Goal: Task Accomplishment & Management: Manage account settings

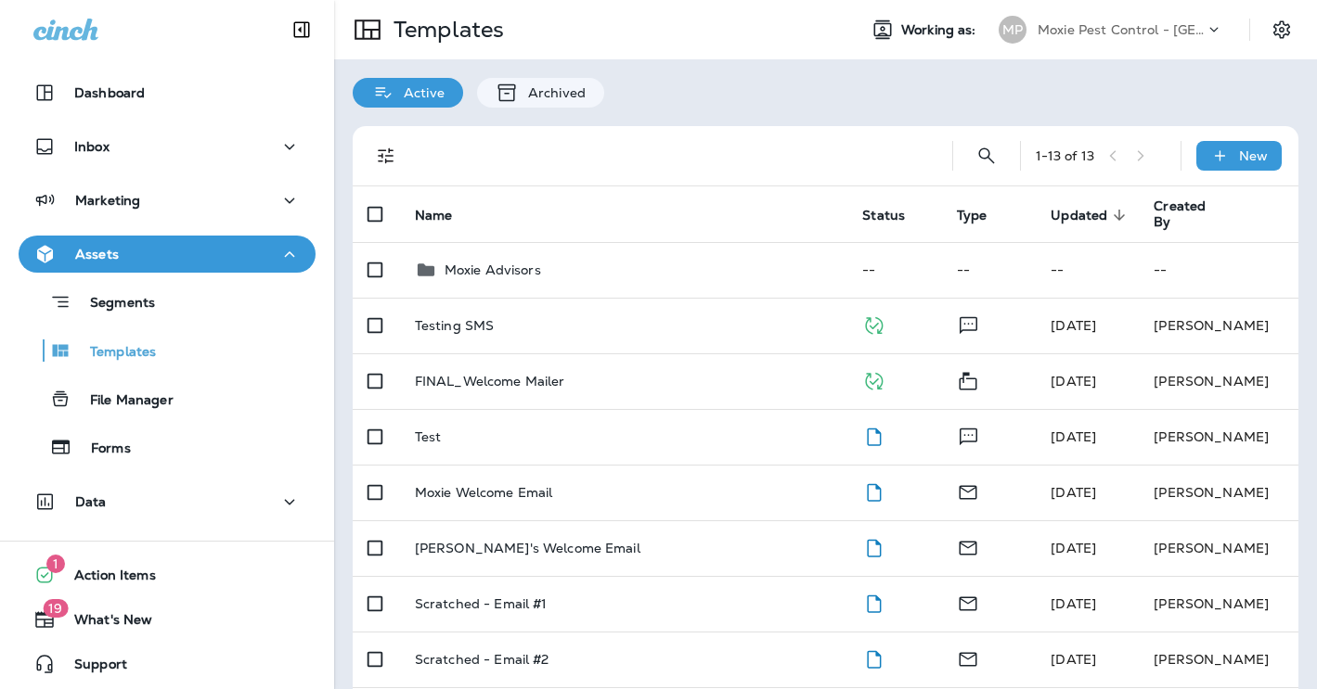
click at [1170, 44] on div "MP Moxie Pest Control - [GEOGRAPHIC_DATA] [GEOGRAPHIC_DATA]" at bounding box center [1110, 29] width 247 height 37
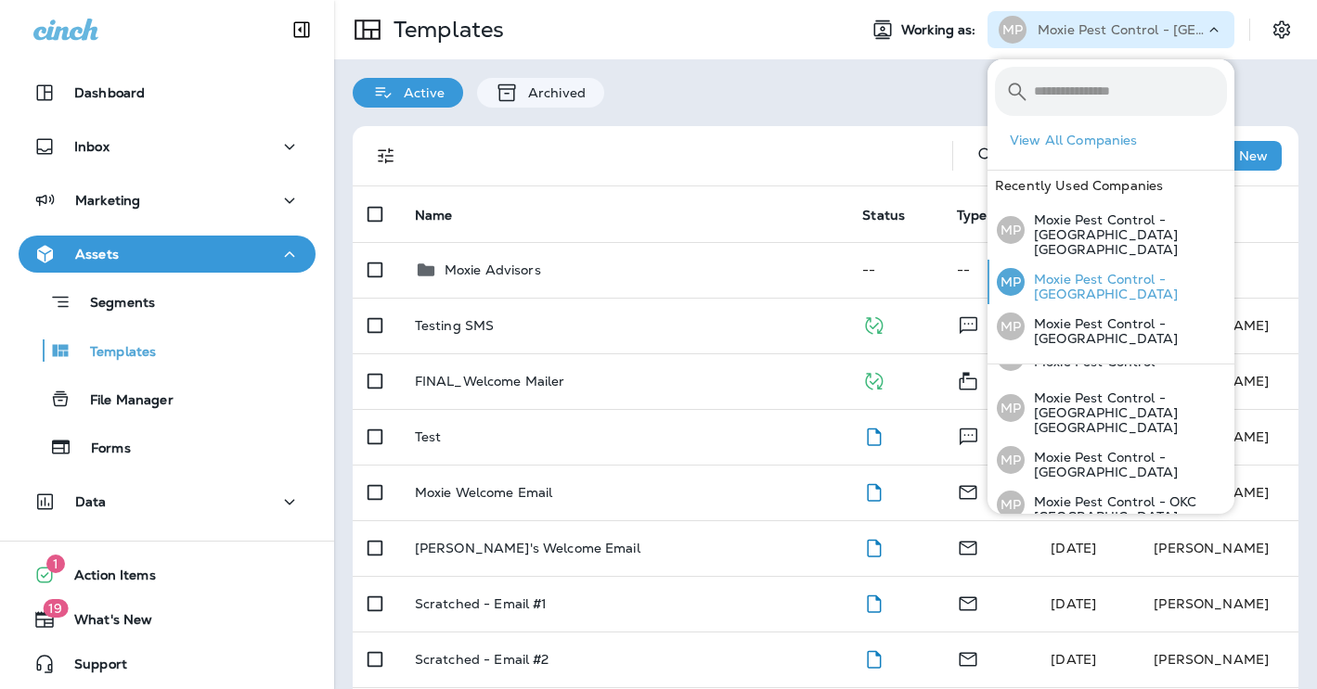
scroll to position [104, 0]
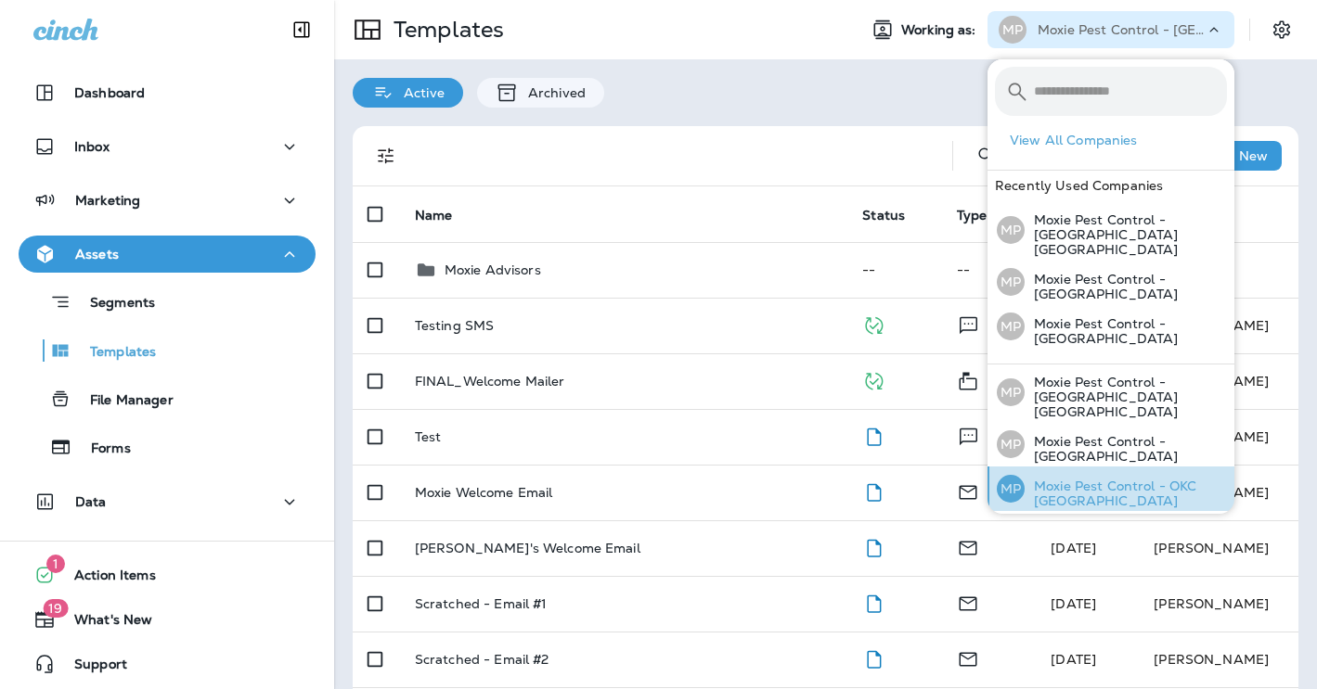
click at [1120, 479] on p "Moxie Pest Control - OKC [GEOGRAPHIC_DATA]" at bounding box center [1125, 494] width 202 height 30
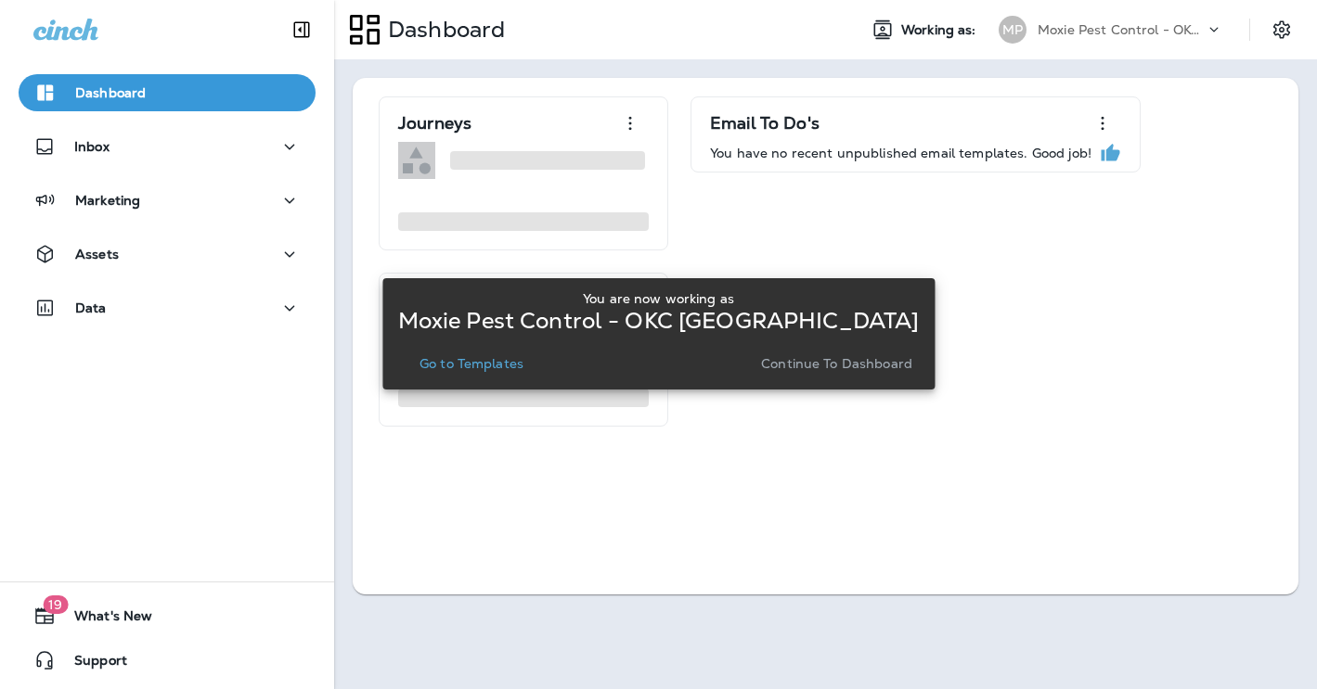
click at [863, 373] on button "Continue to Dashboard" at bounding box center [836, 364] width 166 height 26
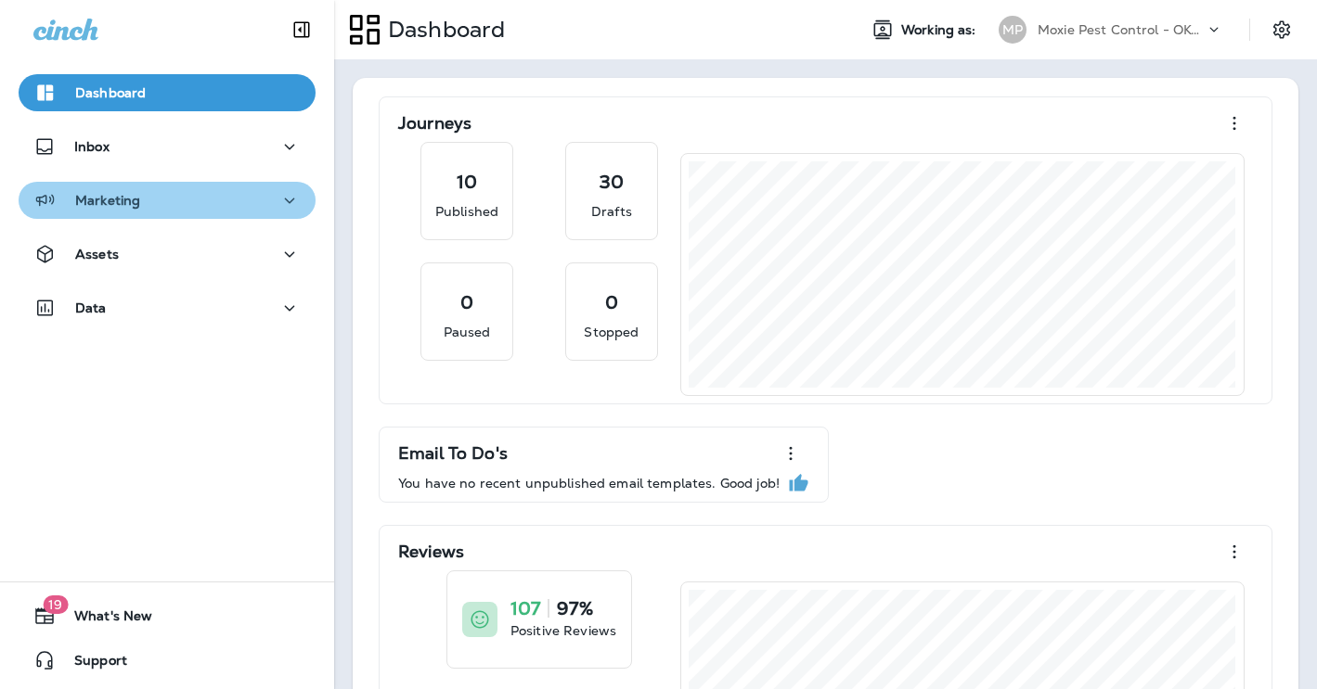
click at [284, 205] on icon "button" at bounding box center [289, 200] width 22 height 23
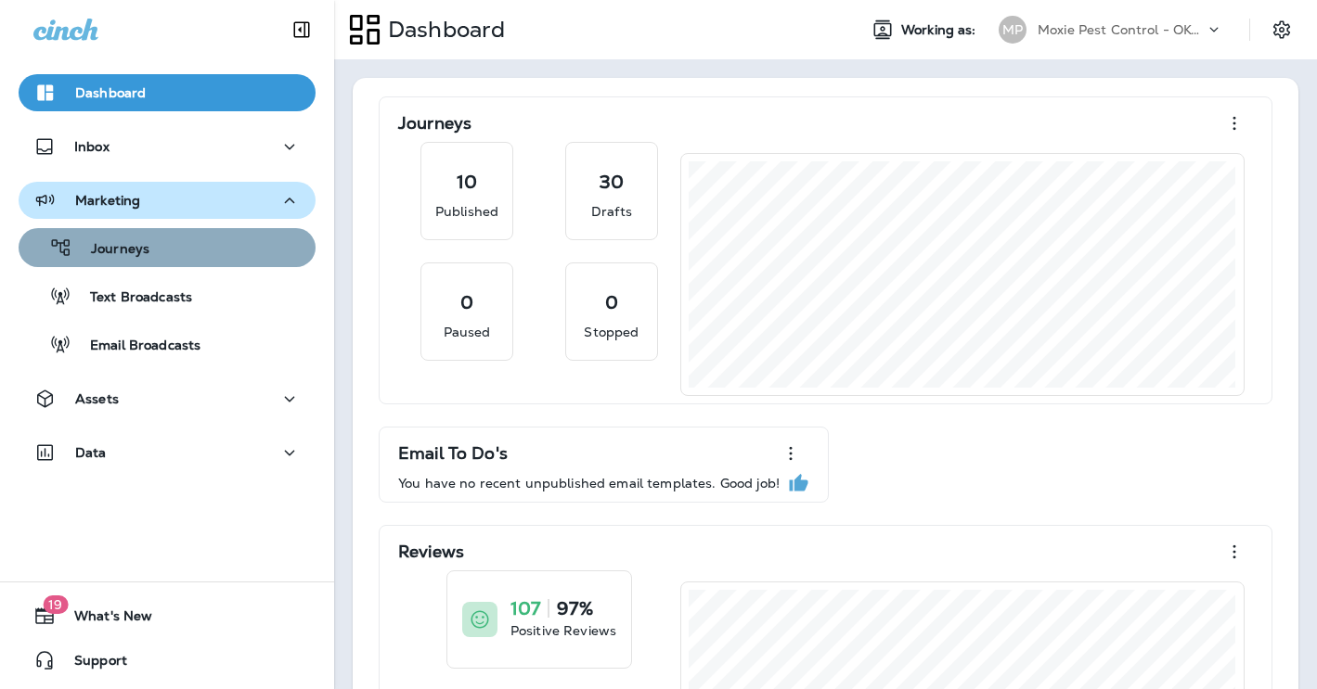
click at [240, 239] on div "Journeys" at bounding box center [167, 248] width 282 height 28
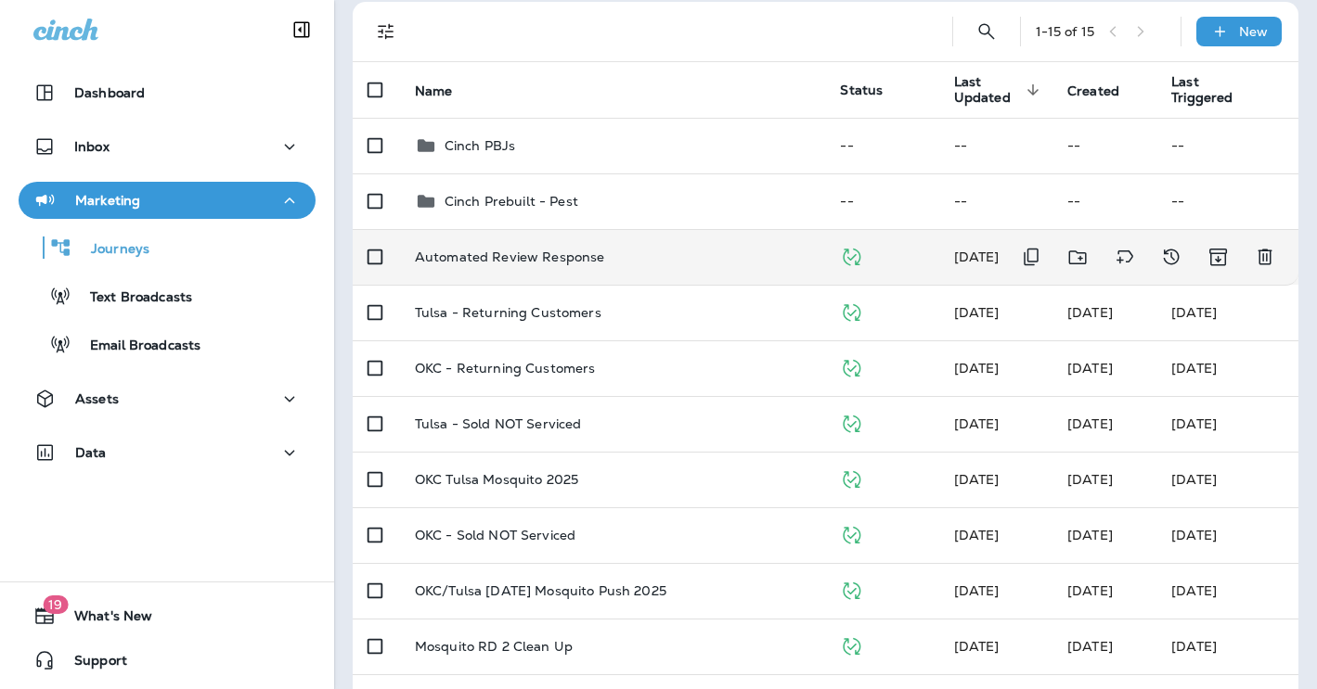
scroll to position [148, 0]
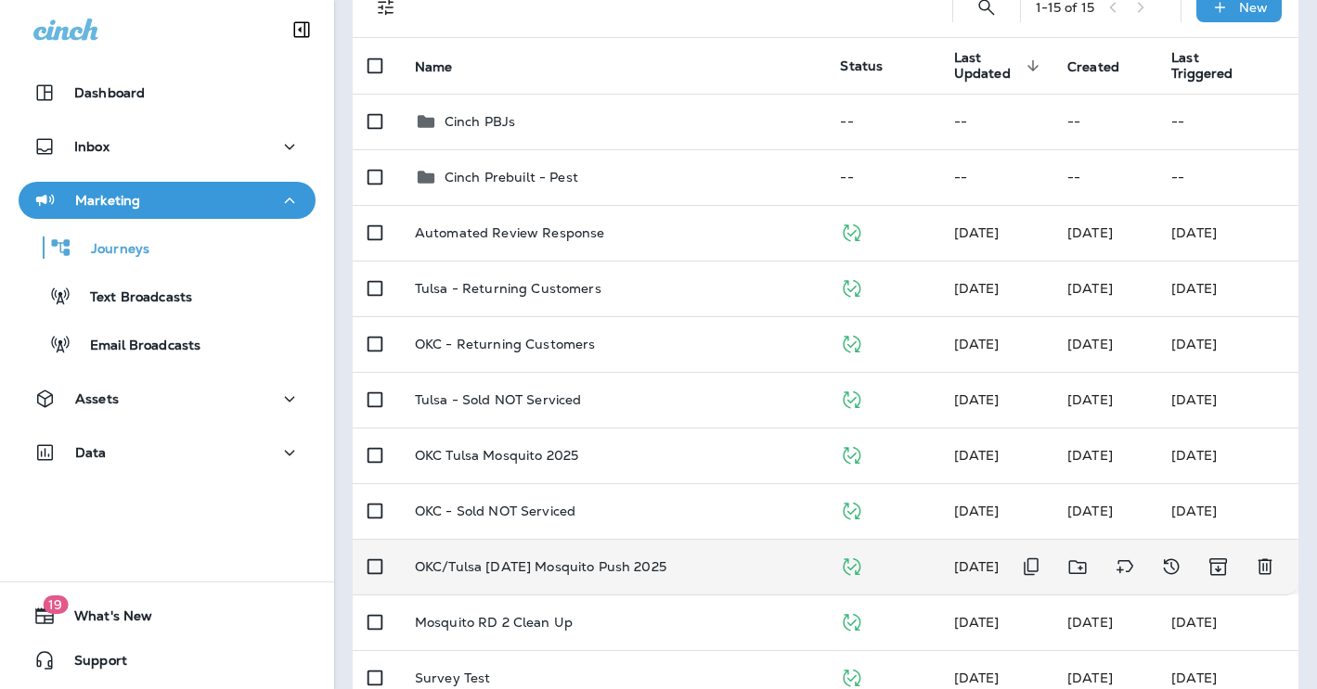
click at [666, 569] on p "OKC/Tulsa [DATE] Mosquito Push 2025" at bounding box center [540, 567] width 251 height 15
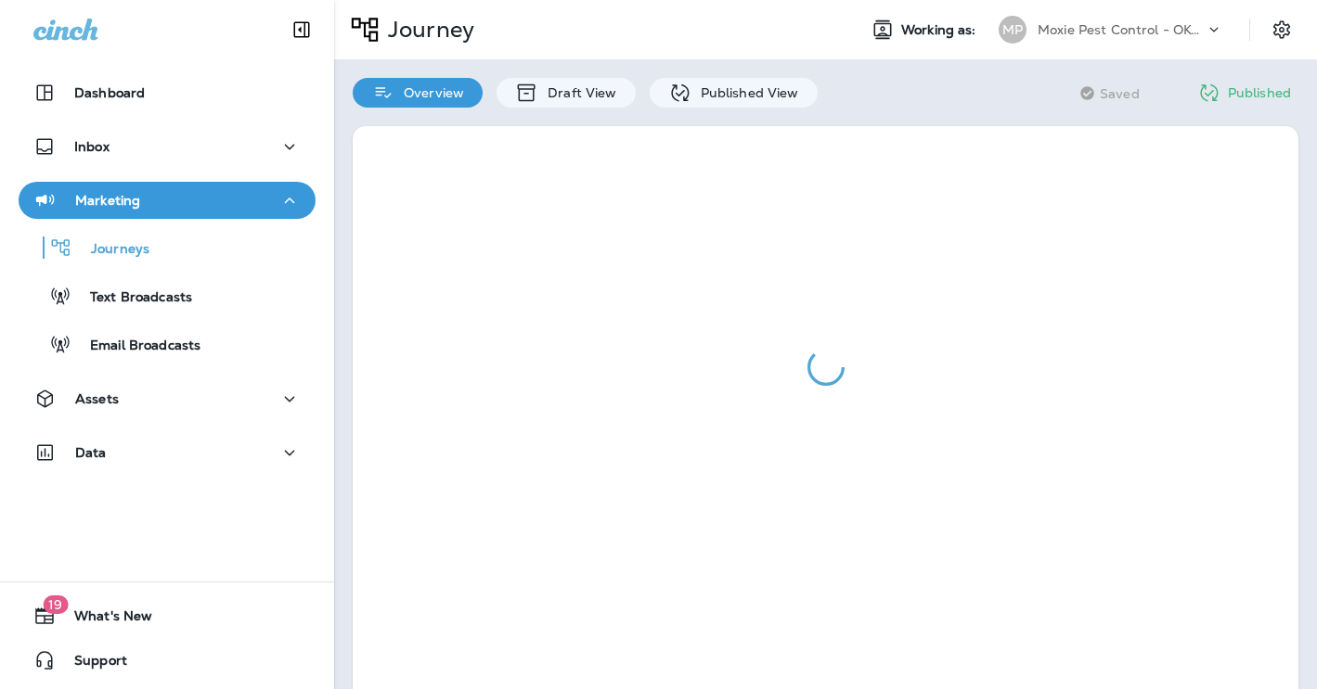
click at [670, 569] on div at bounding box center [826, 367] width 946 height 483
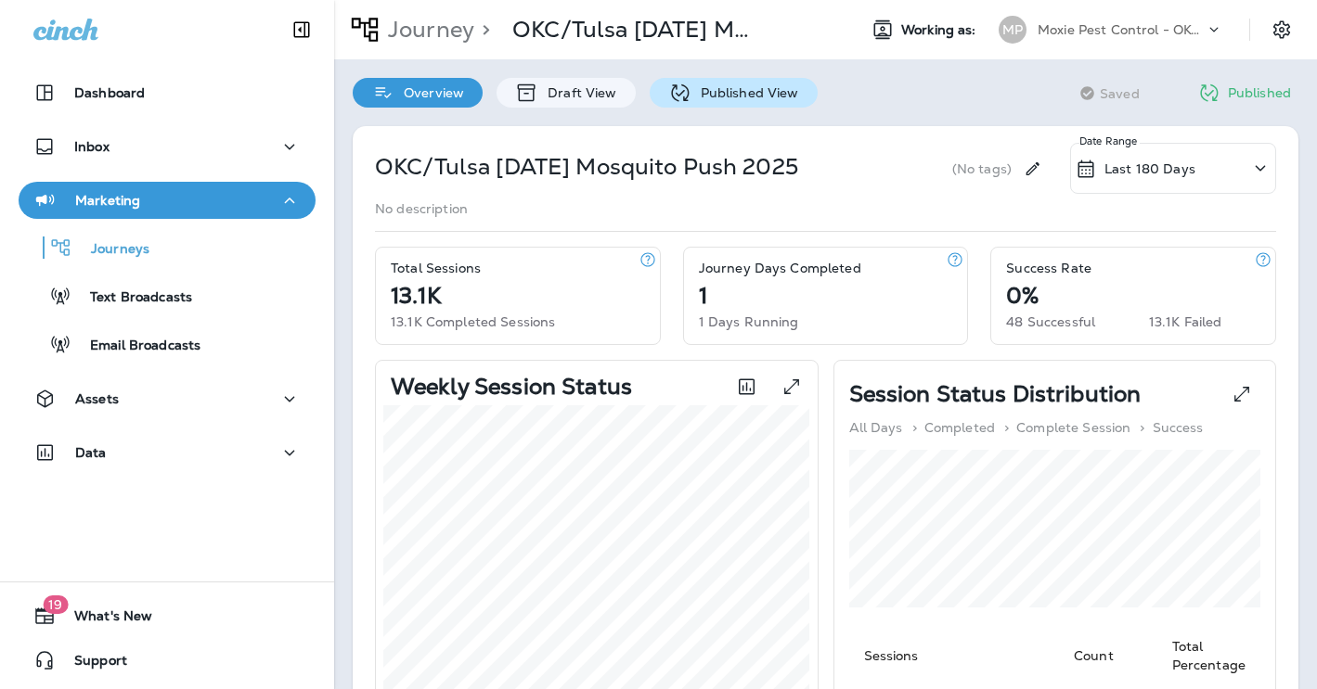
click at [740, 83] on div "Published View" at bounding box center [734, 93] width 168 height 30
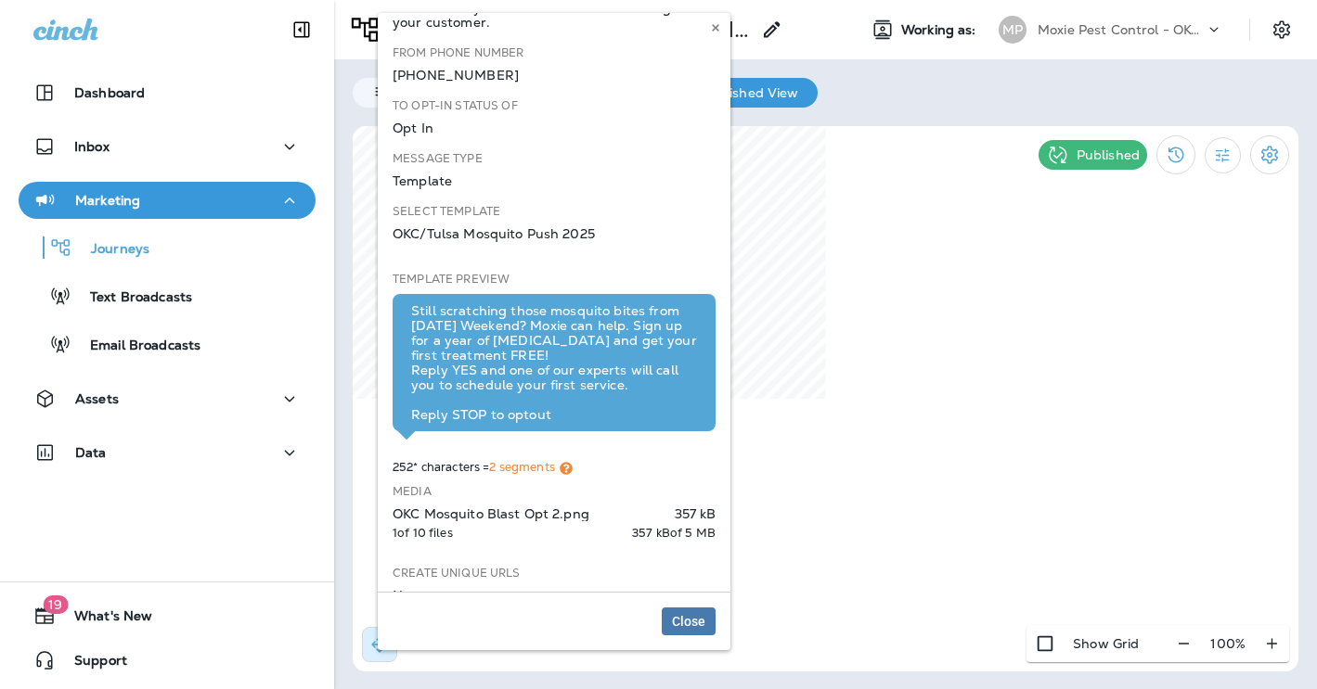
scroll to position [54, 0]
click at [720, 23] on icon at bounding box center [715, 27] width 11 height 11
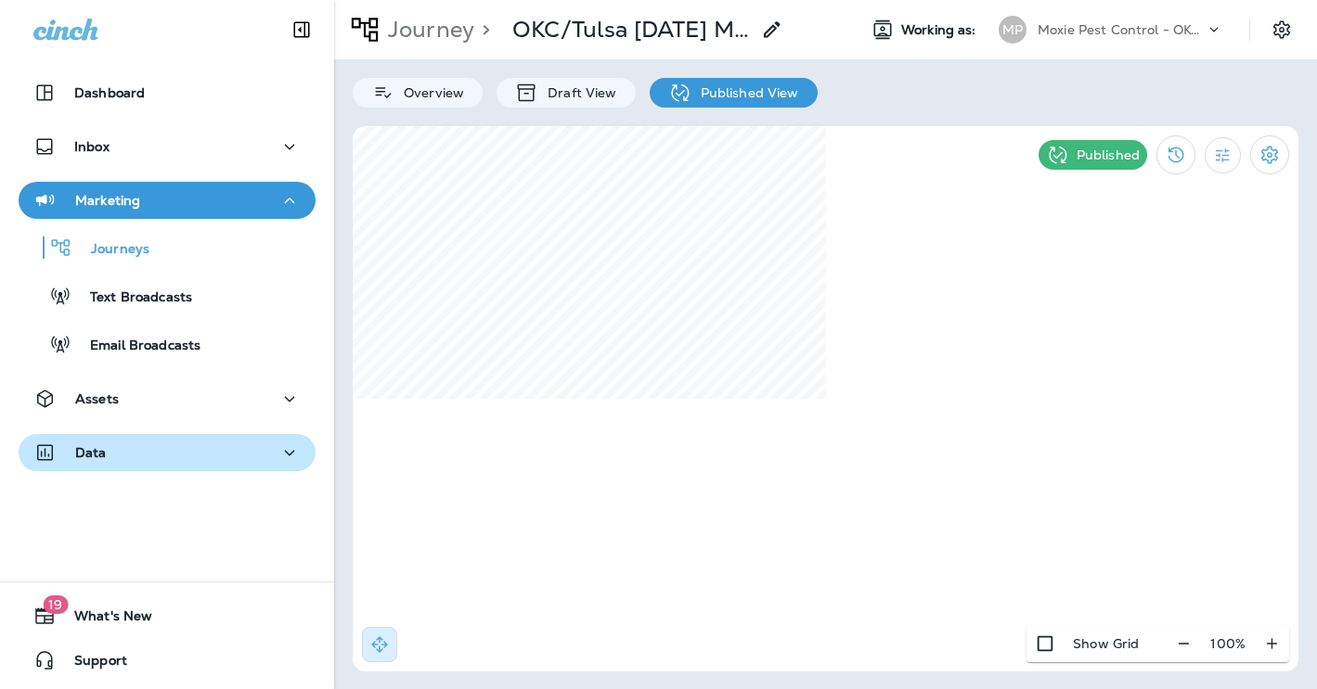
click at [237, 454] on div "Data" at bounding box center [166, 453] width 267 height 23
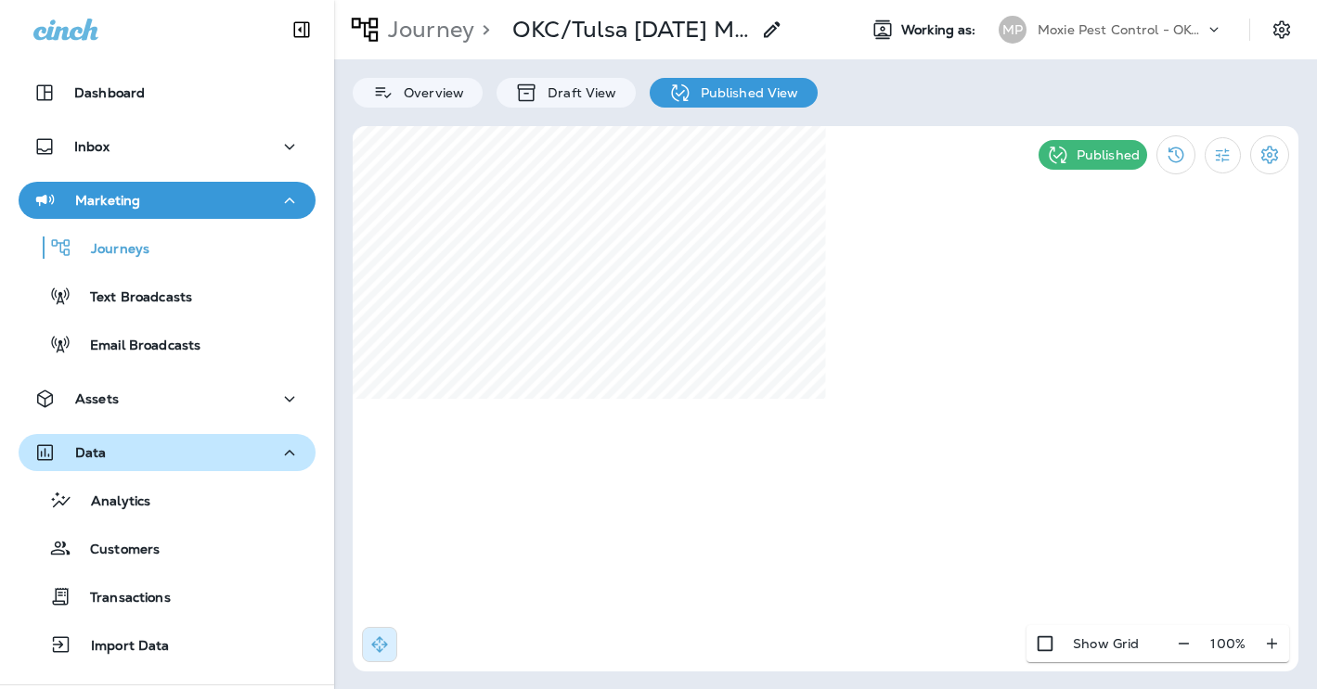
scroll to position [103, 0]
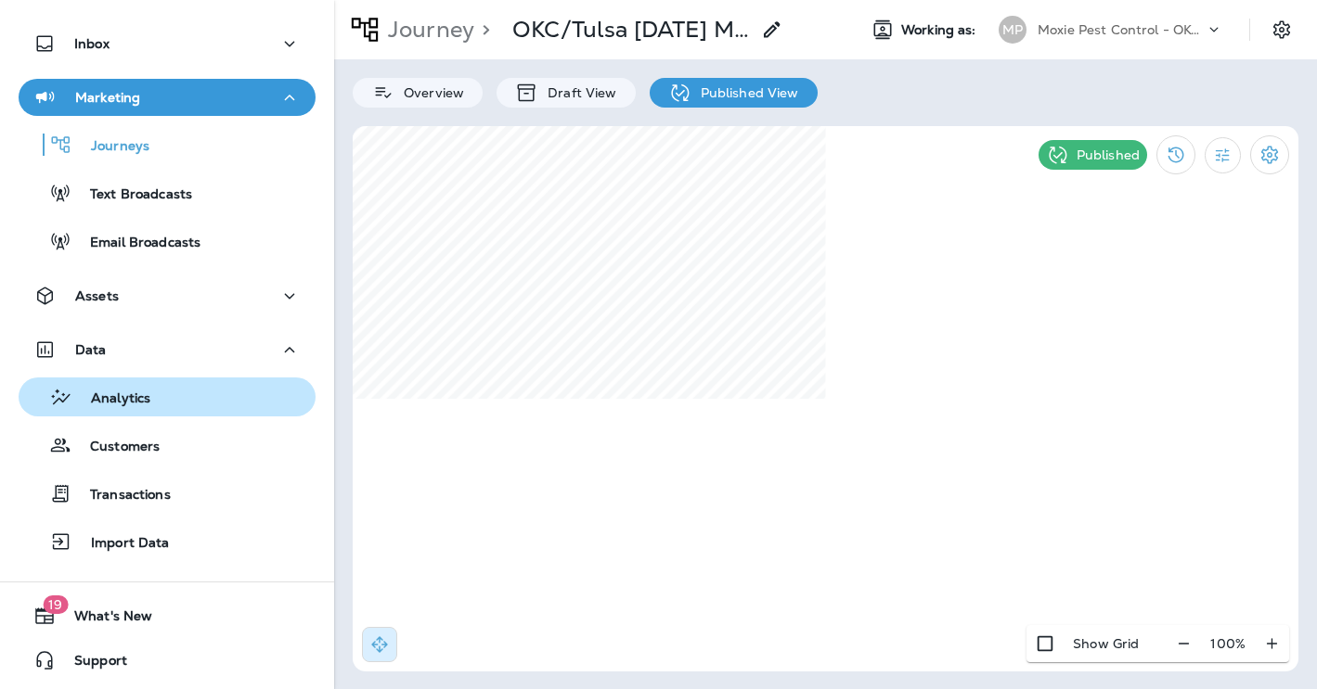
click at [174, 405] on div "Analytics" at bounding box center [167, 397] width 282 height 28
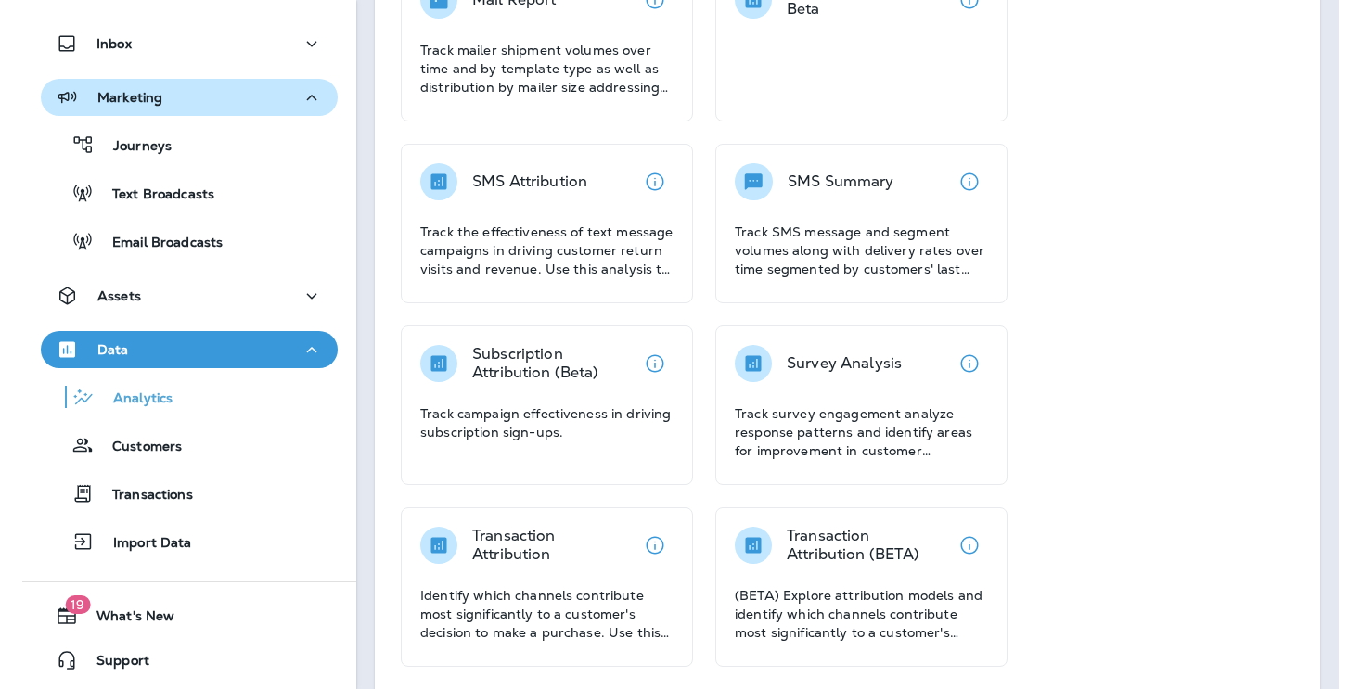
scroll to position [730, 0]
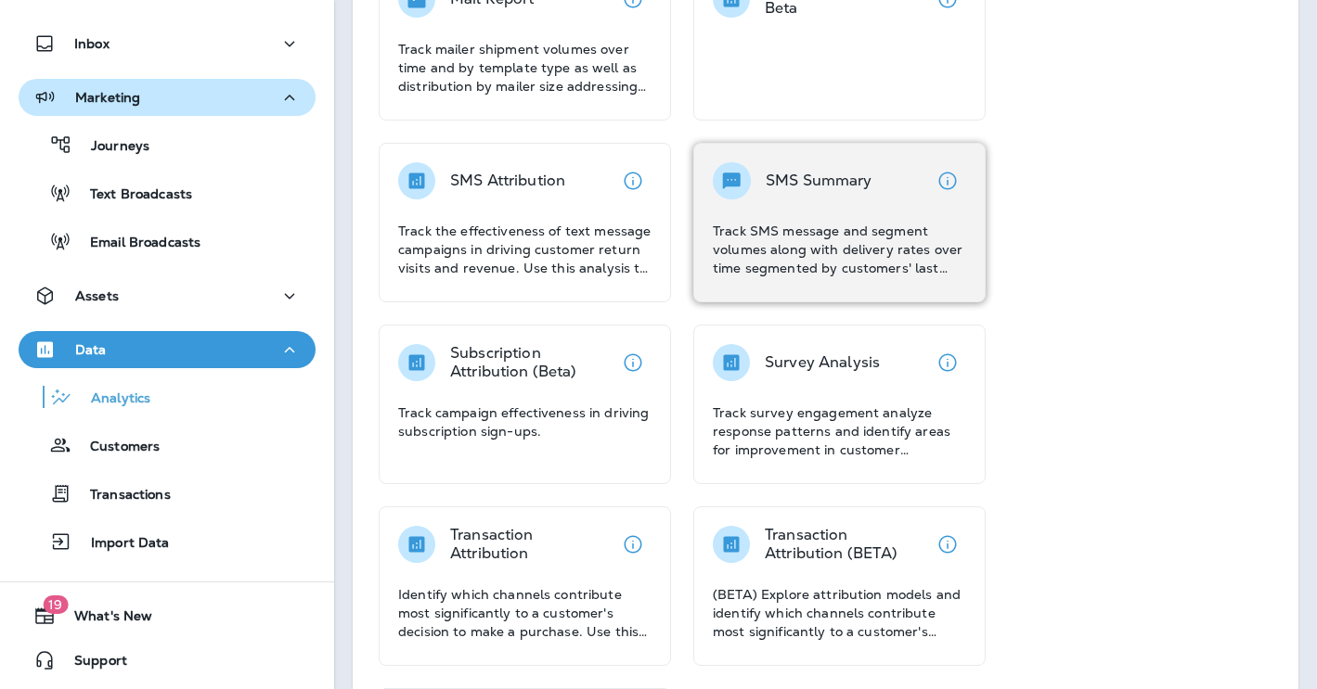
click at [847, 216] on div "SMS Summary Track SMS message and segment volumes along with delivery rates ove…" at bounding box center [839, 219] width 253 height 115
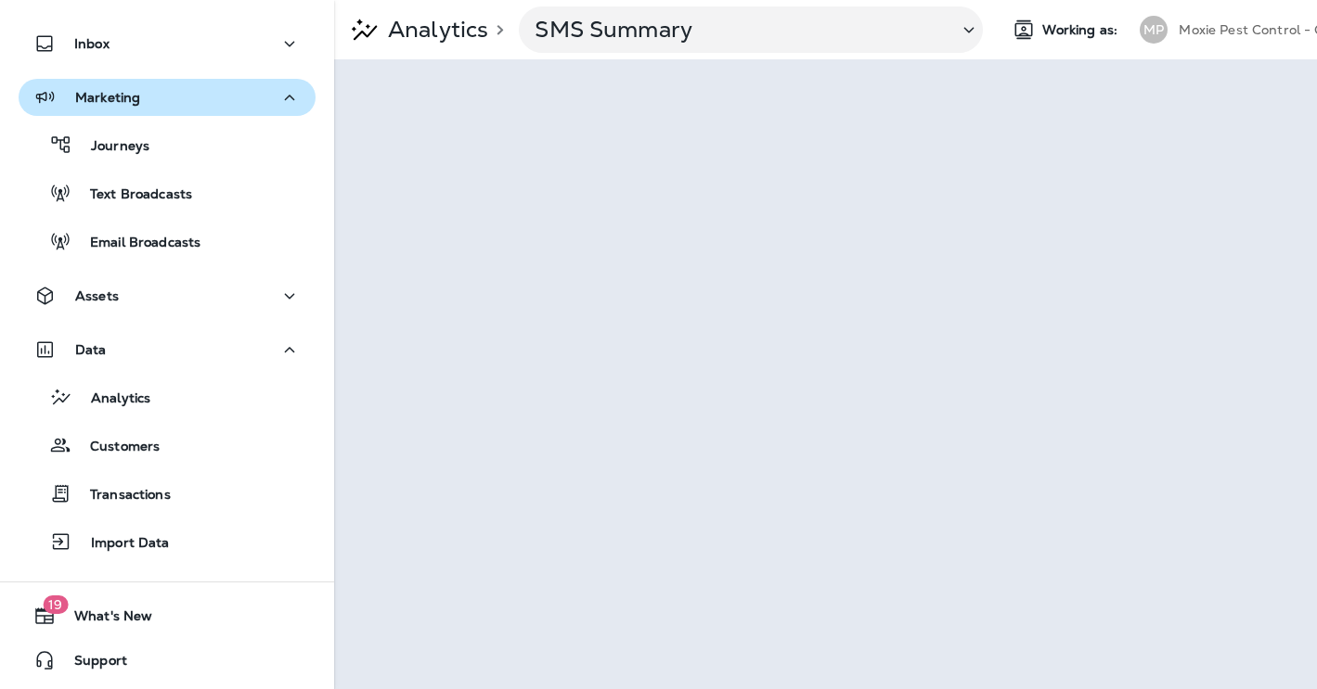
click at [12, 452] on div "Data Analytics Customers Transactions Import Data" at bounding box center [167, 450] width 334 height 239
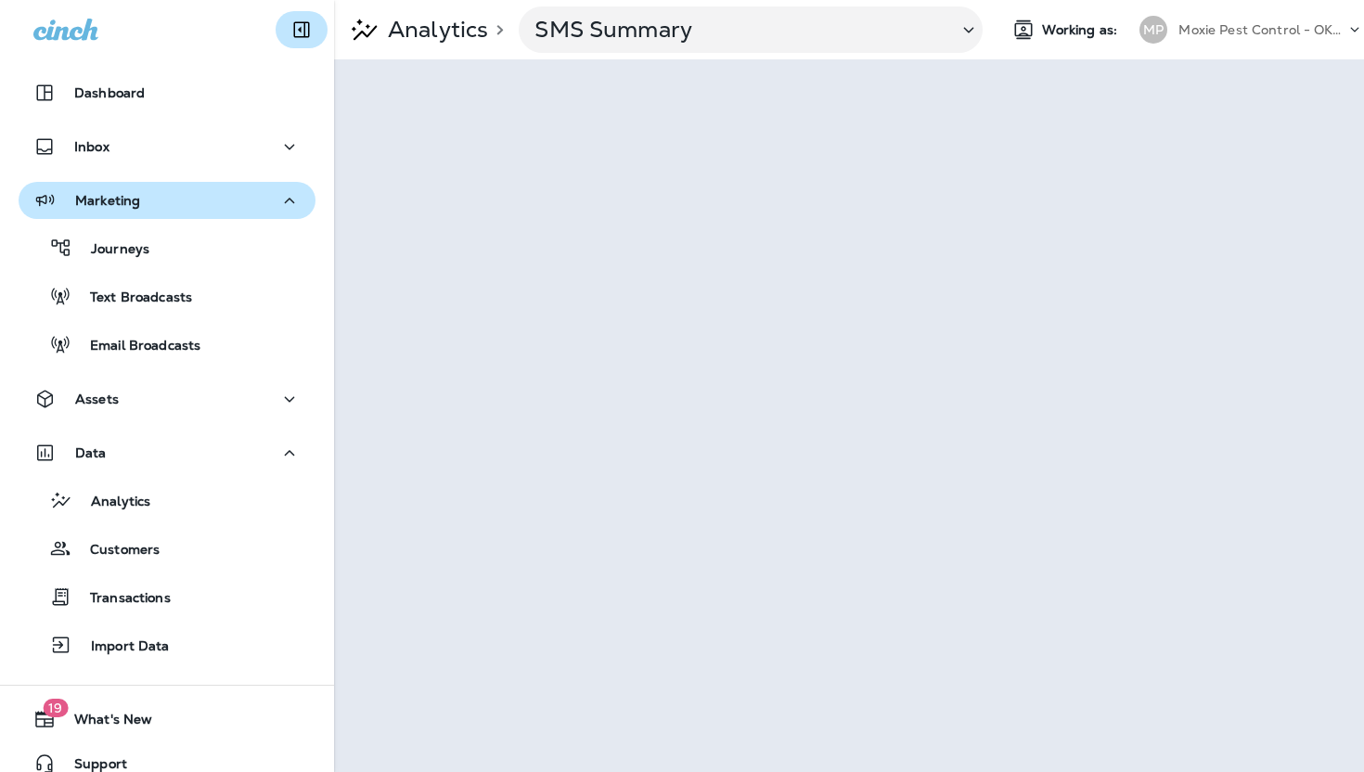
click at [300, 33] on icon "Collapse Sidebar" at bounding box center [301, 30] width 22 height 22
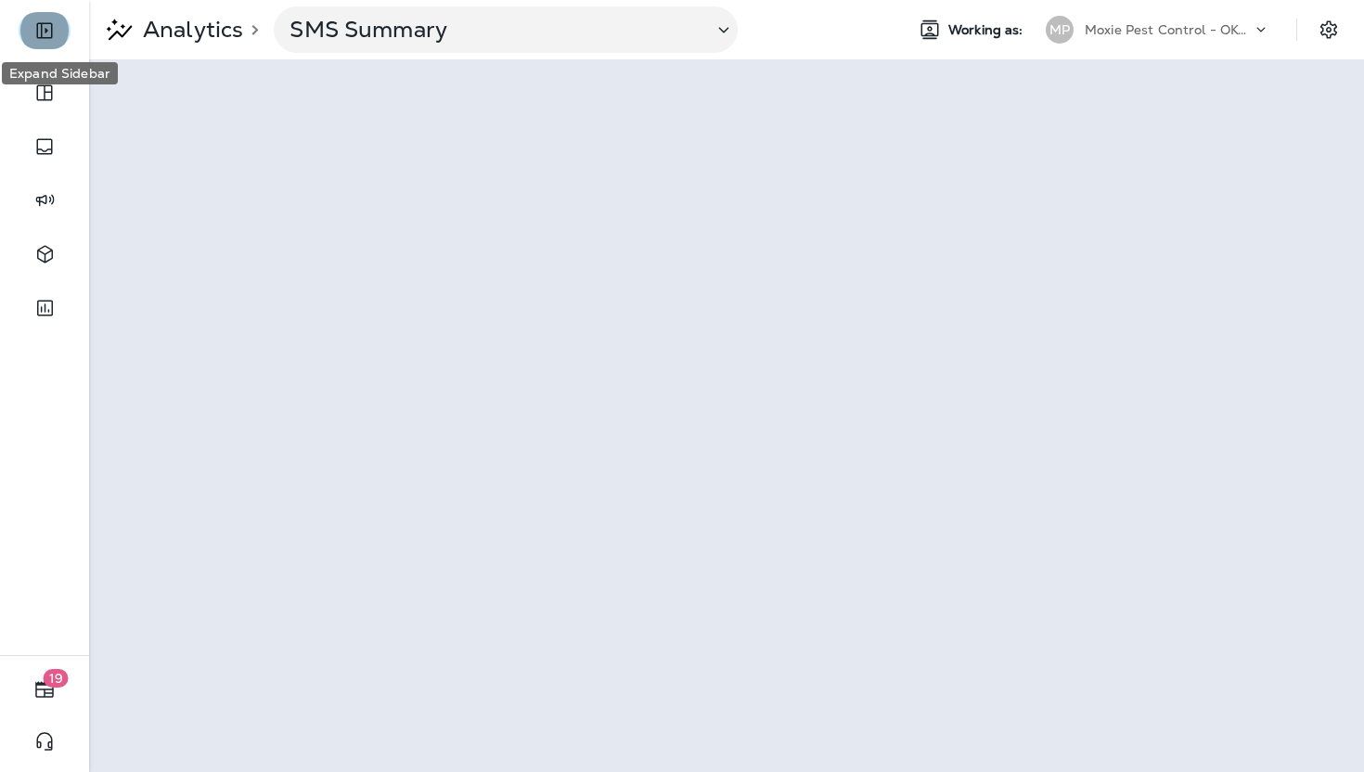
click at [48, 37] on icon "Expand Sidebar" at bounding box center [44, 31] width 16 height 16
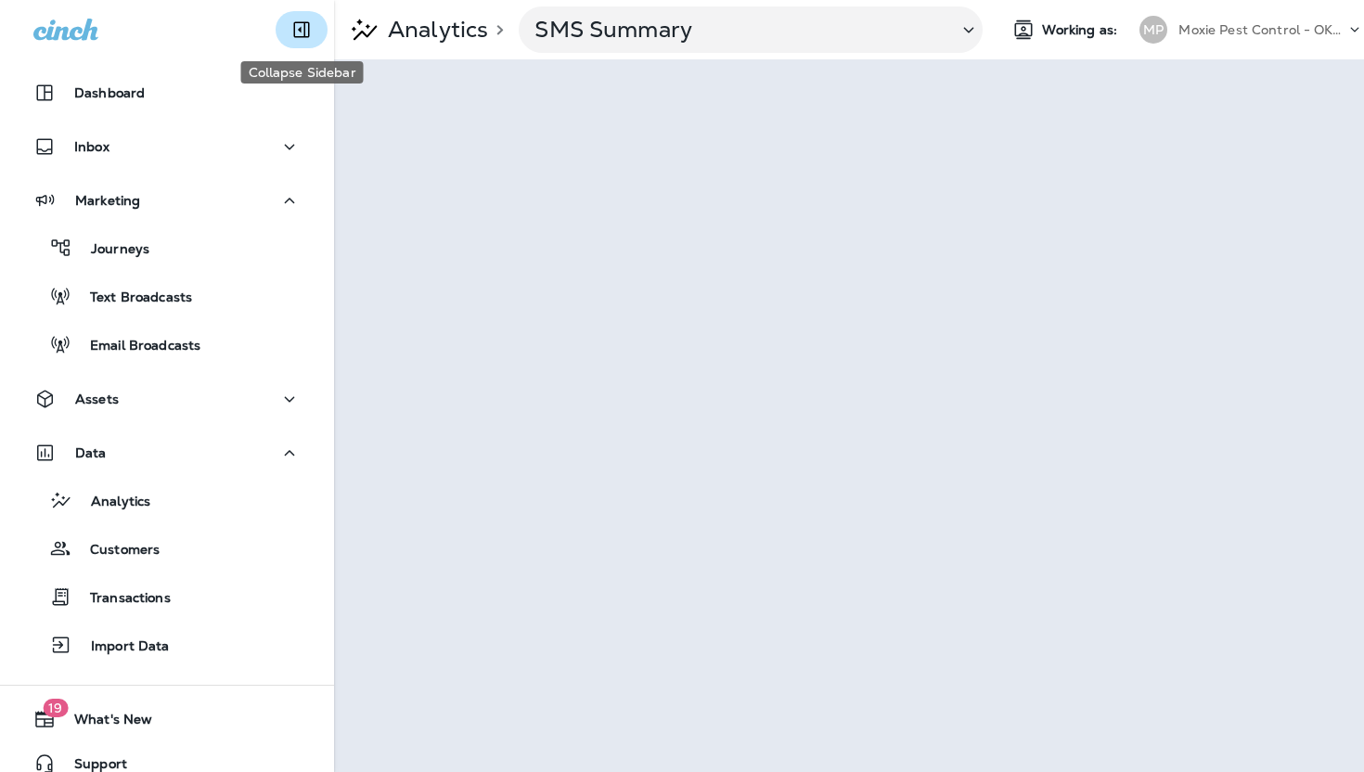
click at [302, 32] on icon "Collapse Sidebar" at bounding box center [301, 30] width 22 height 22
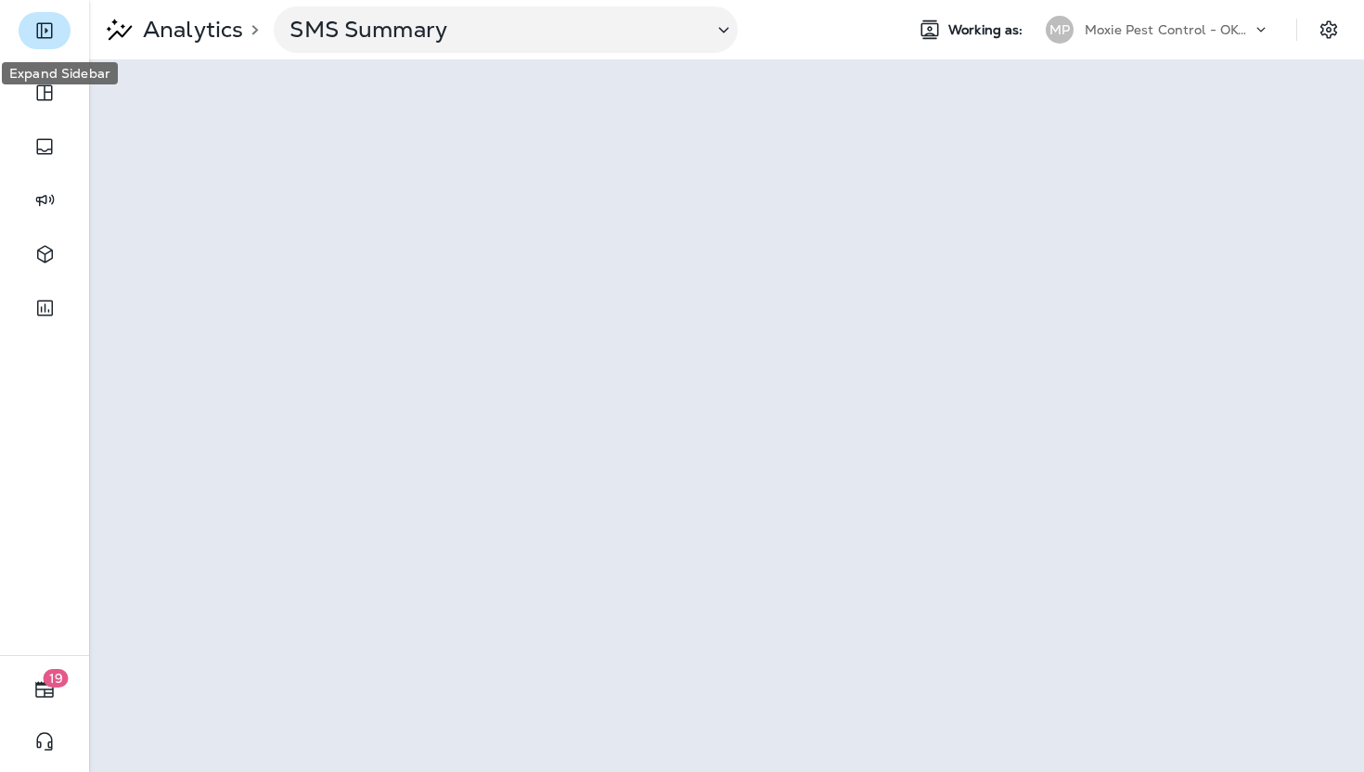
click at [40, 23] on icon "Expand Sidebar" at bounding box center [44, 31] width 16 height 16
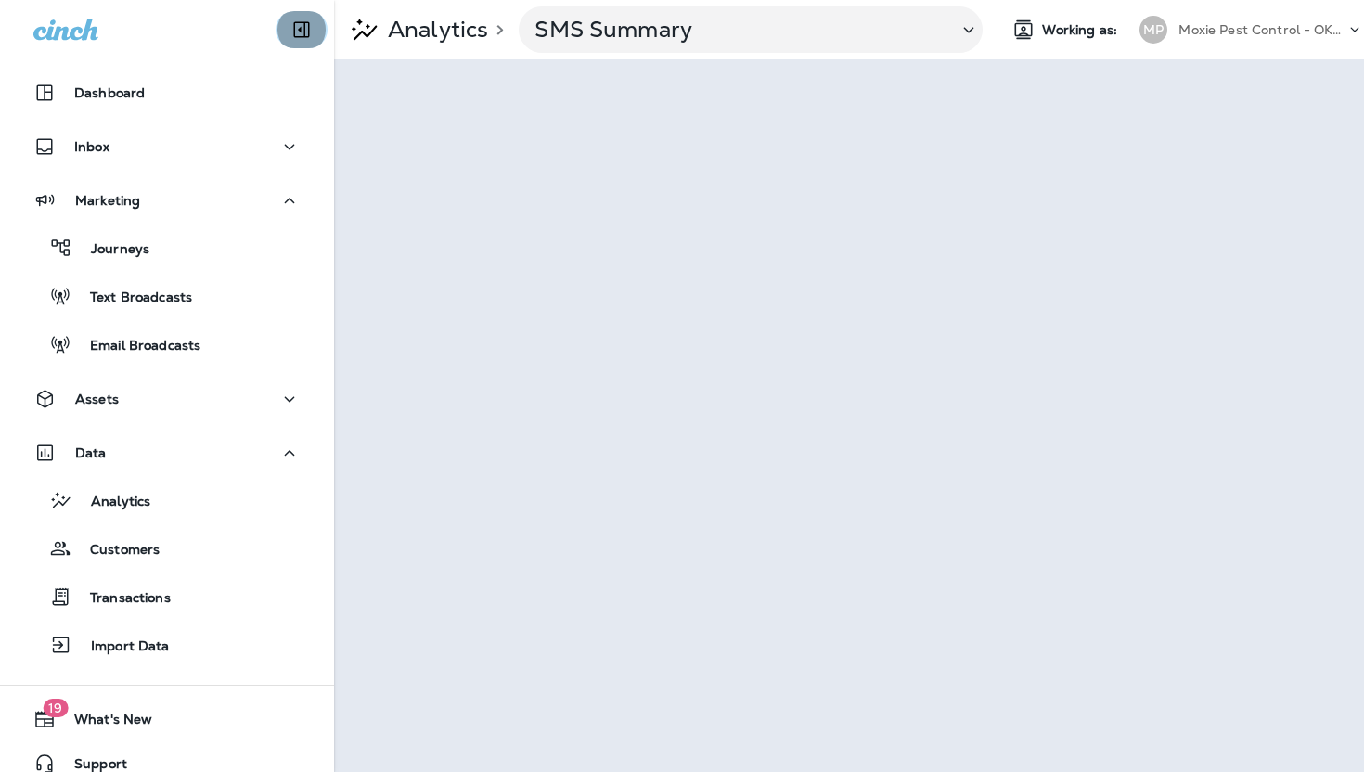
click at [302, 26] on icon "Collapse Sidebar" at bounding box center [301, 30] width 22 height 22
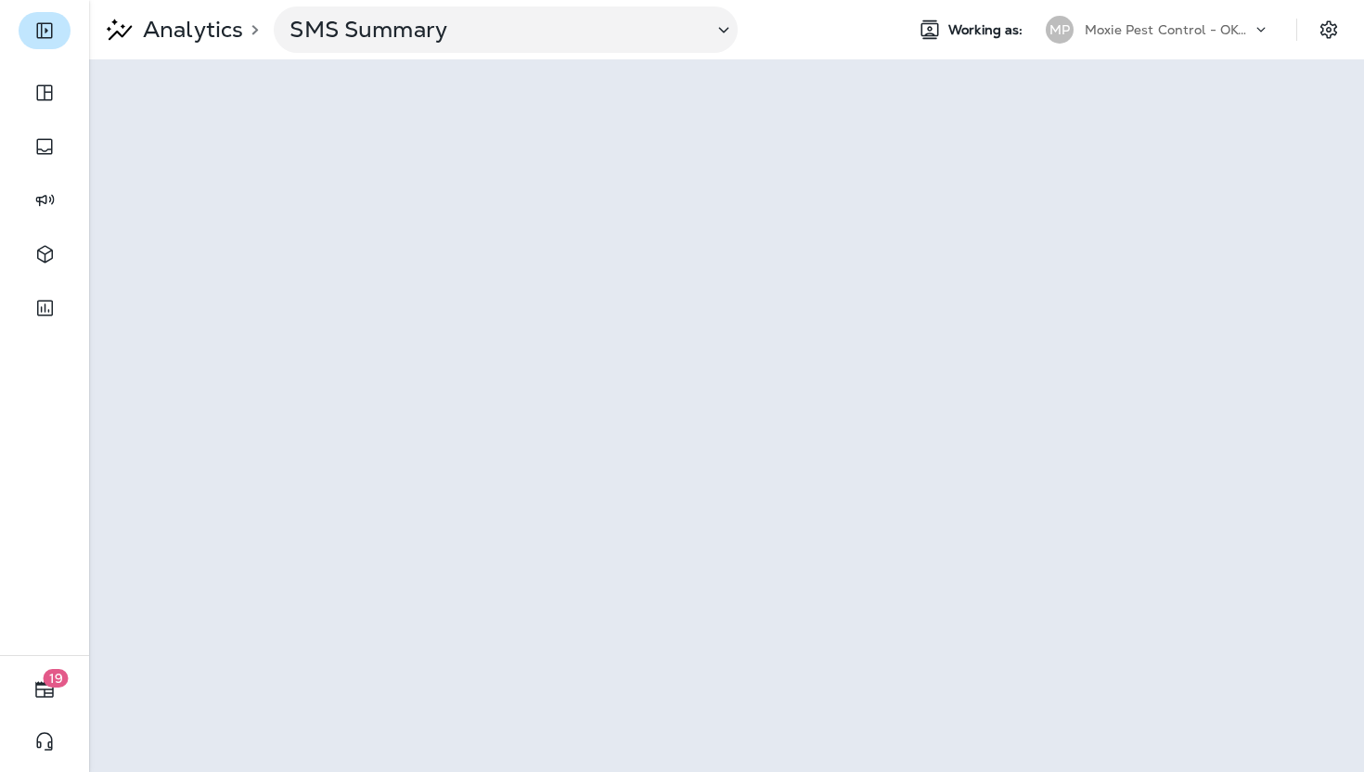
click at [49, 33] on icon "Expand Sidebar" at bounding box center [44, 30] width 22 height 22
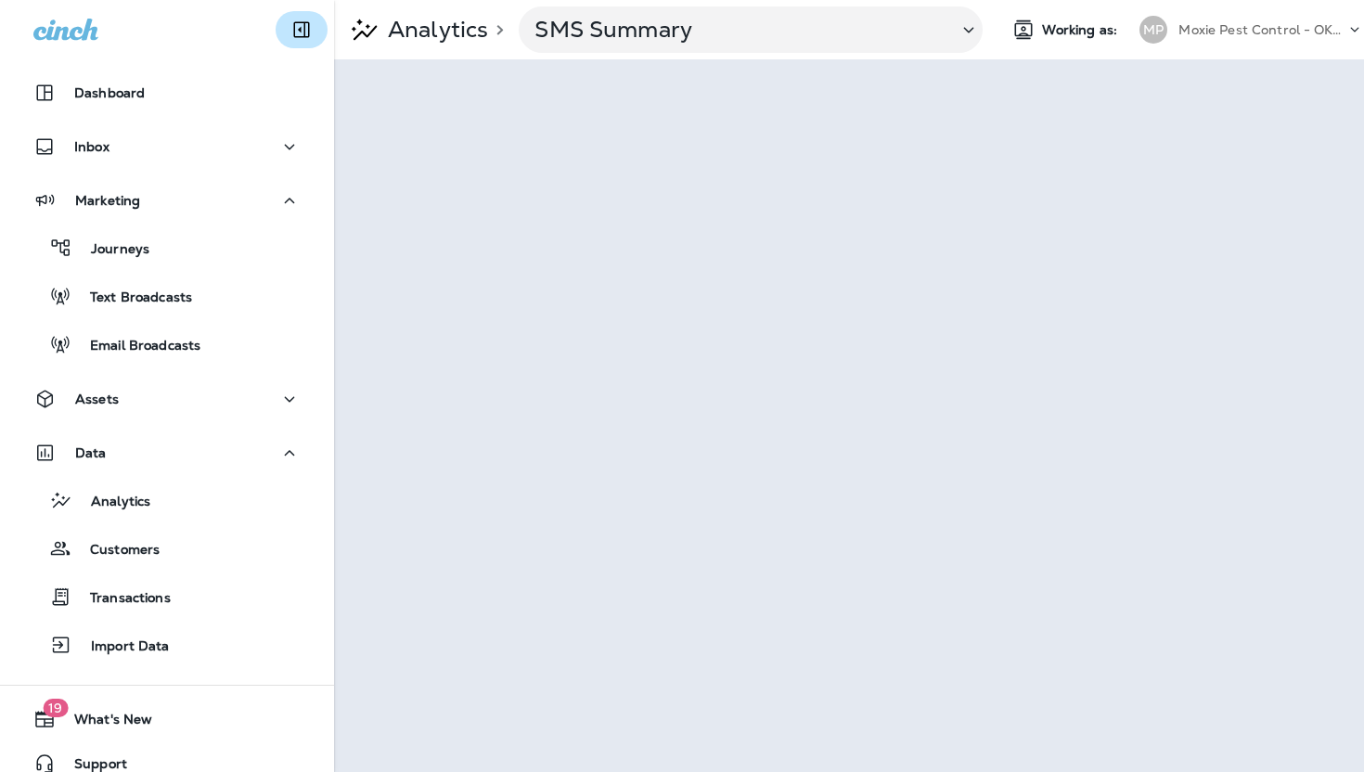
click at [301, 30] on icon "Collapse Sidebar" at bounding box center [301, 30] width 22 height 22
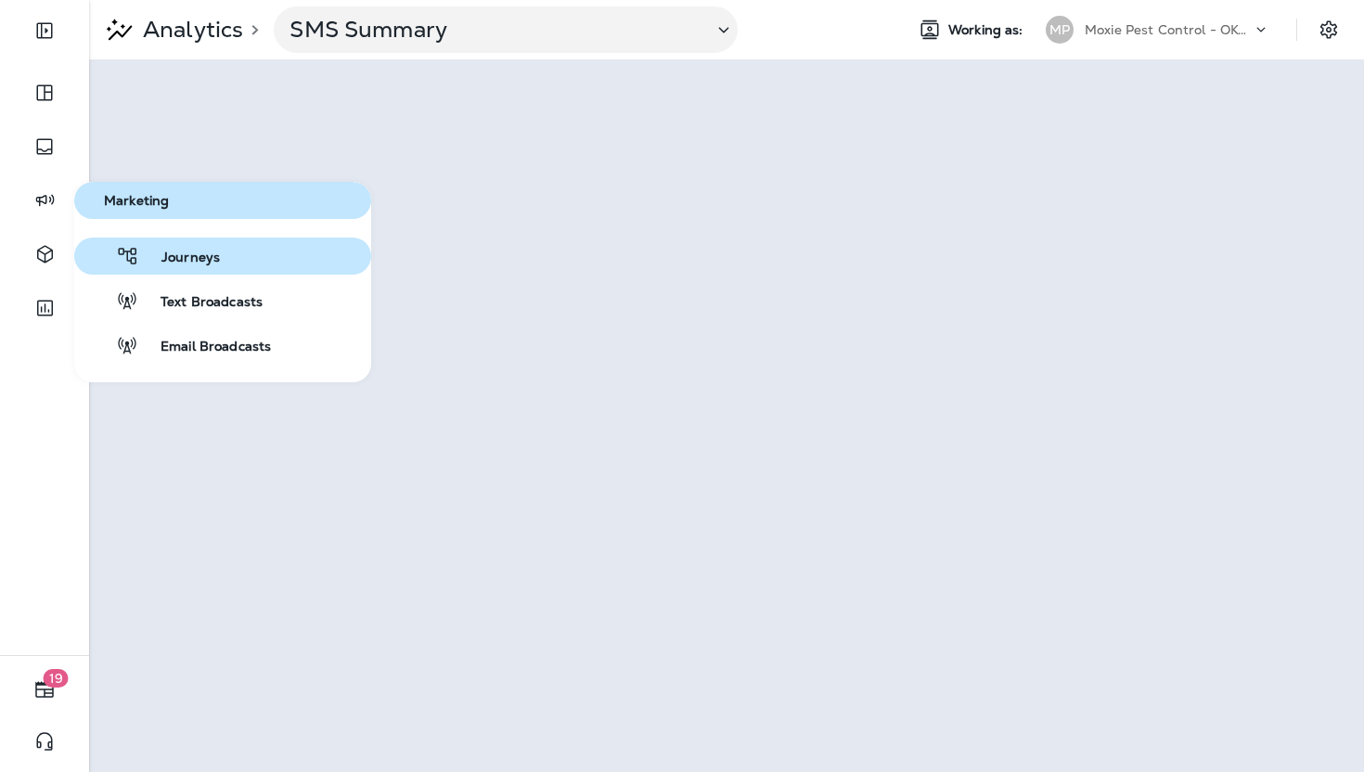
click at [212, 258] on span "Journeys" at bounding box center [179, 259] width 81 height 18
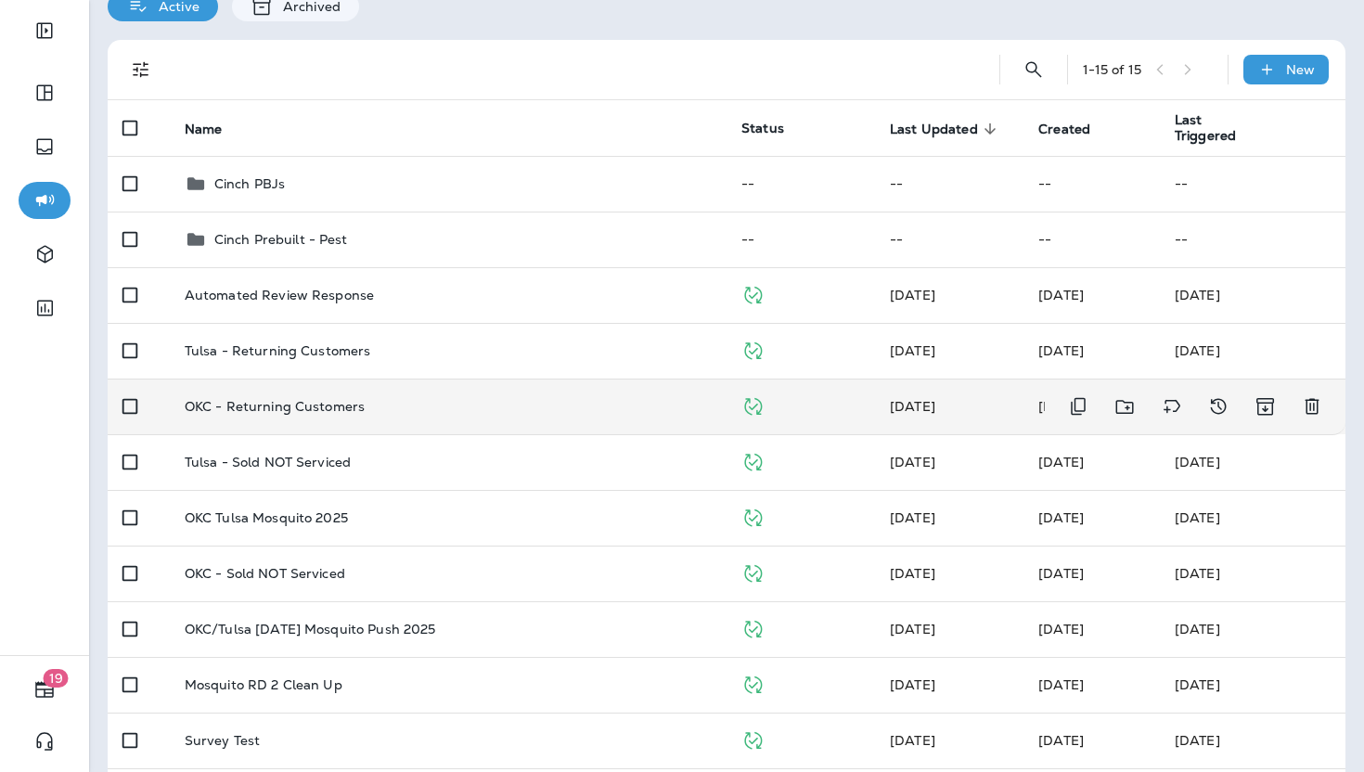
scroll to position [142, 0]
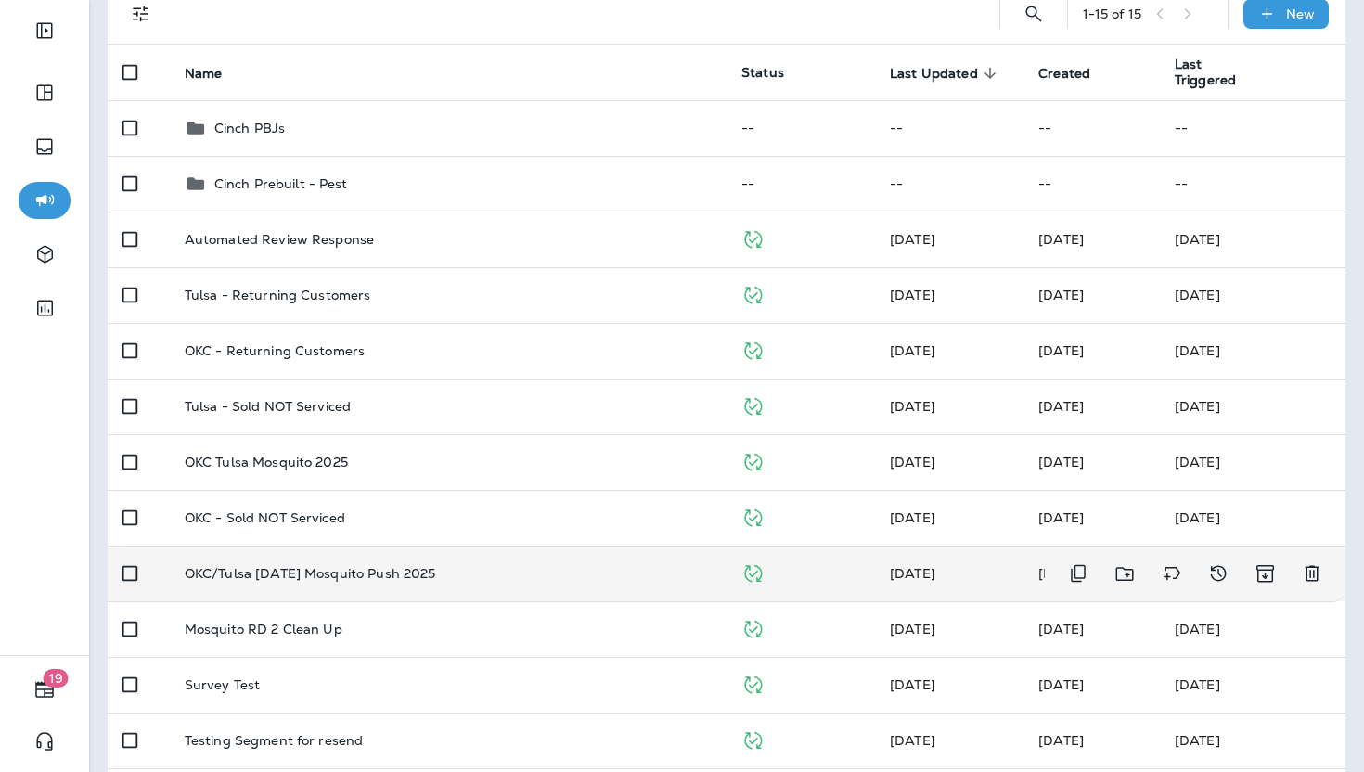
click at [344, 573] on p "OKC/Tulsa [DATE] Mosquito Push 2025" at bounding box center [310, 573] width 251 height 15
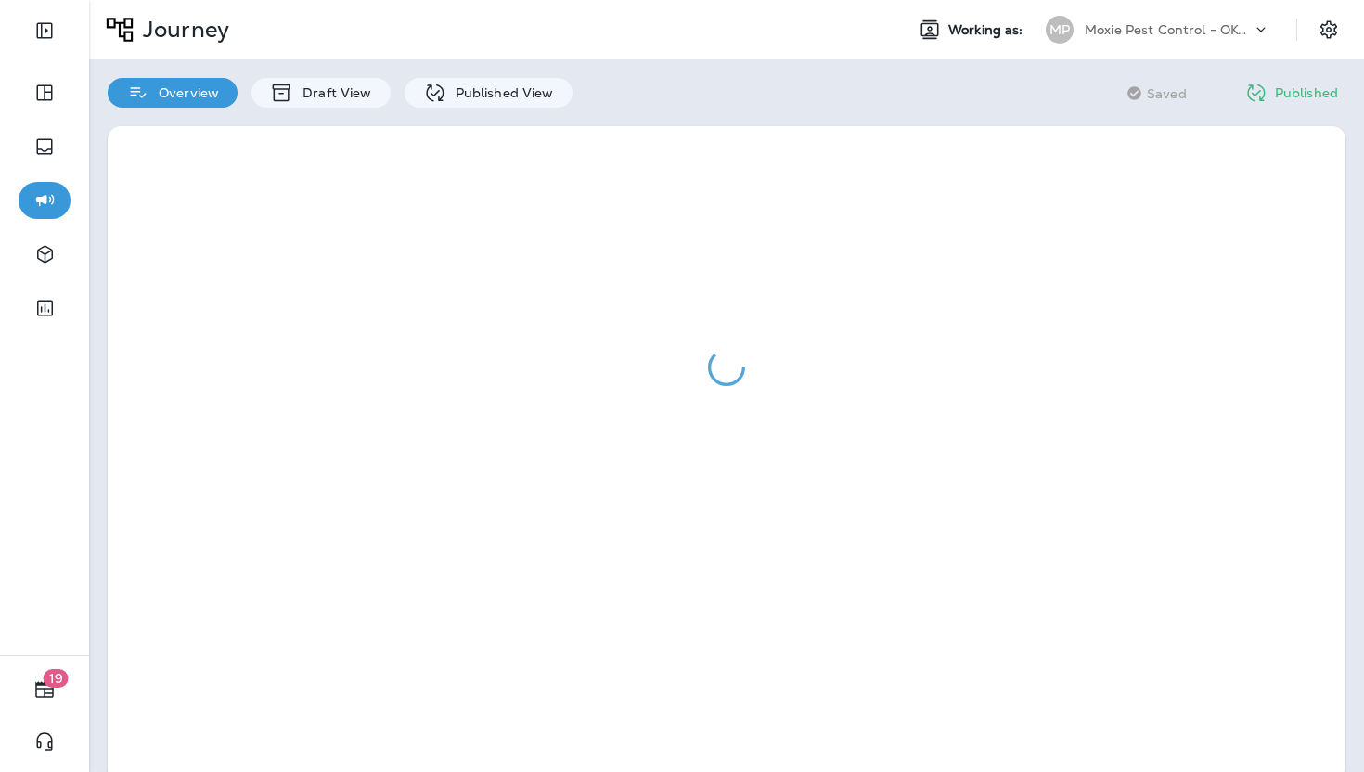
click at [344, 573] on div at bounding box center [727, 367] width 1238 height 483
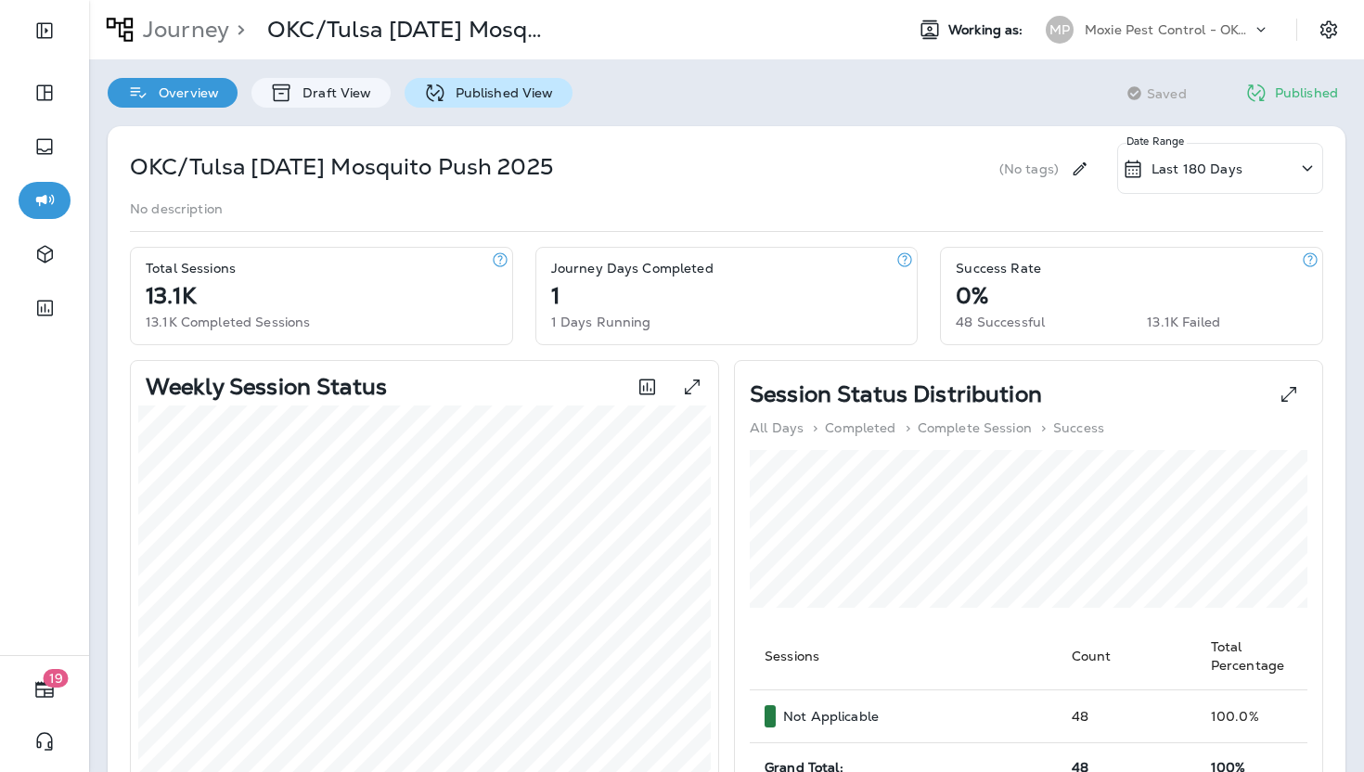
click at [505, 93] on p "Published View" at bounding box center [500, 92] width 108 height 15
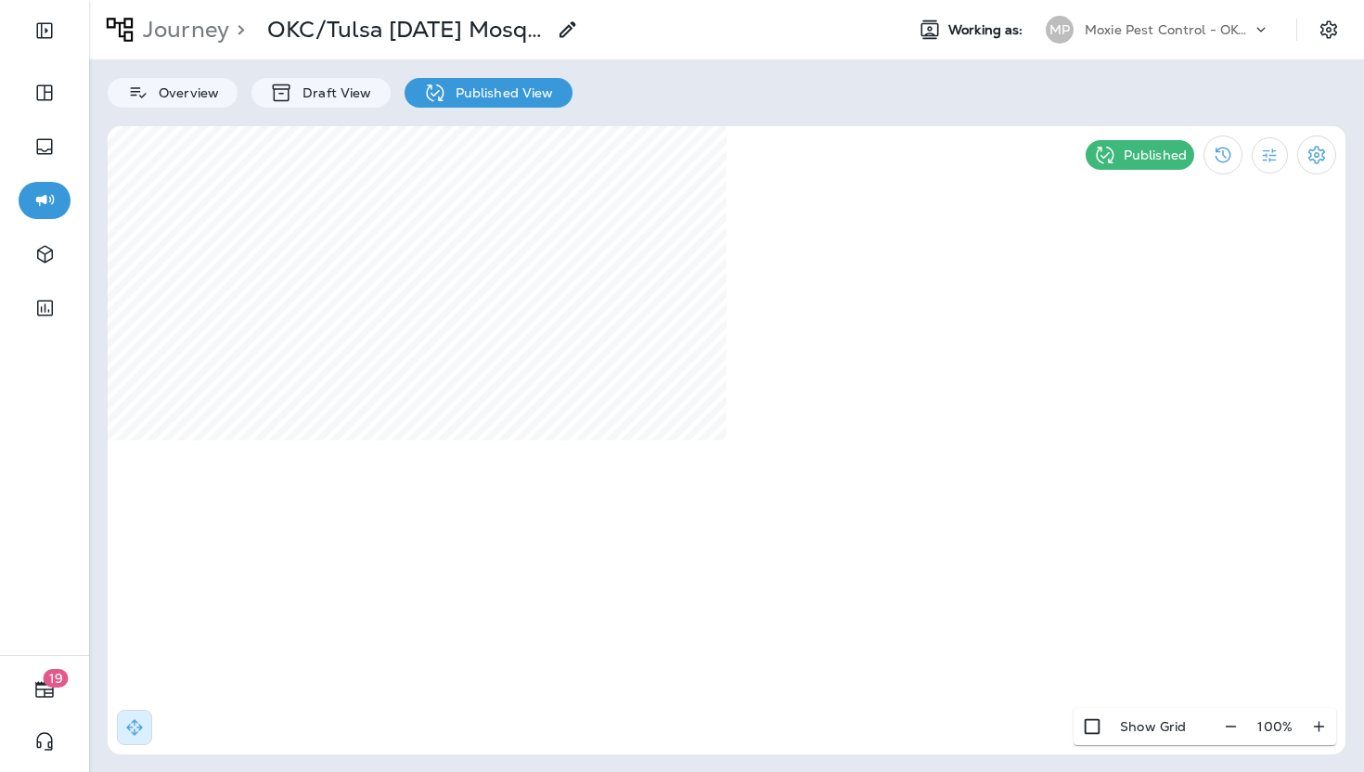
select select "*****"
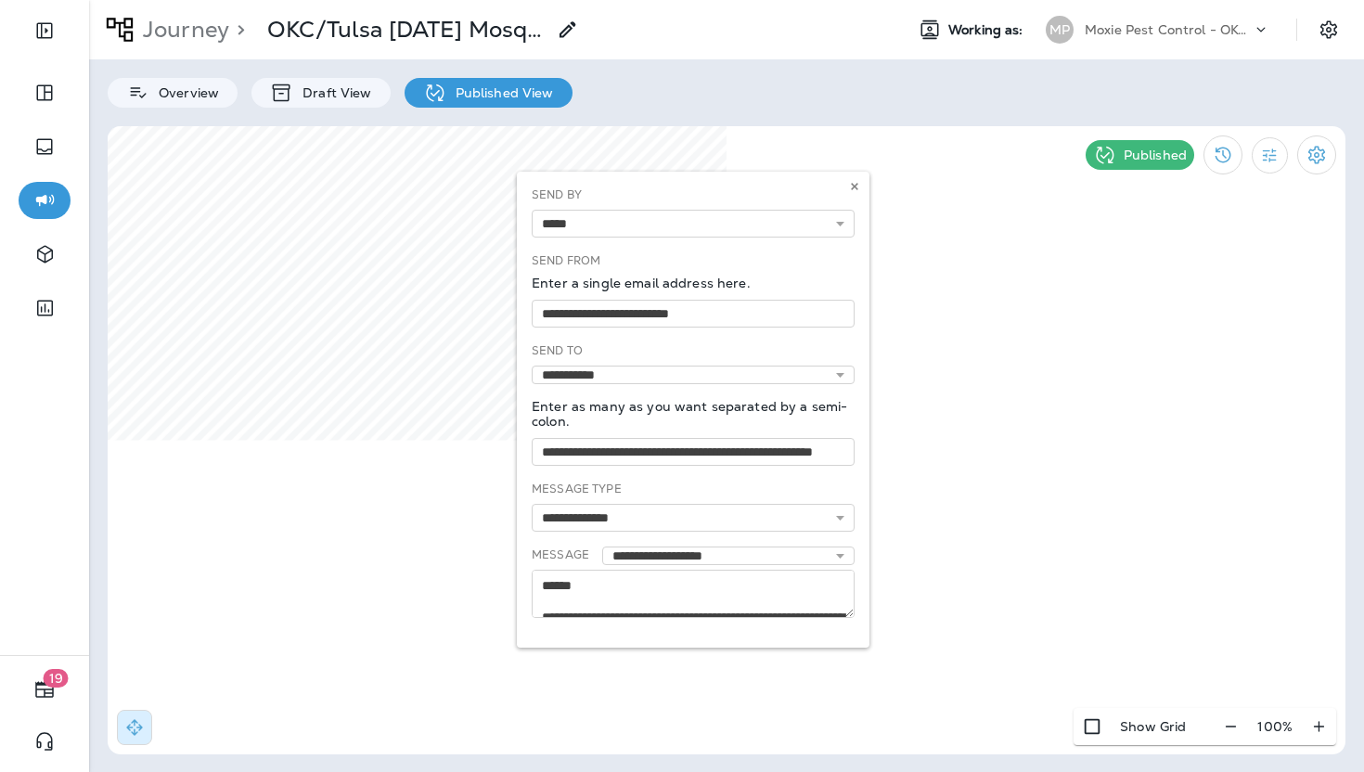
click at [1226, 42] on div "Moxie Pest Control - OKC [GEOGRAPHIC_DATA]" at bounding box center [1168, 30] width 167 height 28
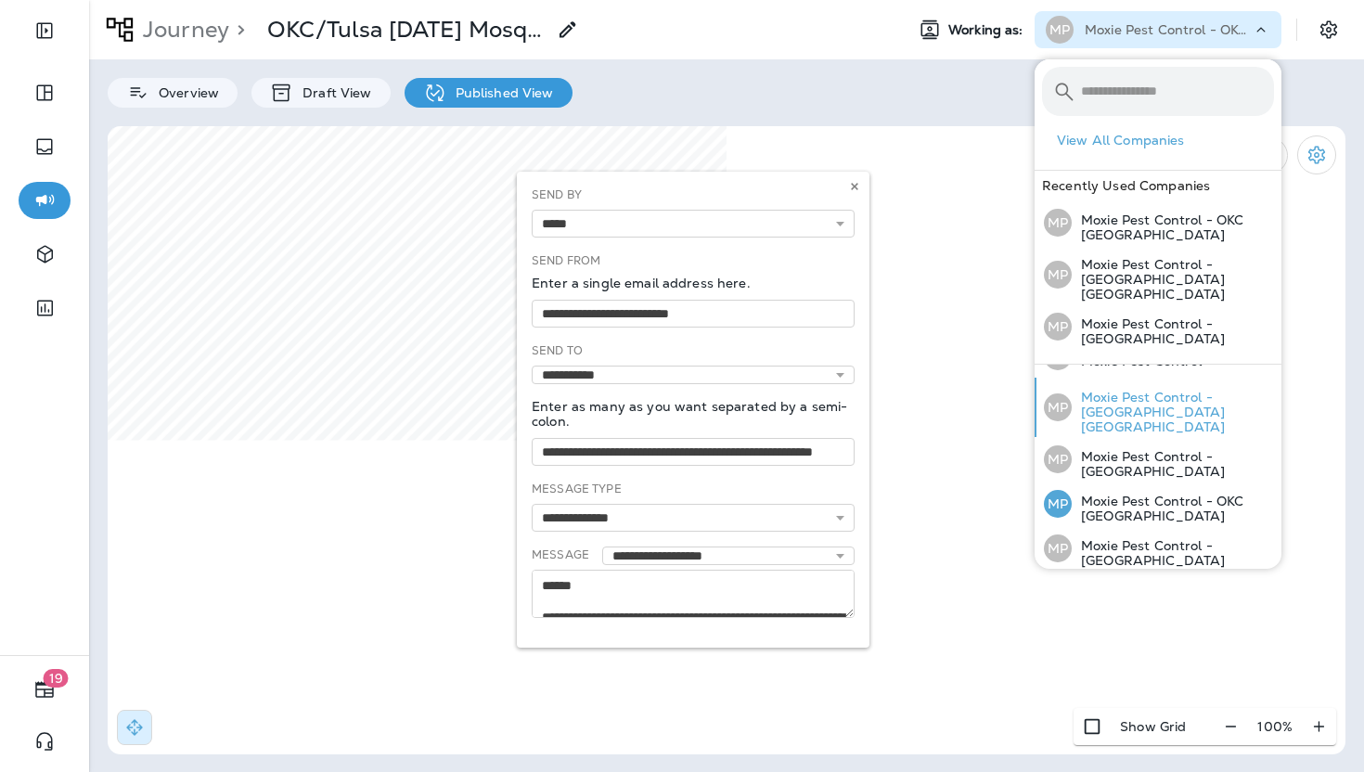
scroll to position [108, 0]
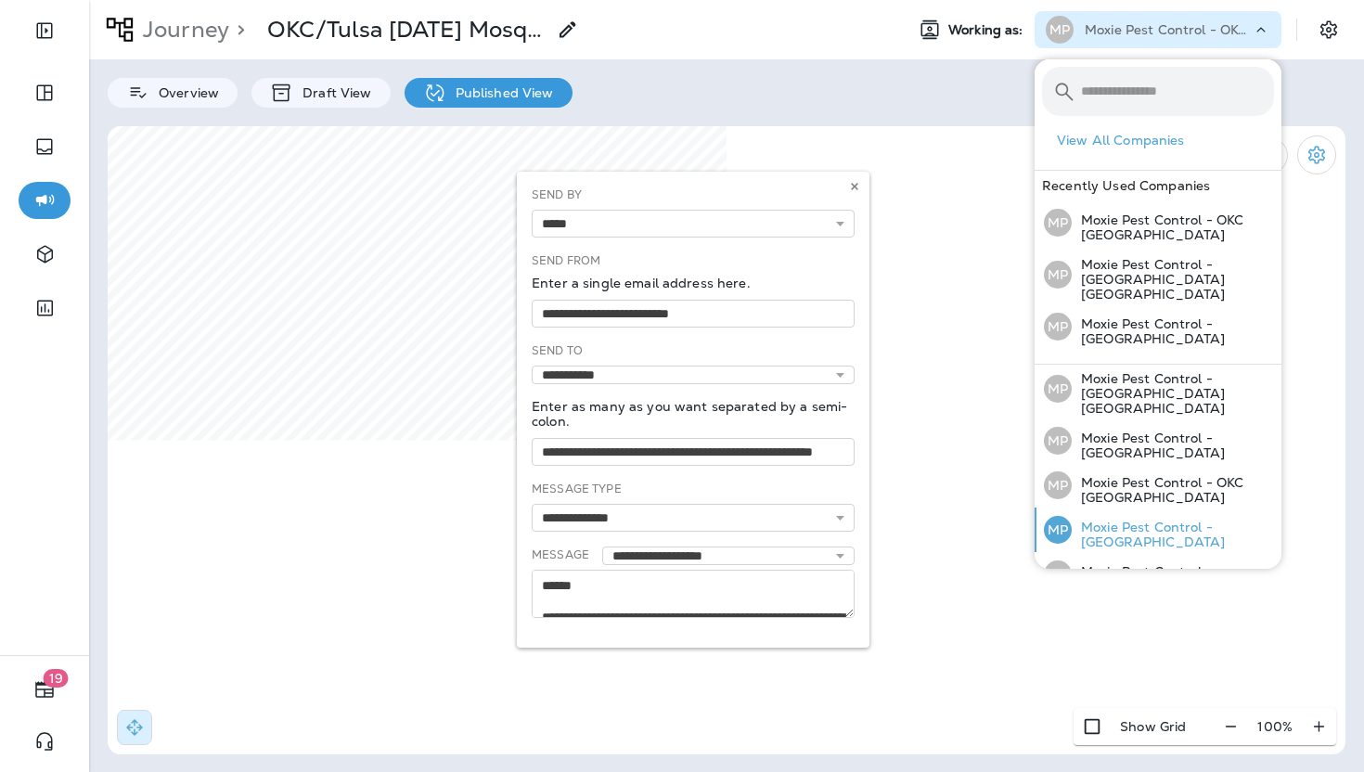
click at [1161, 520] on p "Moxie Pest Control - [GEOGRAPHIC_DATA]" at bounding box center [1173, 535] width 202 height 30
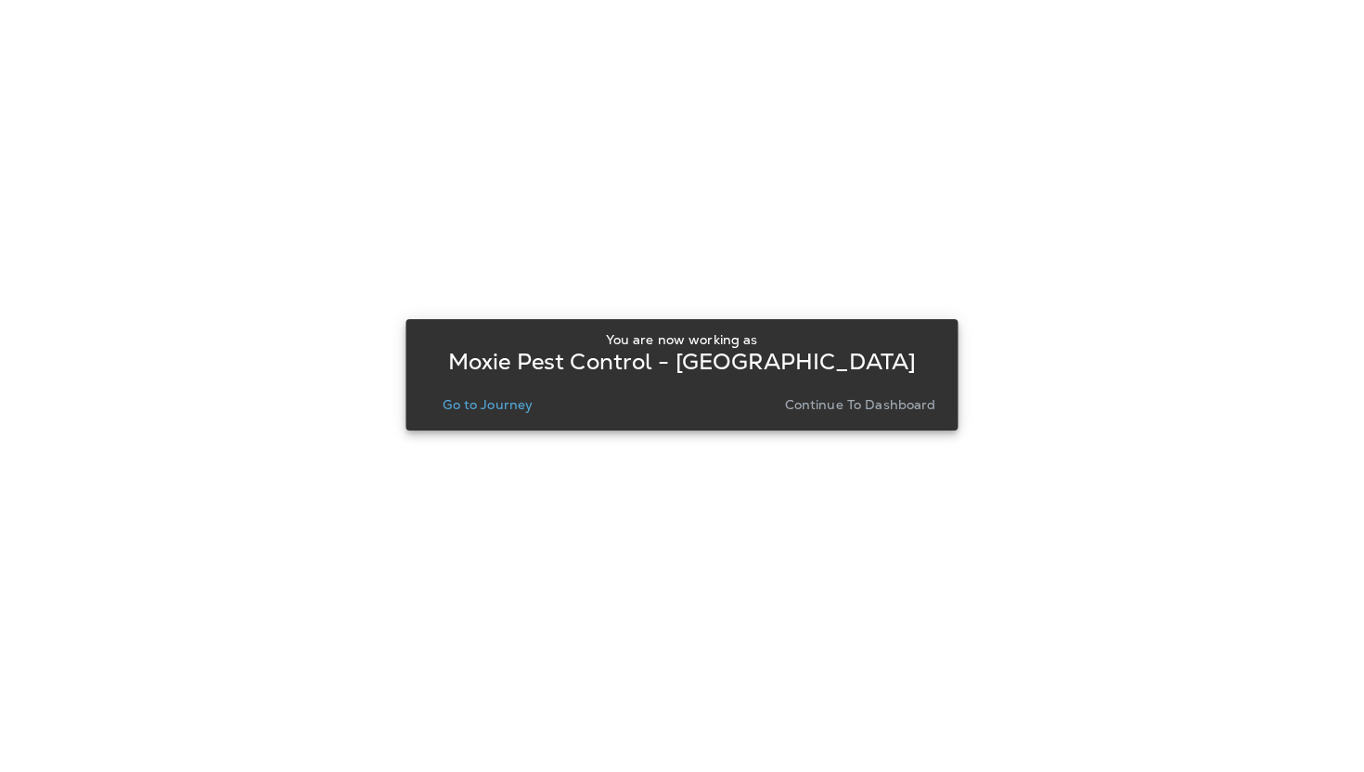
click at [887, 411] on p "Continue to Dashboard" at bounding box center [860, 404] width 151 height 15
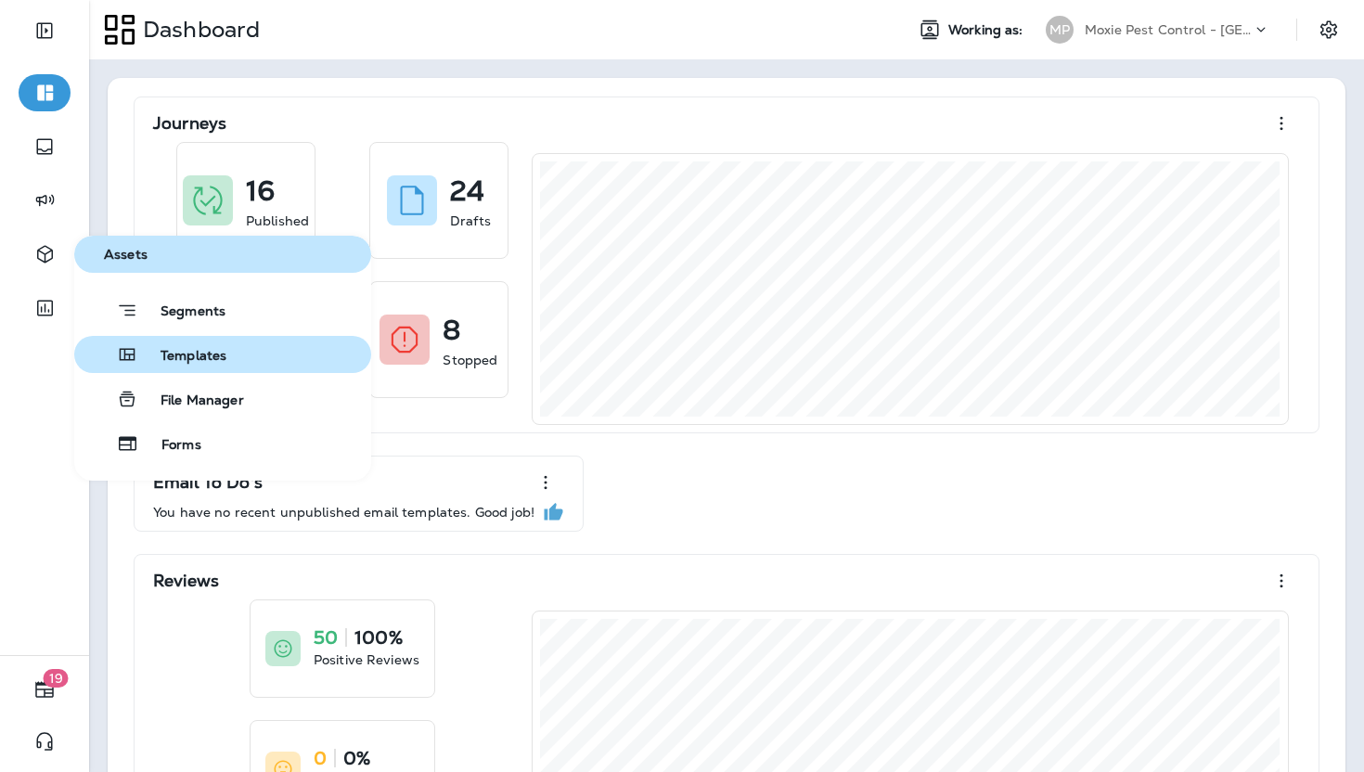
click at [209, 366] on button "Templates" at bounding box center [222, 354] width 297 height 37
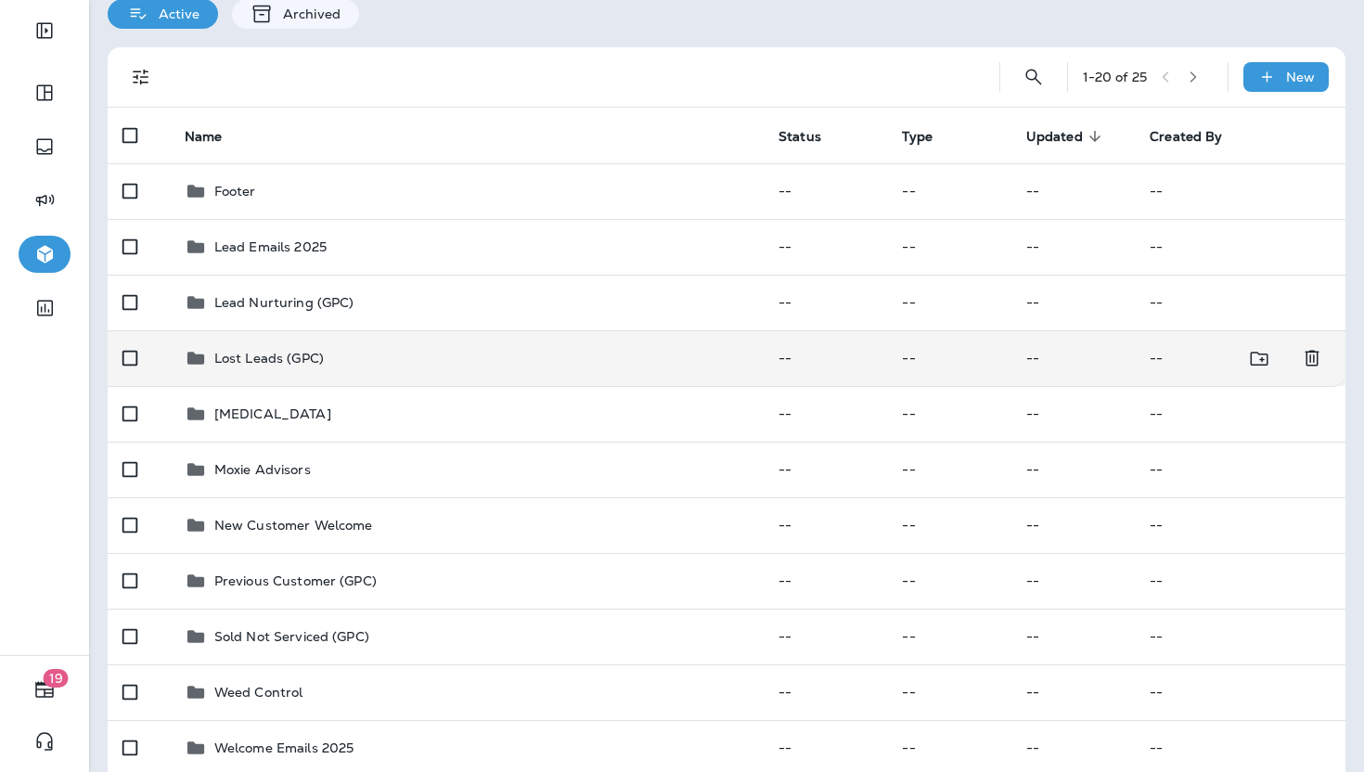
scroll to position [83, 0]
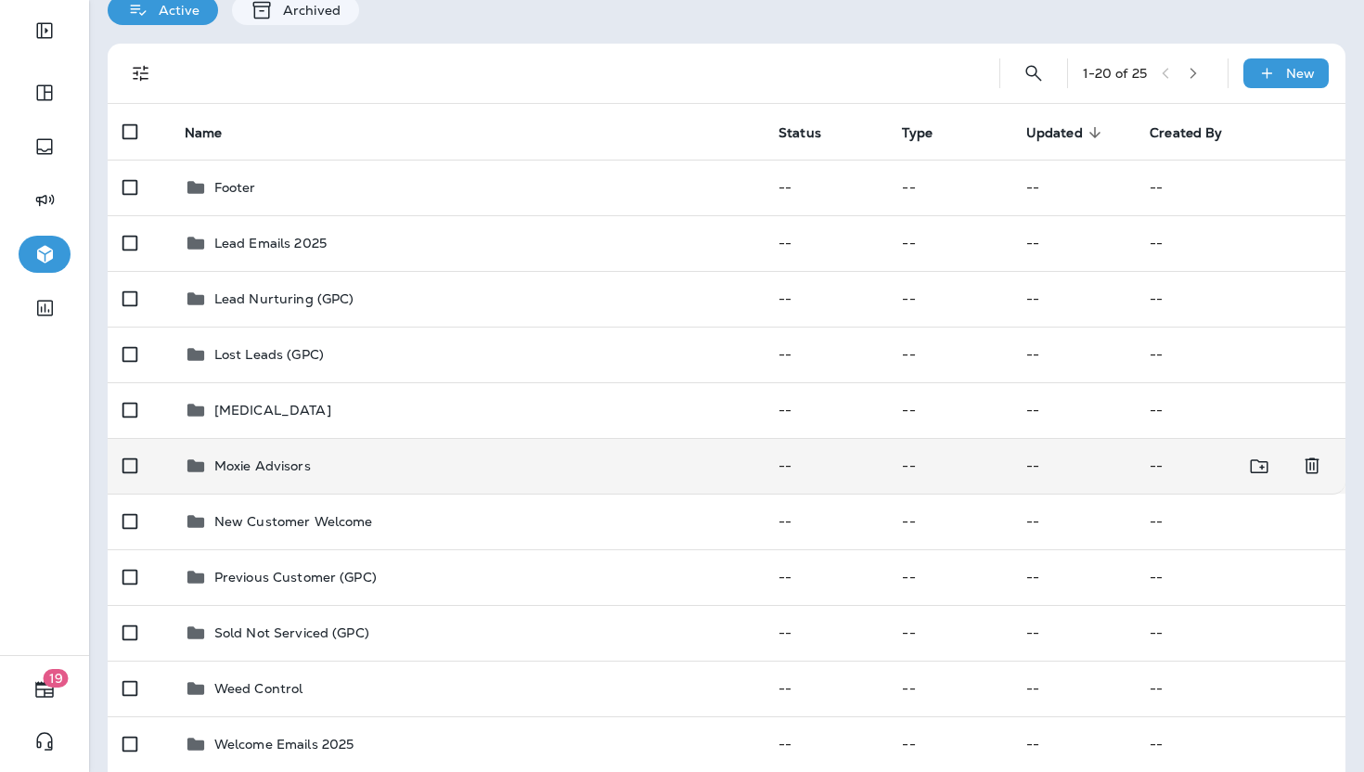
click at [263, 468] on p "Moxie Advisors" at bounding box center [262, 465] width 97 height 15
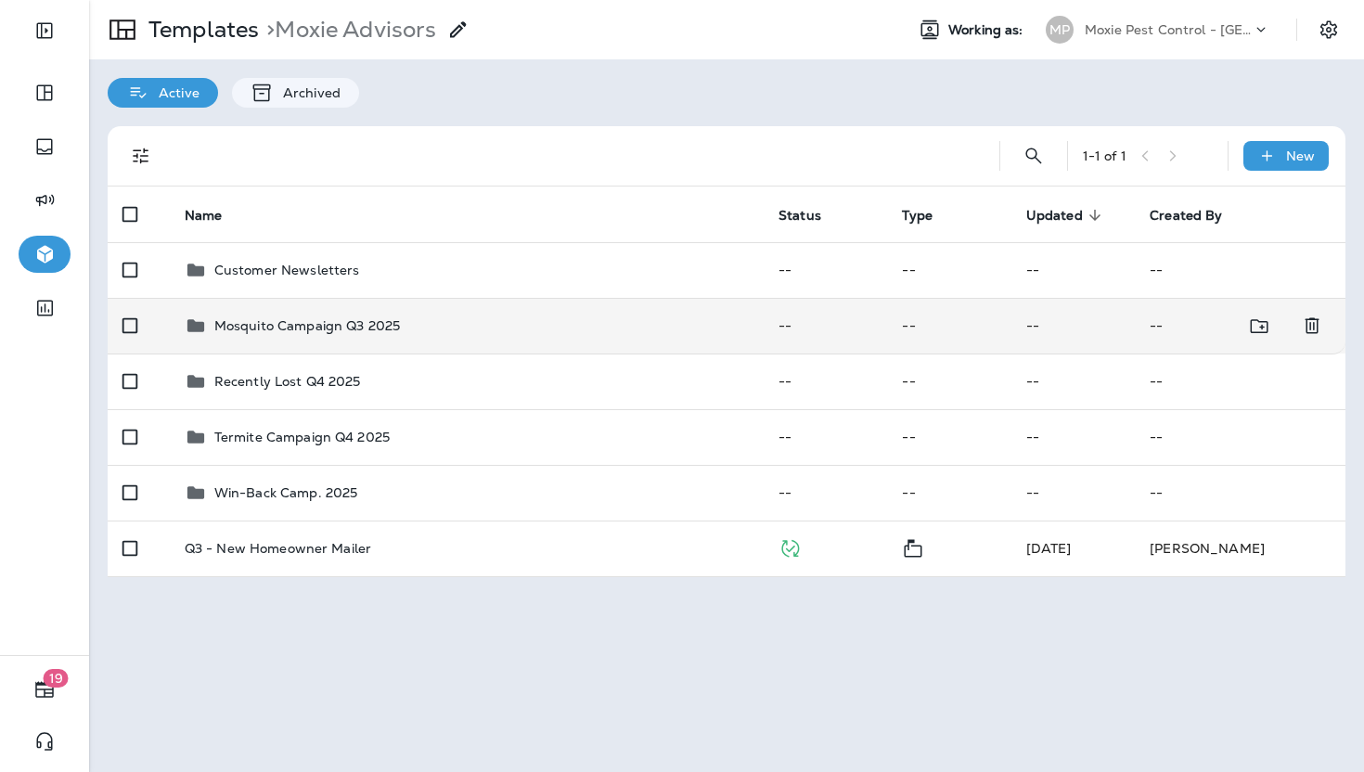
click at [369, 333] on p "Mosquito Campaign Q3 2025" at bounding box center [307, 325] width 187 height 15
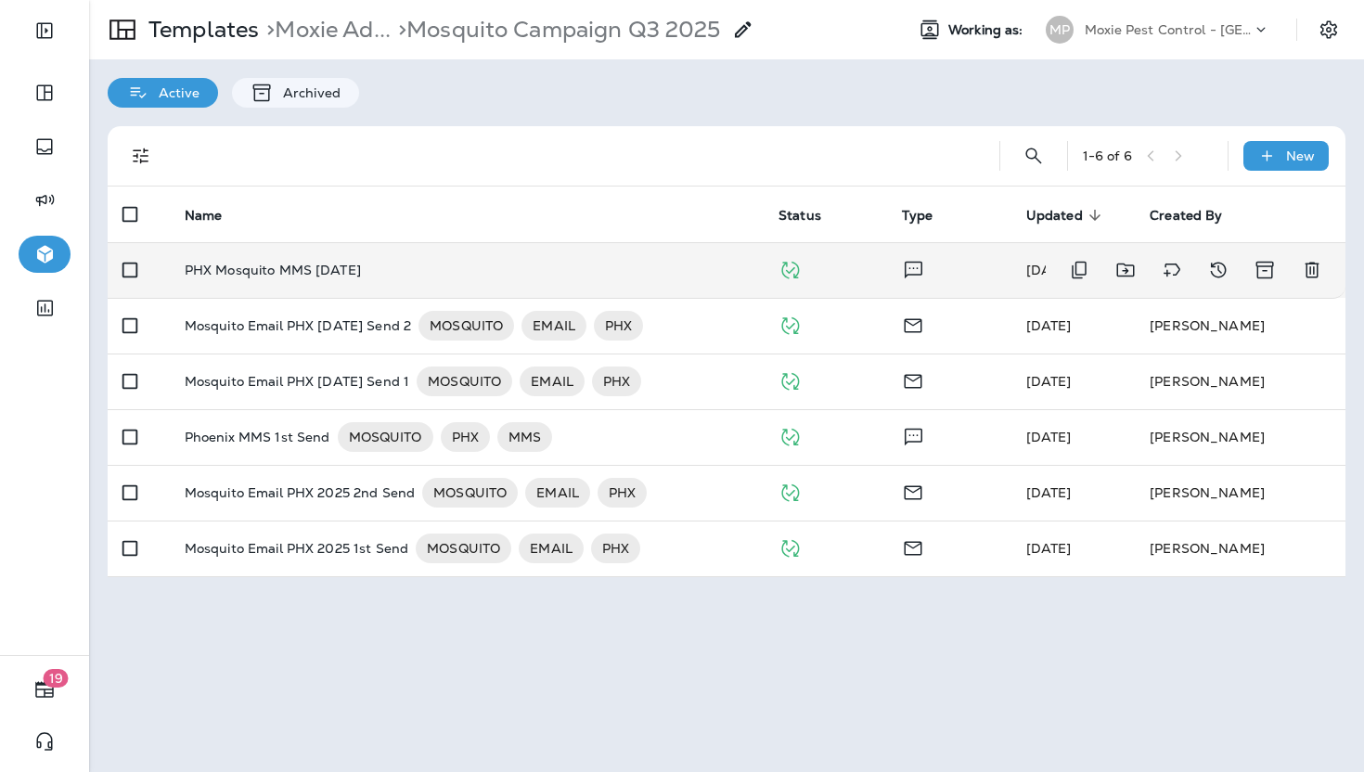
click at [273, 274] on p "PHX Mosquito MMS [DATE]" at bounding box center [273, 270] width 176 height 15
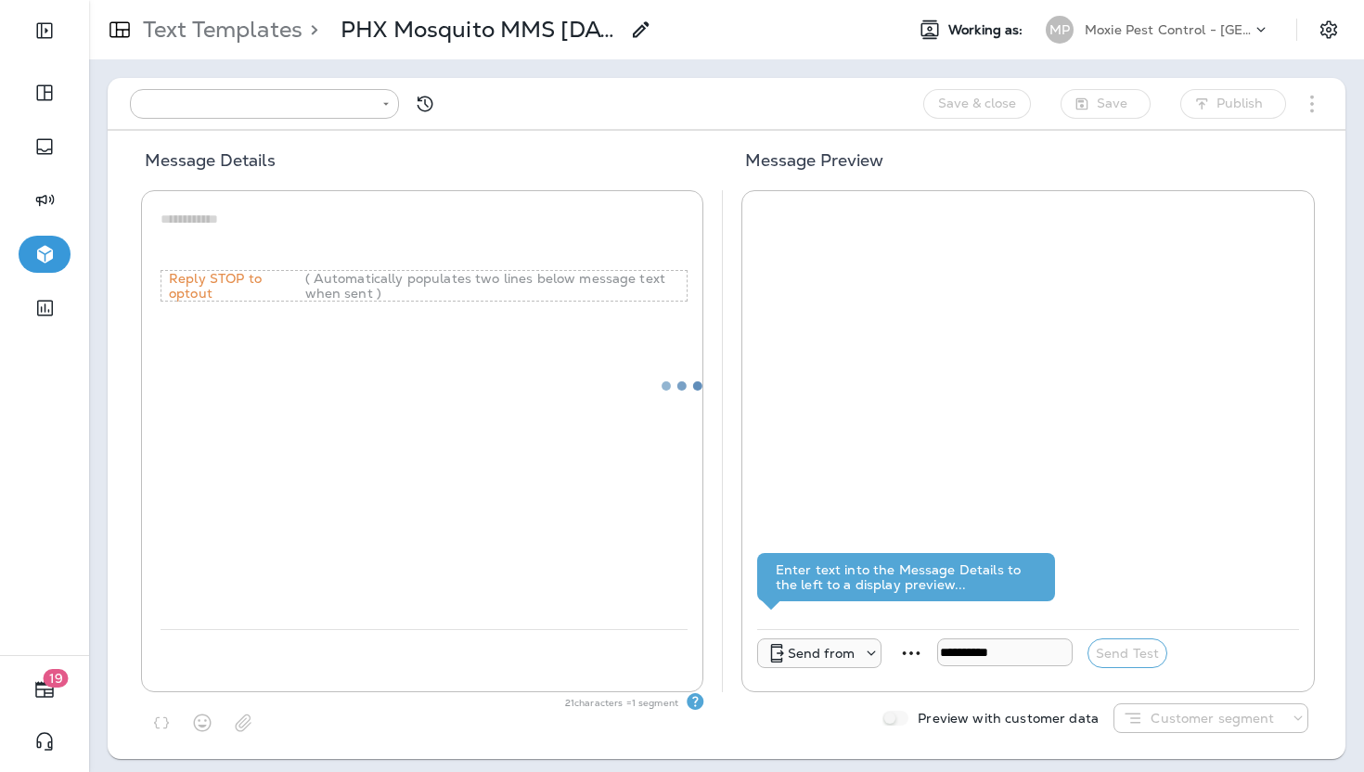
type input "**********"
type textarea "**********"
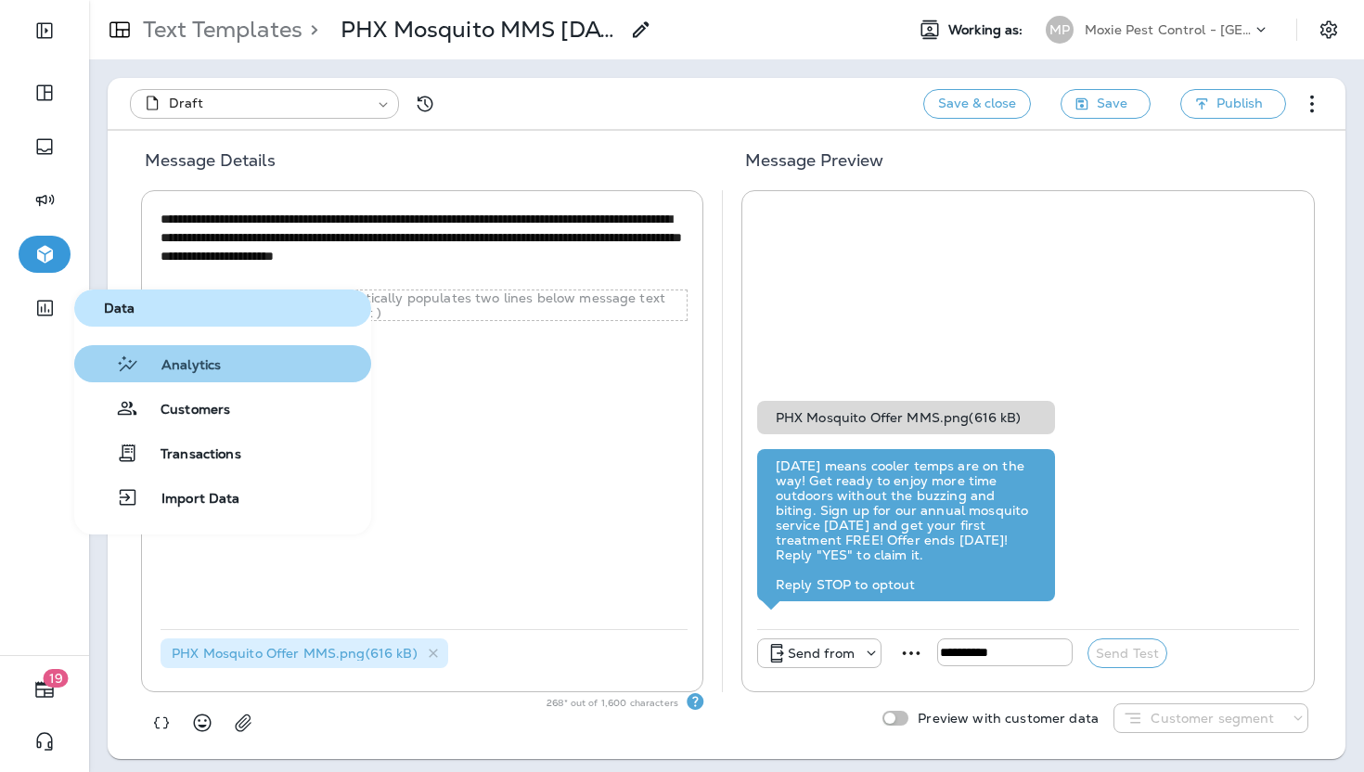
click at [190, 372] on span "Analytics" at bounding box center [180, 366] width 82 height 18
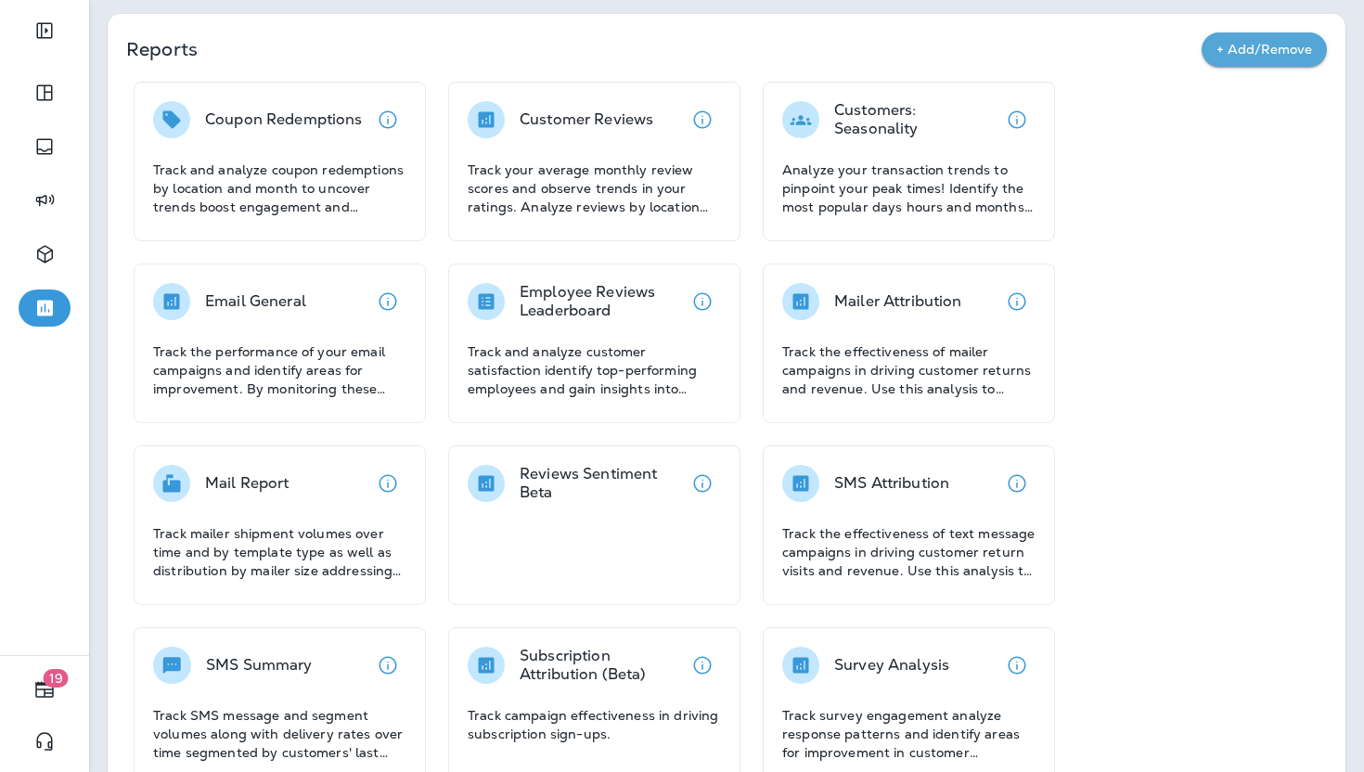
scroll to position [69, 0]
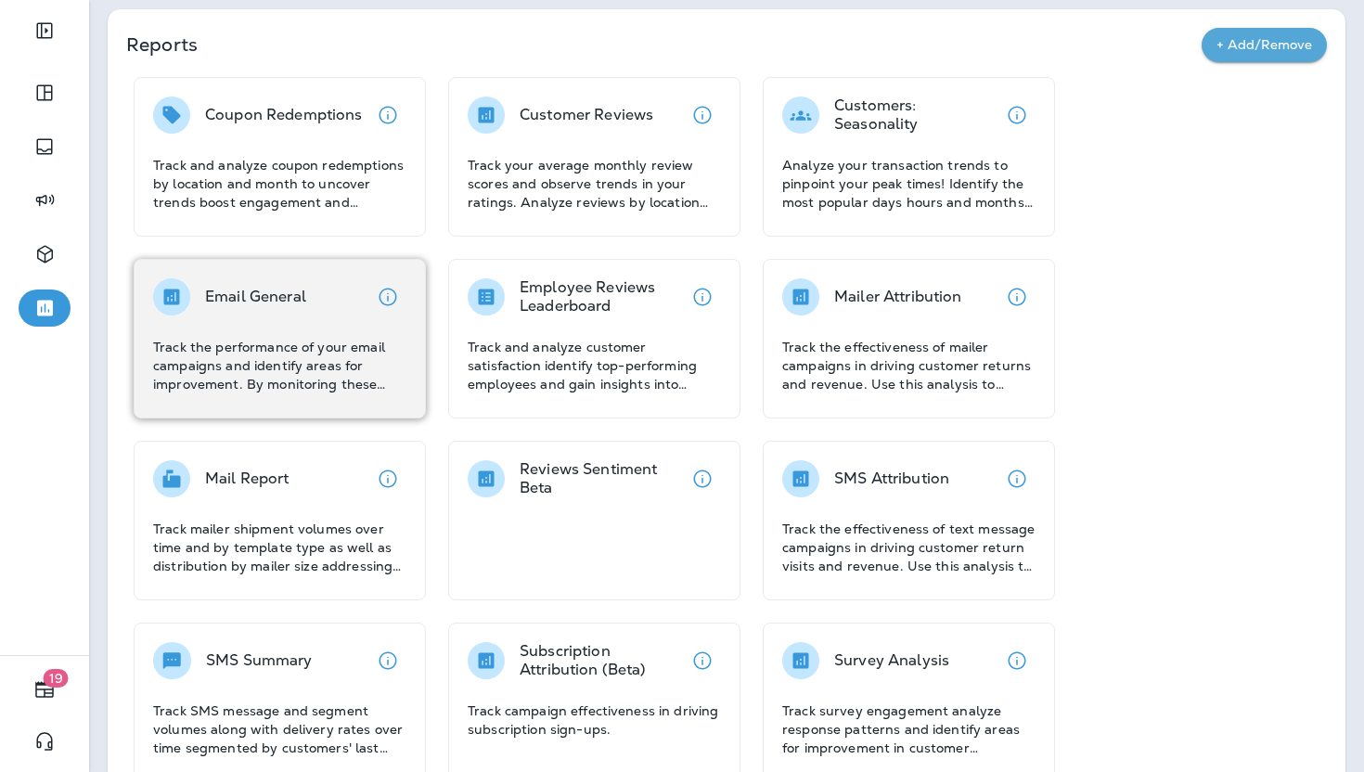
click at [352, 380] on p "Track the performance of your email campaigns and identify areas for improvemen…" at bounding box center [279, 366] width 253 height 56
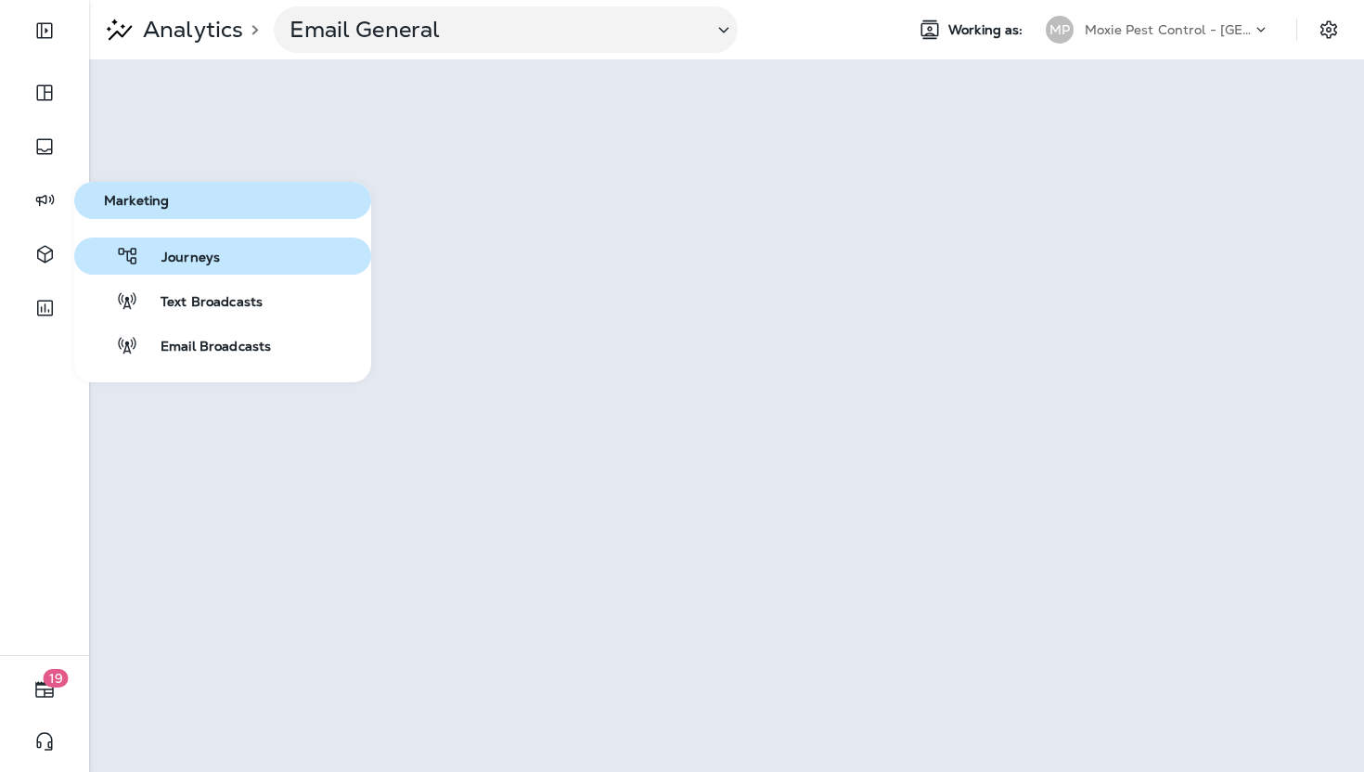
click at [159, 263] on span "Journeys" at bounding box center [179, 259] width 81 height 18
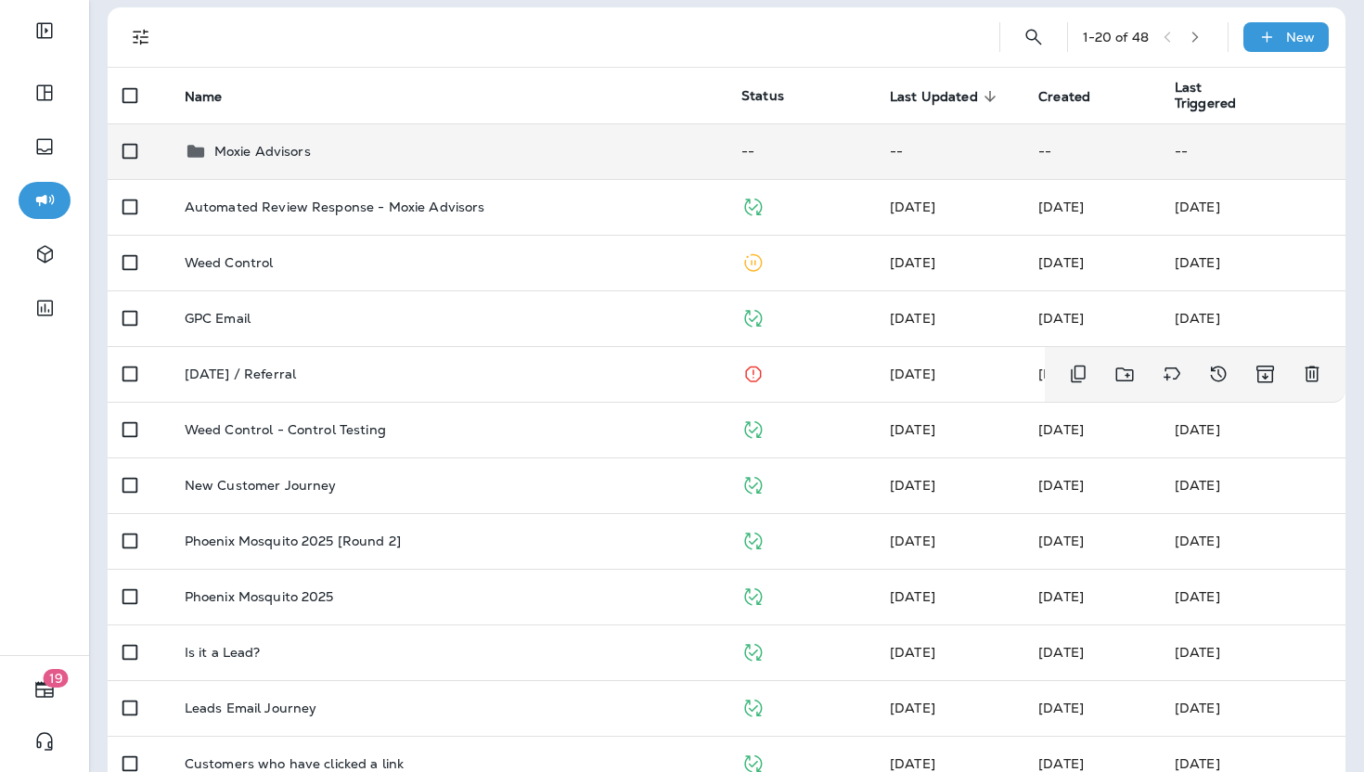
scroll to position [118, 0]
click at [283, 142] on div "Moxie Advisors" at bounding box center [262, 152] width 97 height 22
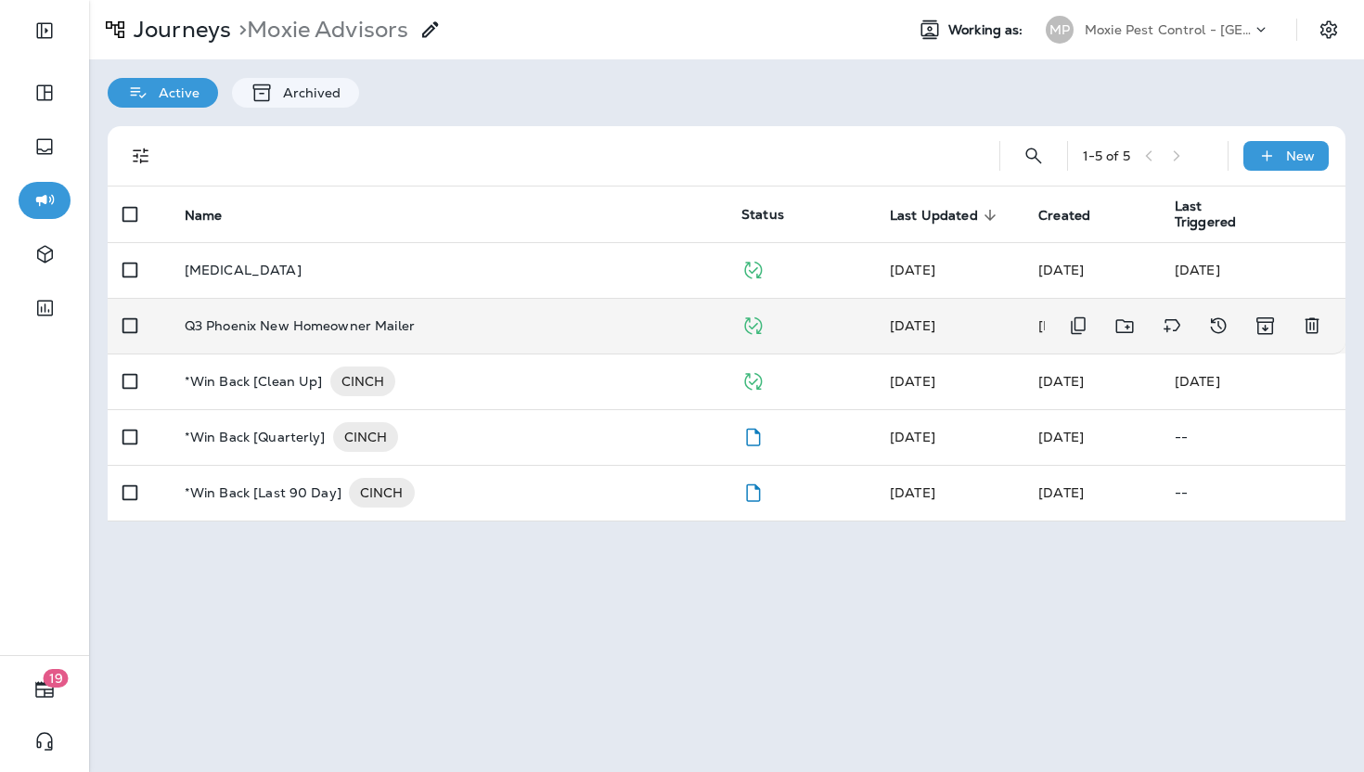
click at [290, 336] on td "Q3 Phoenix New Homeowner Mailer" at bounding box center [448, 326] width 557 height 56
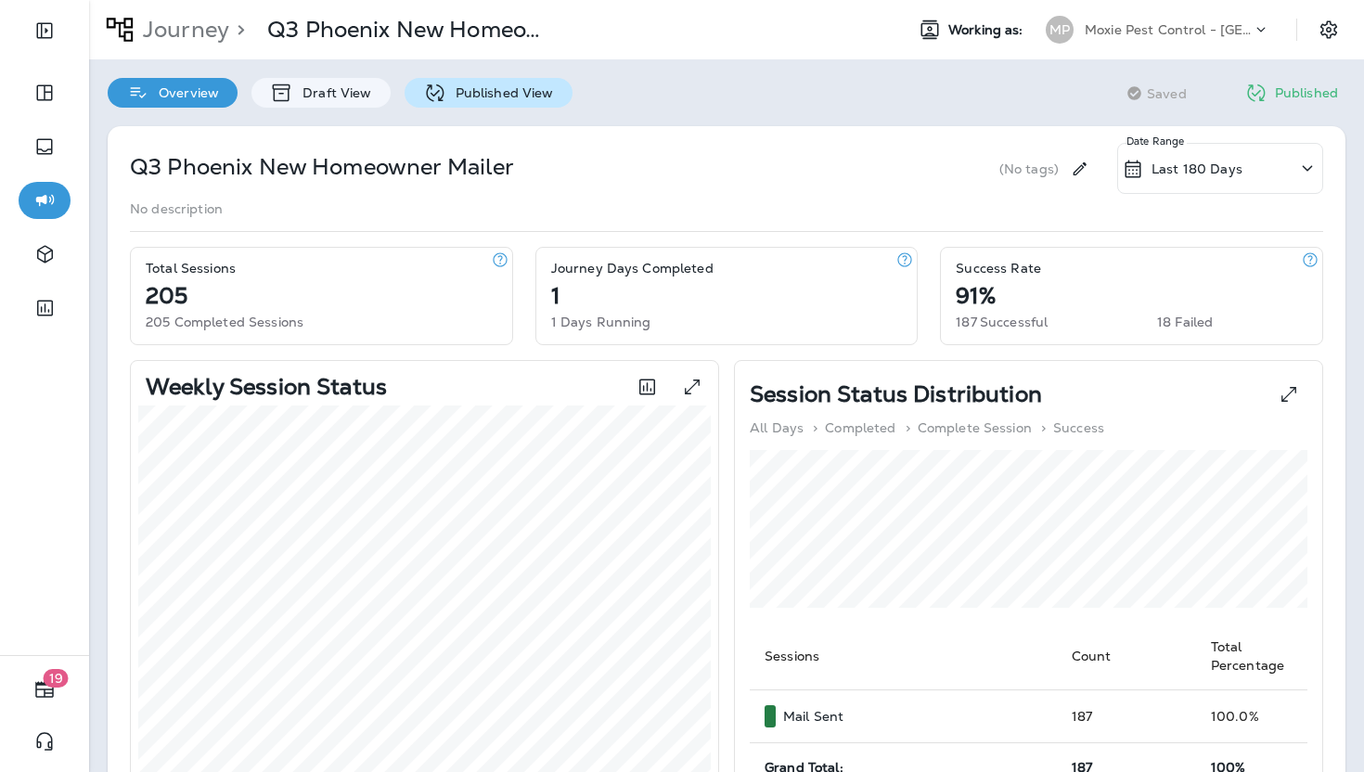
click at [519, 83] on div "Published View" at bounding box center [489, 93] width 168 height 30
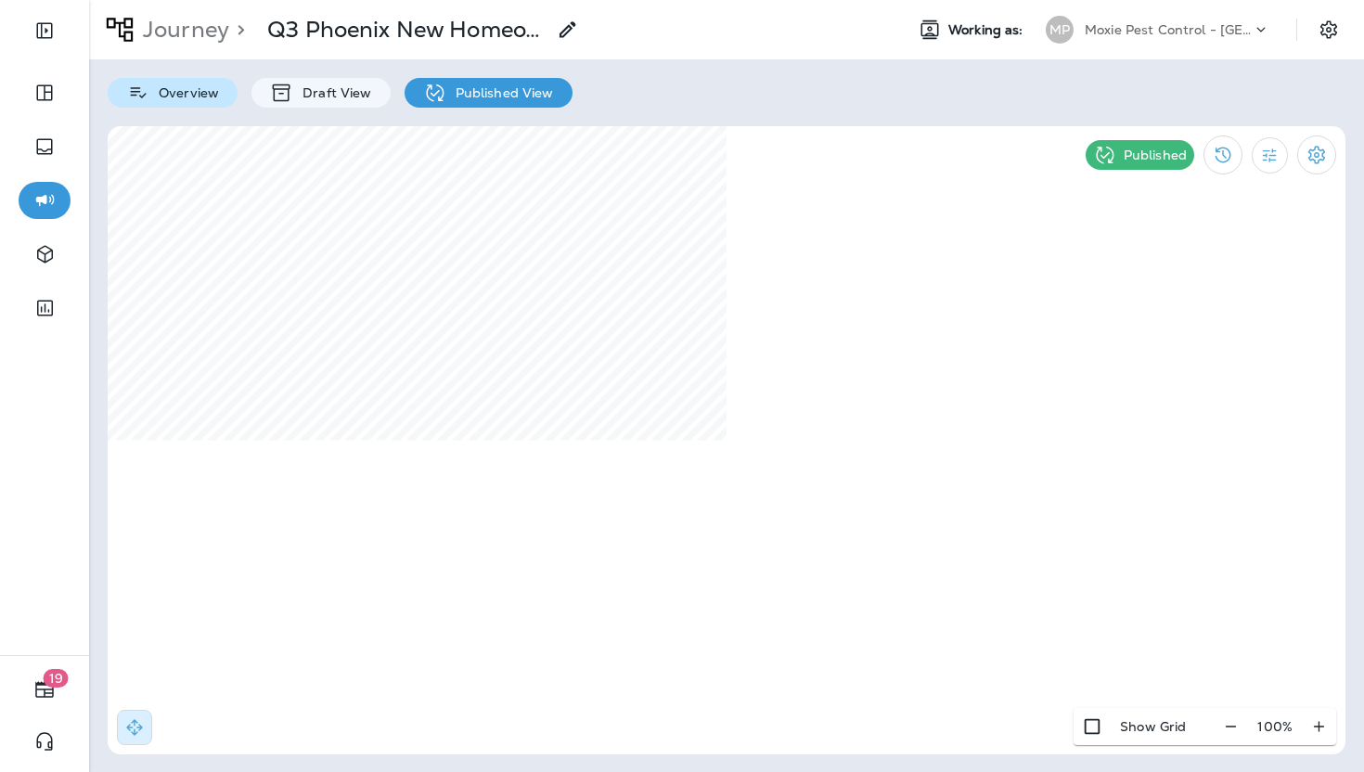
click at [168, 84] on div "Overview" at bounding box center [173, 93] width 130 height 30
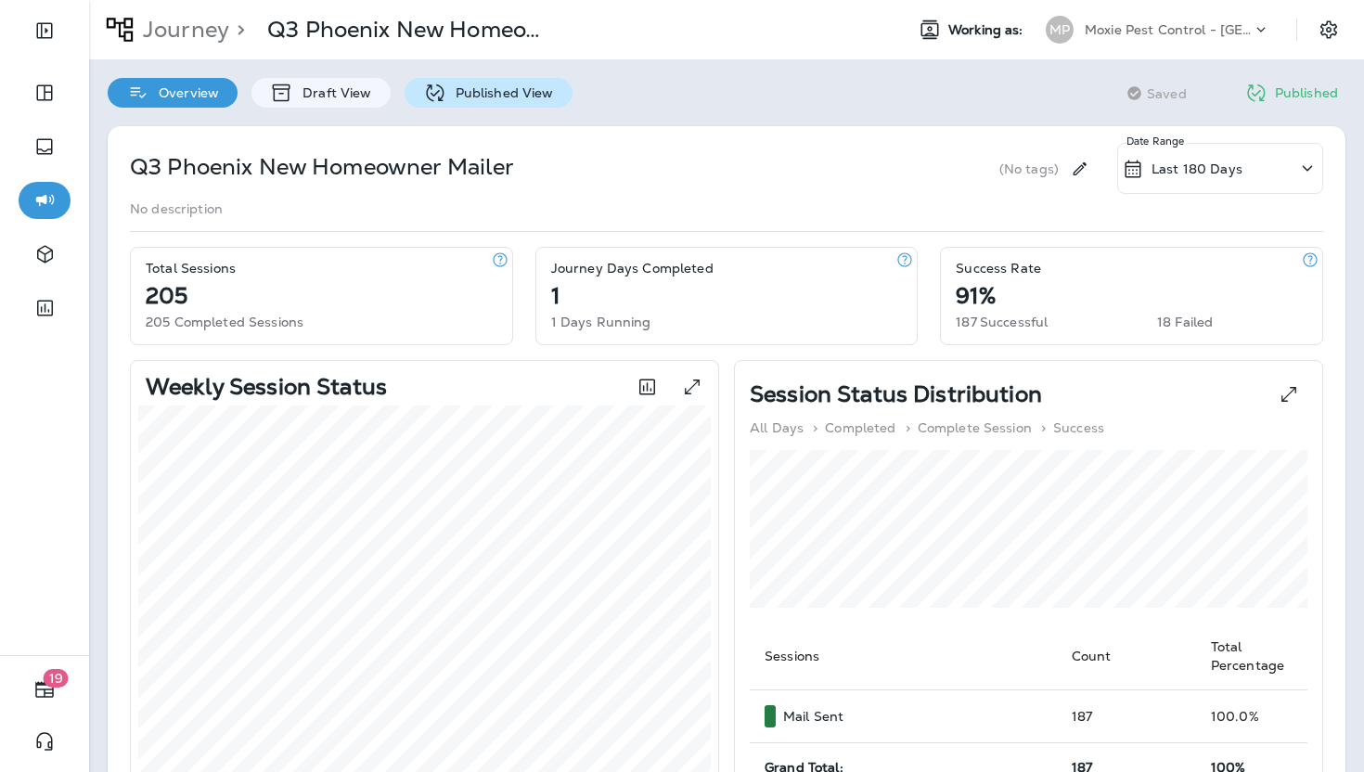
click at [496, 80] on div "Published View" at bounding box center [489, 93] width 168 height 30
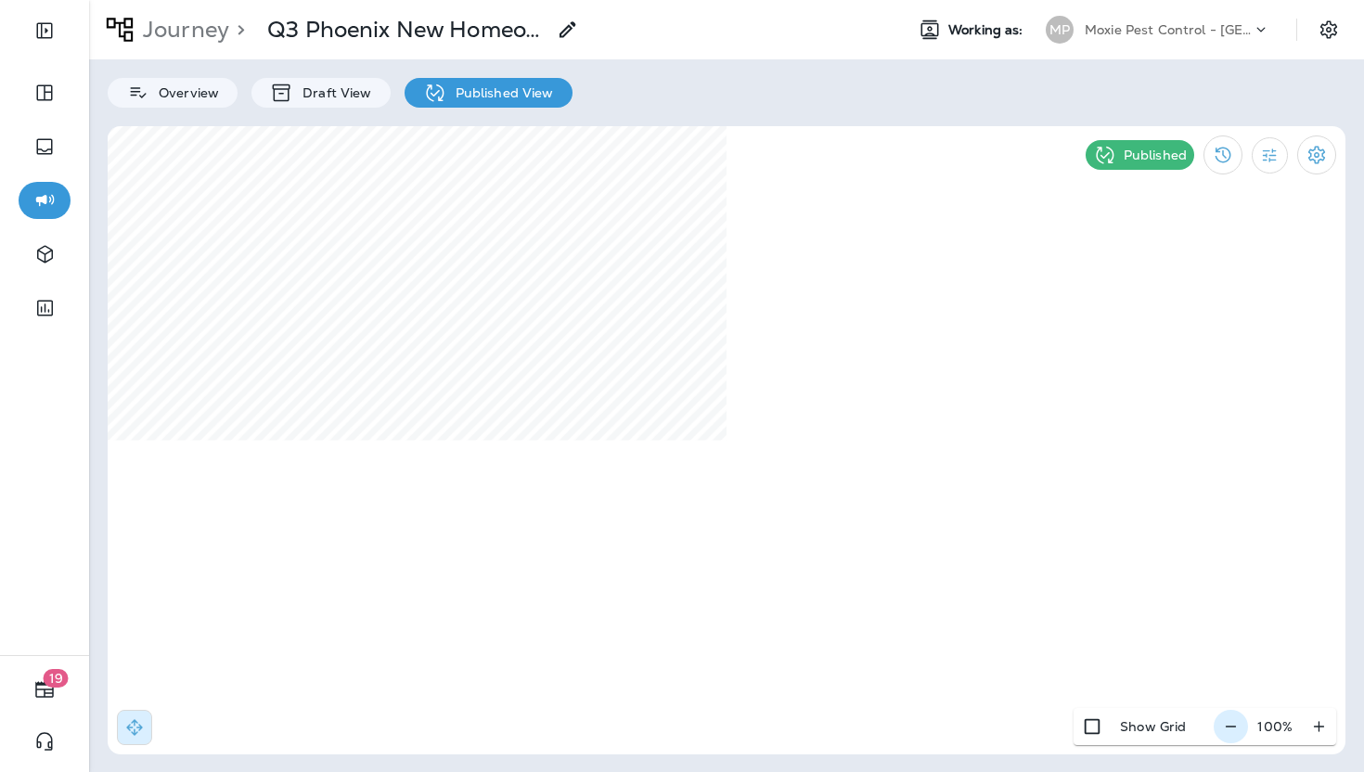
click at [1237, 689] on icon "button" at bounding box center [1230, 726] width 19 height 19
click at [1237, 689] on icon "button" at bounding box center [1238, 726] width 19 height 19
click at [1316, 689] on icon "button" at bounding box center [1318, 726] width 19 height 19
click at [948, 689] on div "Journey > Q3 Phoenix New Homeowner Mailer Working as: MP Moxie Pest Control - P…" at bounding box center [726, 386] width 1275 height 772
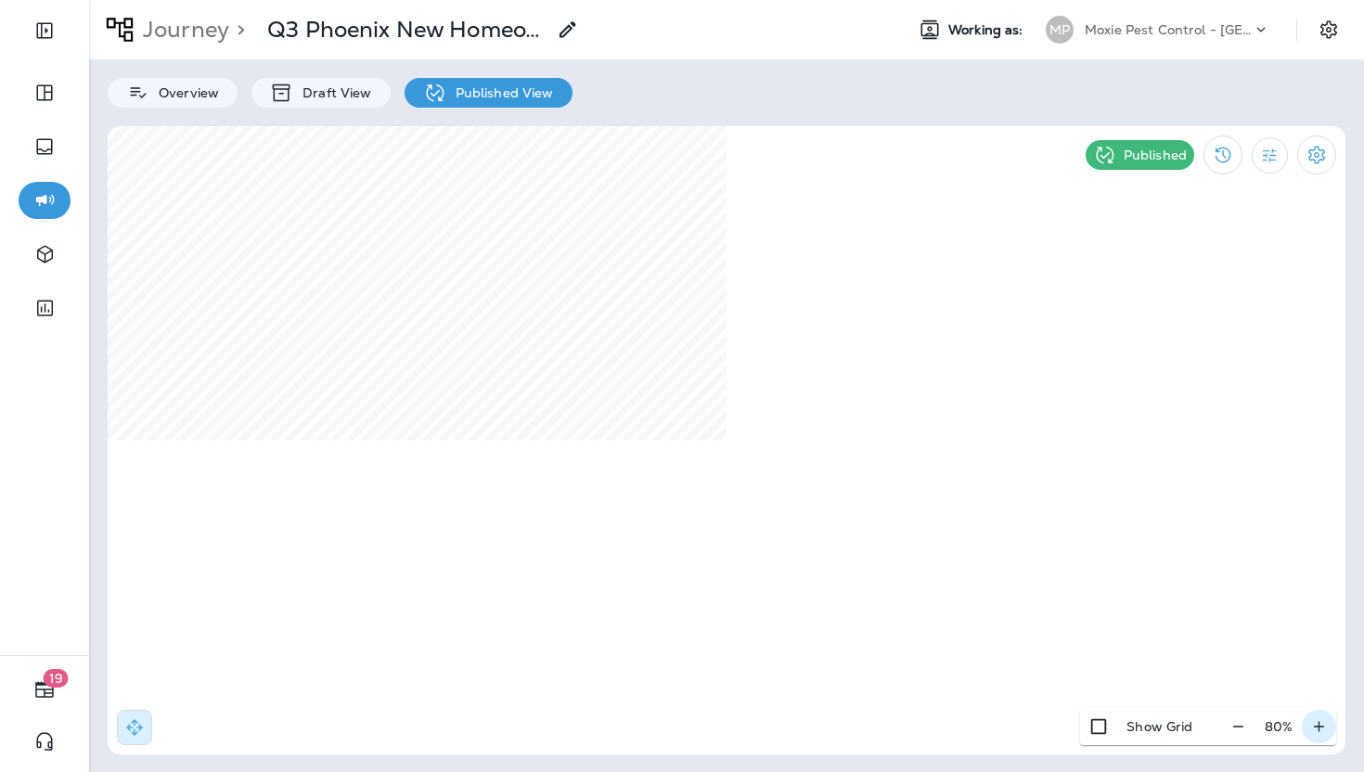
click at [1316, 689] on icon "button" at bounding box center [1318, 726] width 19 height 19
click at [1316, 689] on div "100 %" at bounding box center [1275, 726] width 122 height 37
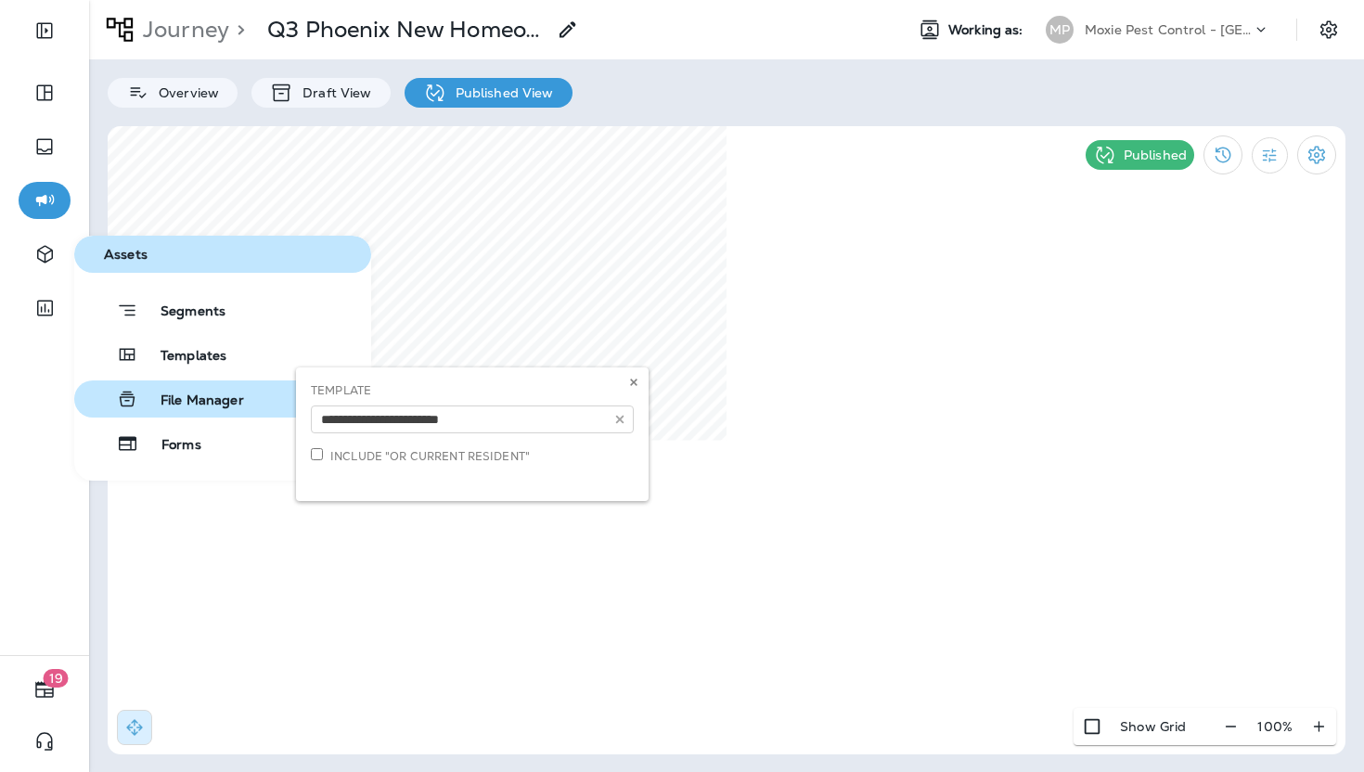
click at [199, 399] on span "File Manager" at bounding box center [191, 402] width 106 height 18
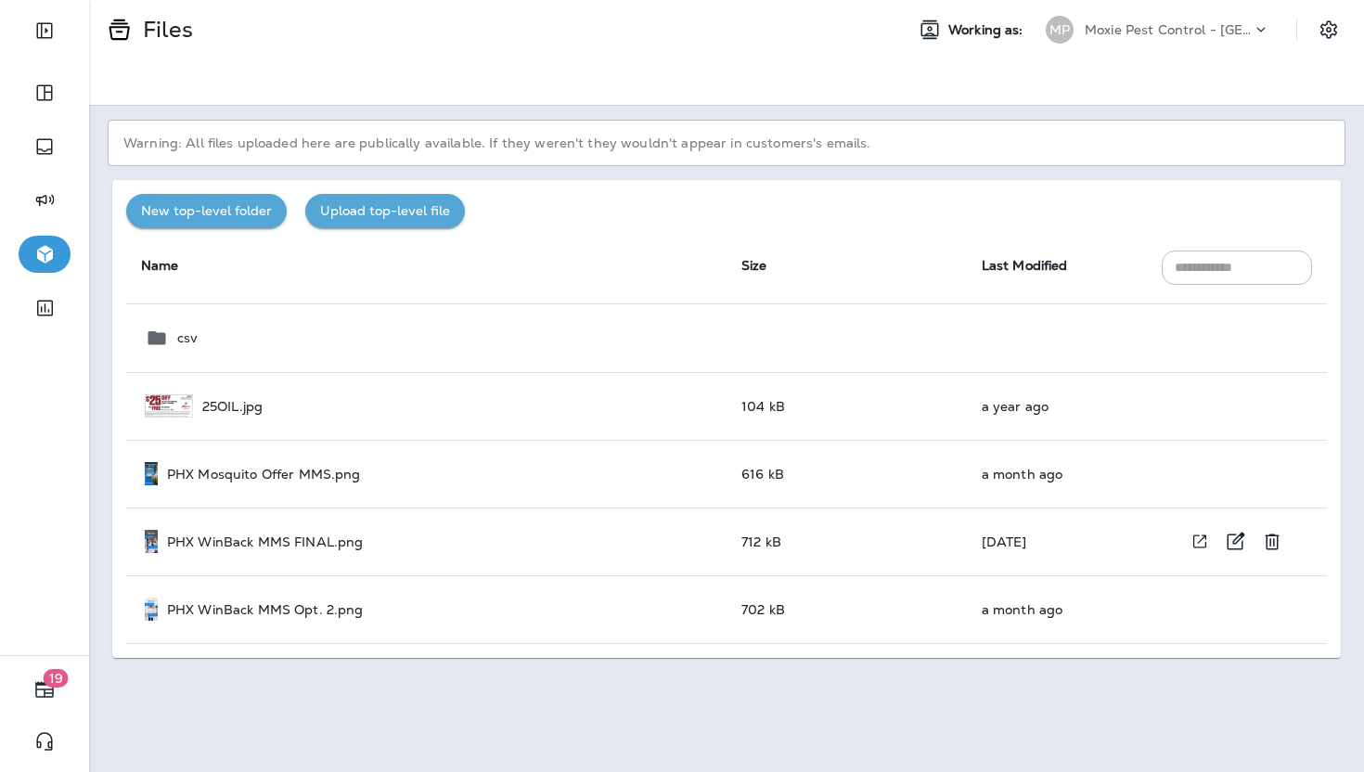
click at [293, 543] on p "PHX WinBack MMS FINAL.png" at bounding box center [265, 541] width 197 height 15
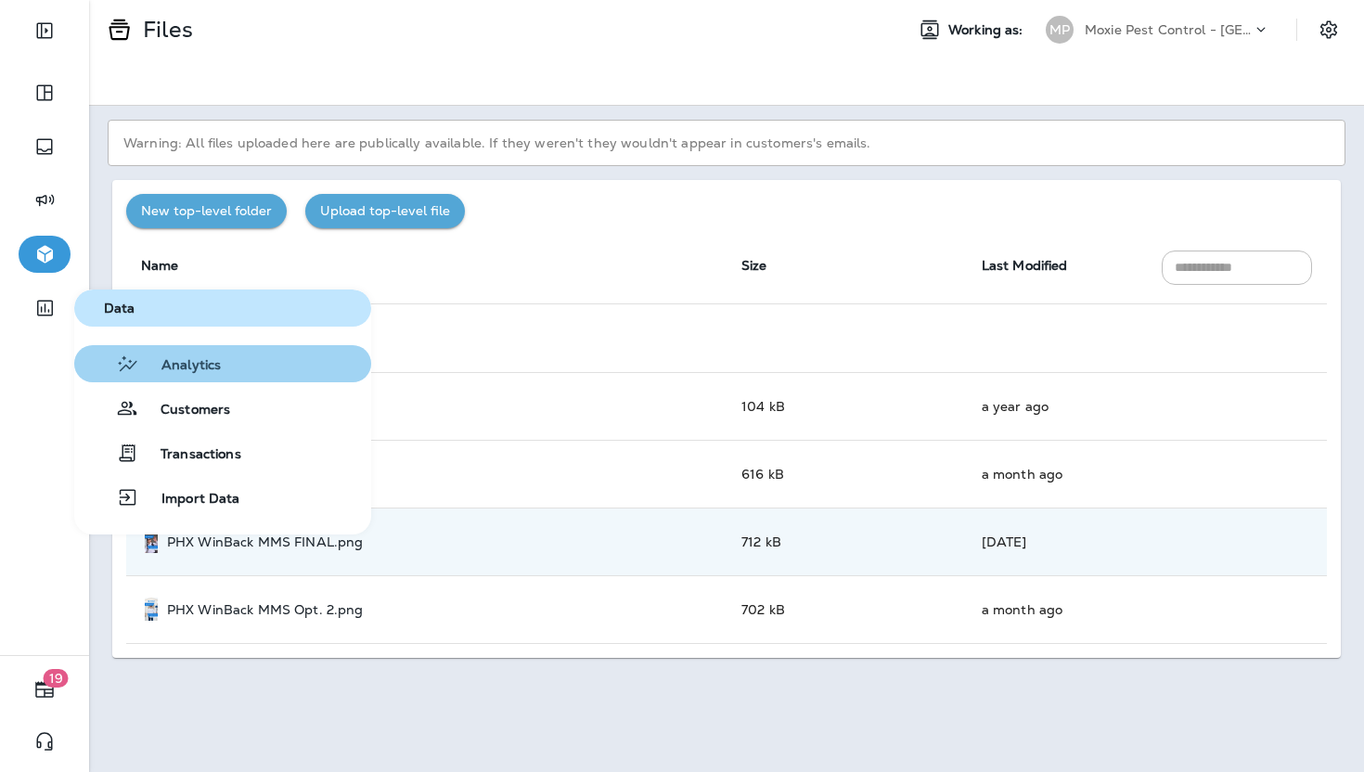
click at [200, 375] on button "Analytics" at bounding box center [222, 363] width 297 height 37
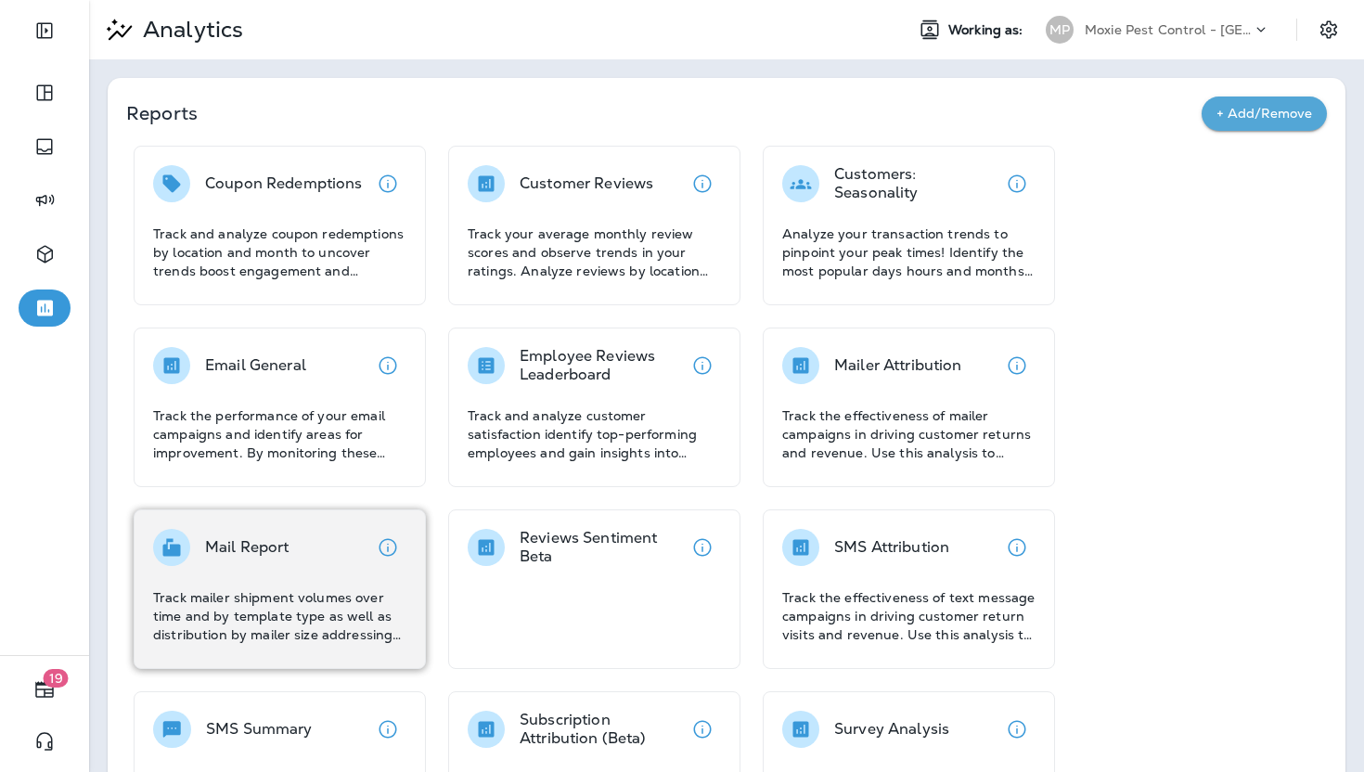
click at [293, 628] on p "Track mailer shipment volumes over time and by template type as well as distrib…" at bounding box center [279, 616] width 253 height 56
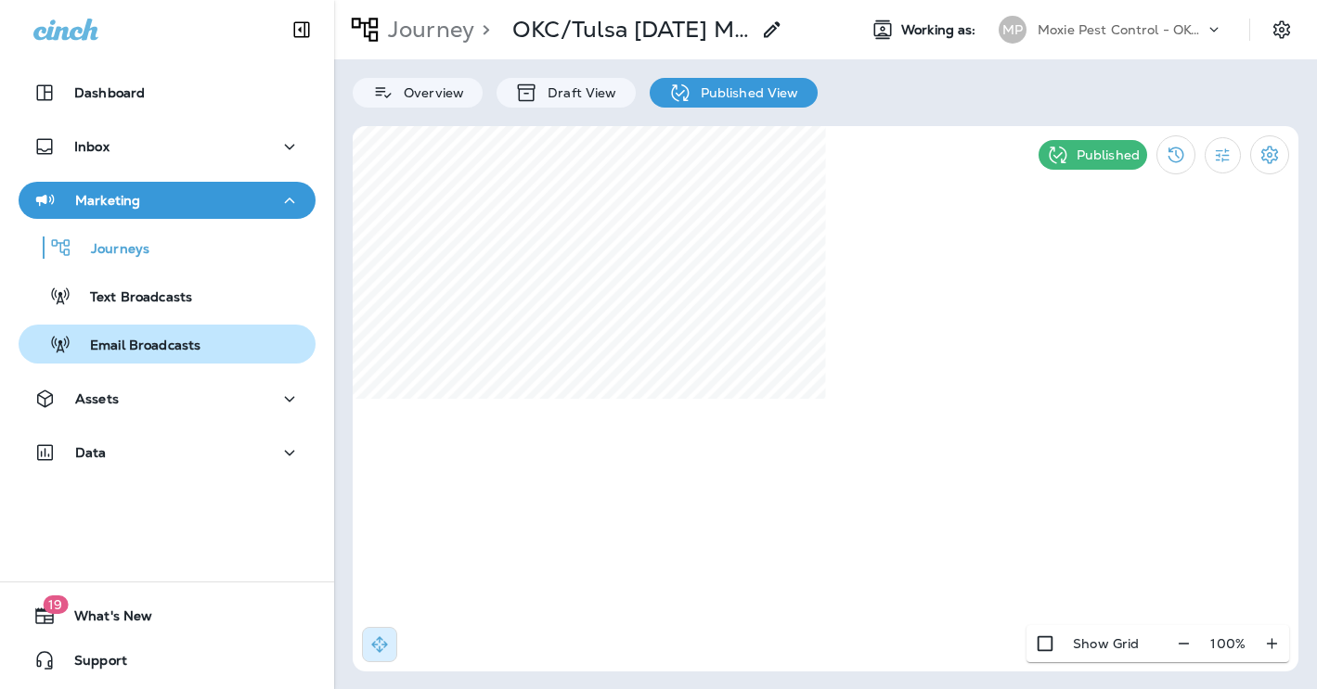
click at [170, 330] on div "Email Broadcasts" at bounding box center [113, 344] width 174 height 28
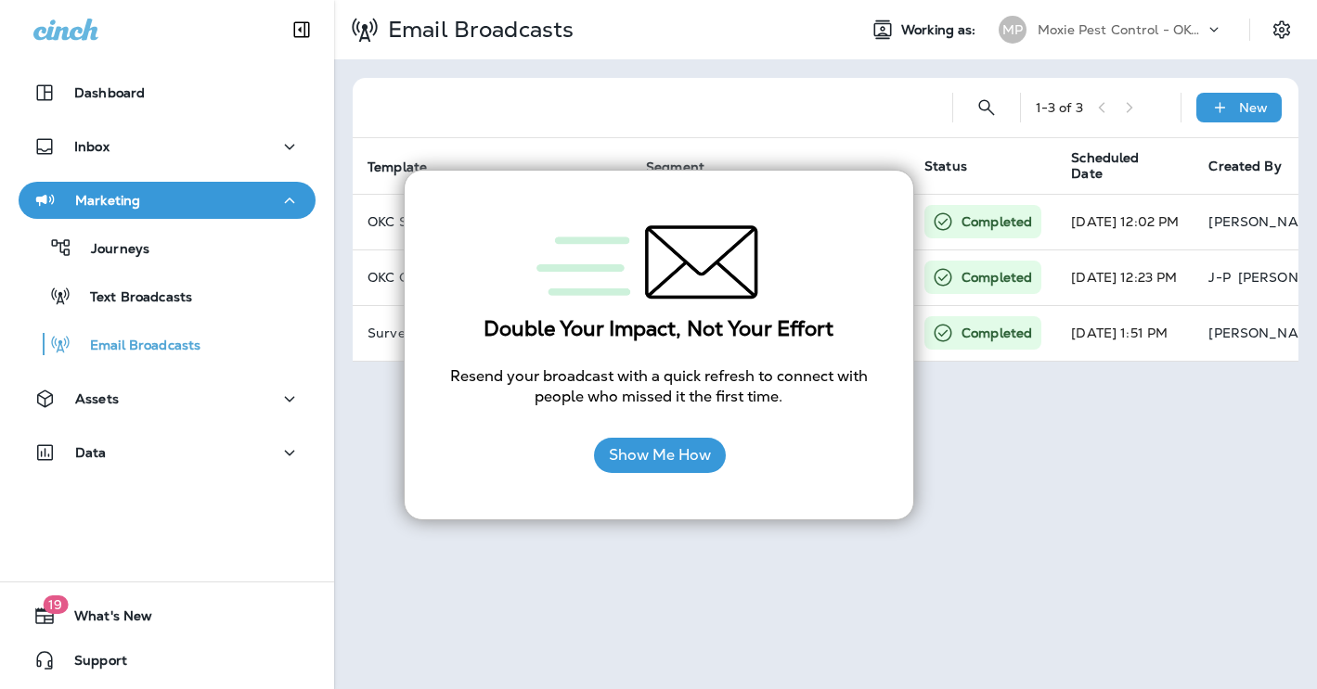
click at [439, 532] on div "Email Broadcasts Working as: MP Moxie Pest Control - OKC Tulsa 1 - 3 of 3 New T…" at bounding box center [825, 344] width 983 height 689
click at [186, 294] on p "Text Broadcasts" at bounding box center [131, 299] width 121 height 18
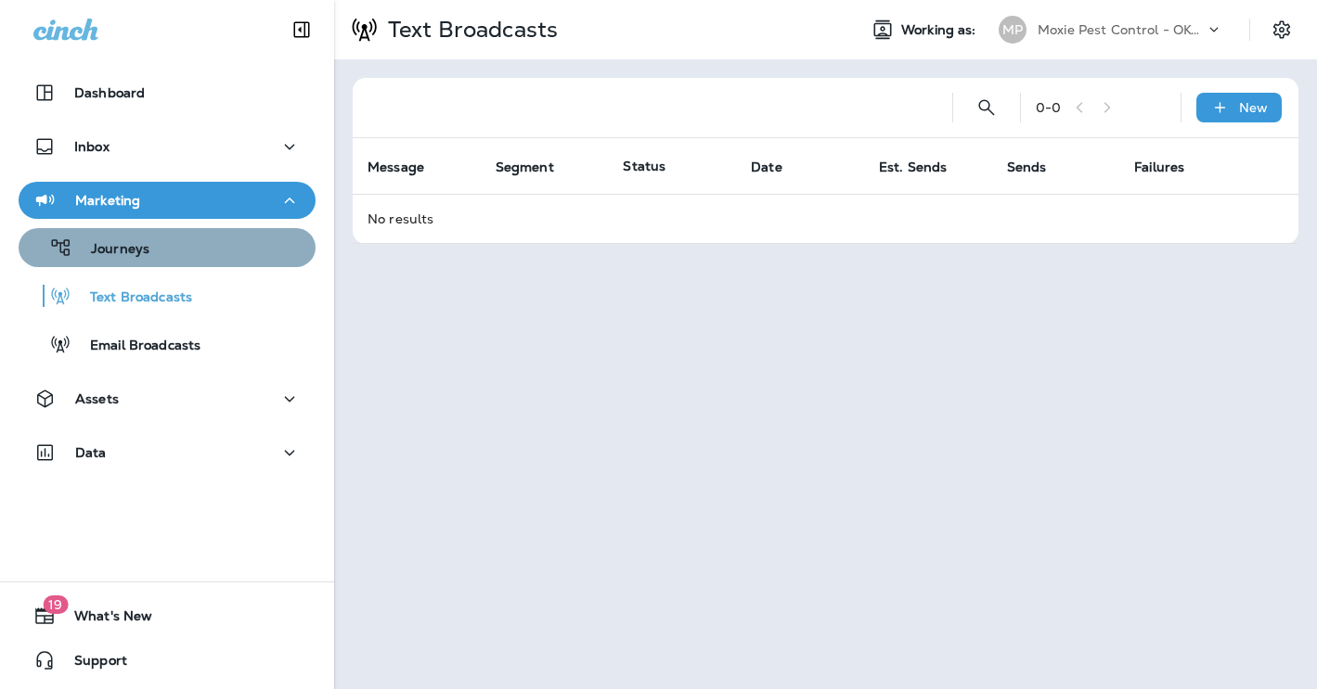
click at [99, 245] on p "Journeys" at bounding box center [110, 250] width 77 height 18
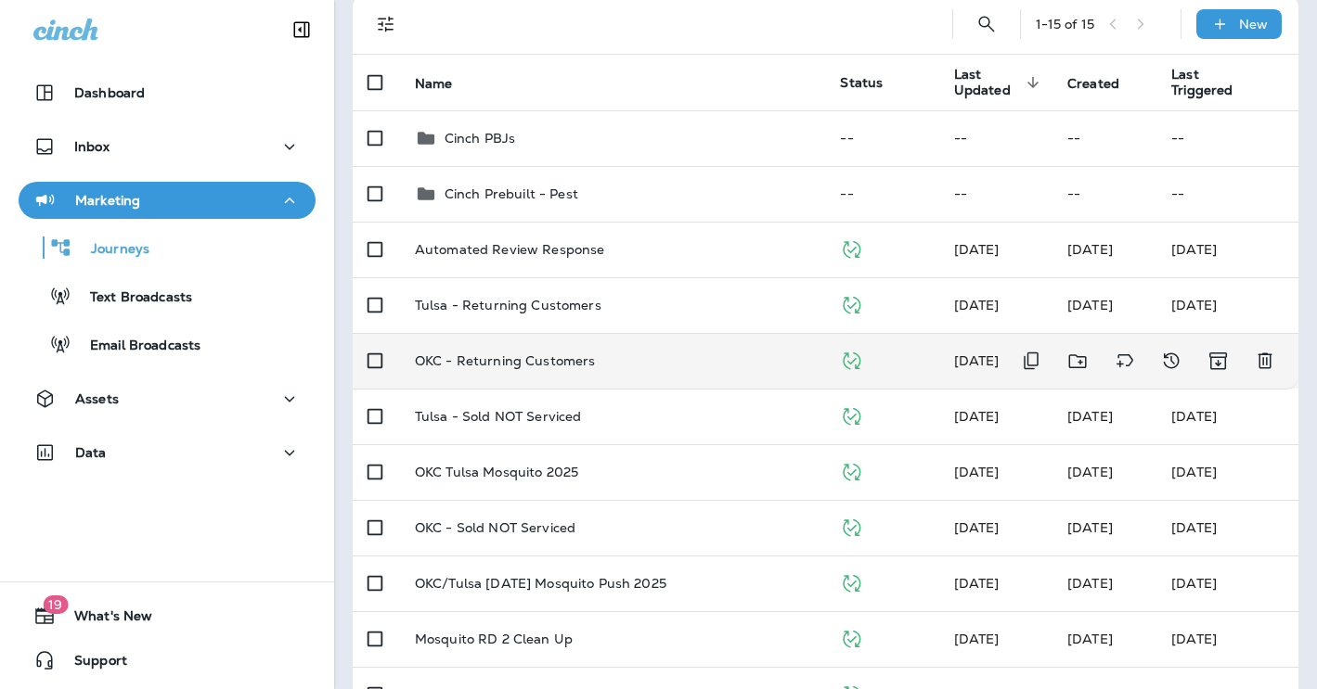
scroll to position [168, 0]
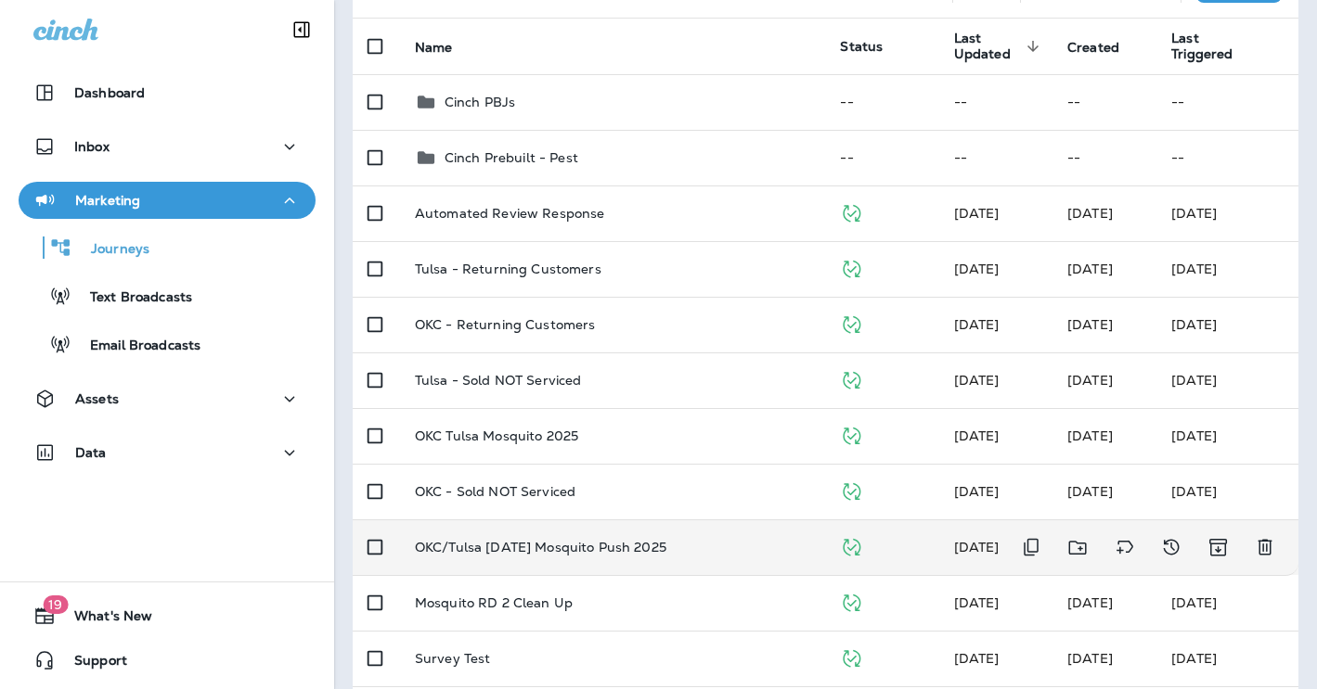
click at [537, 549] on p "OKC/Tulsa [DATE] Mosquito Push 2025" at bounding box center [540, 547] width 251 height 15
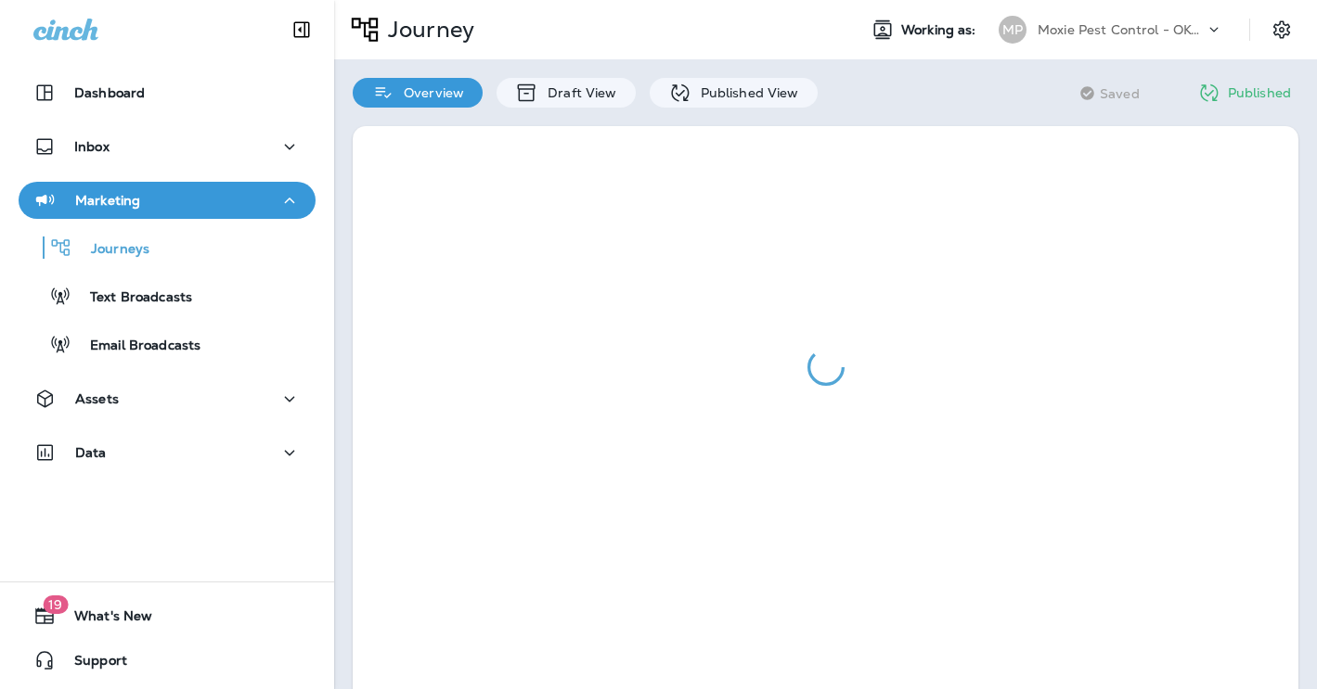
click at [537, 549] on div at bounding box center [826, 367] width 946 height 483
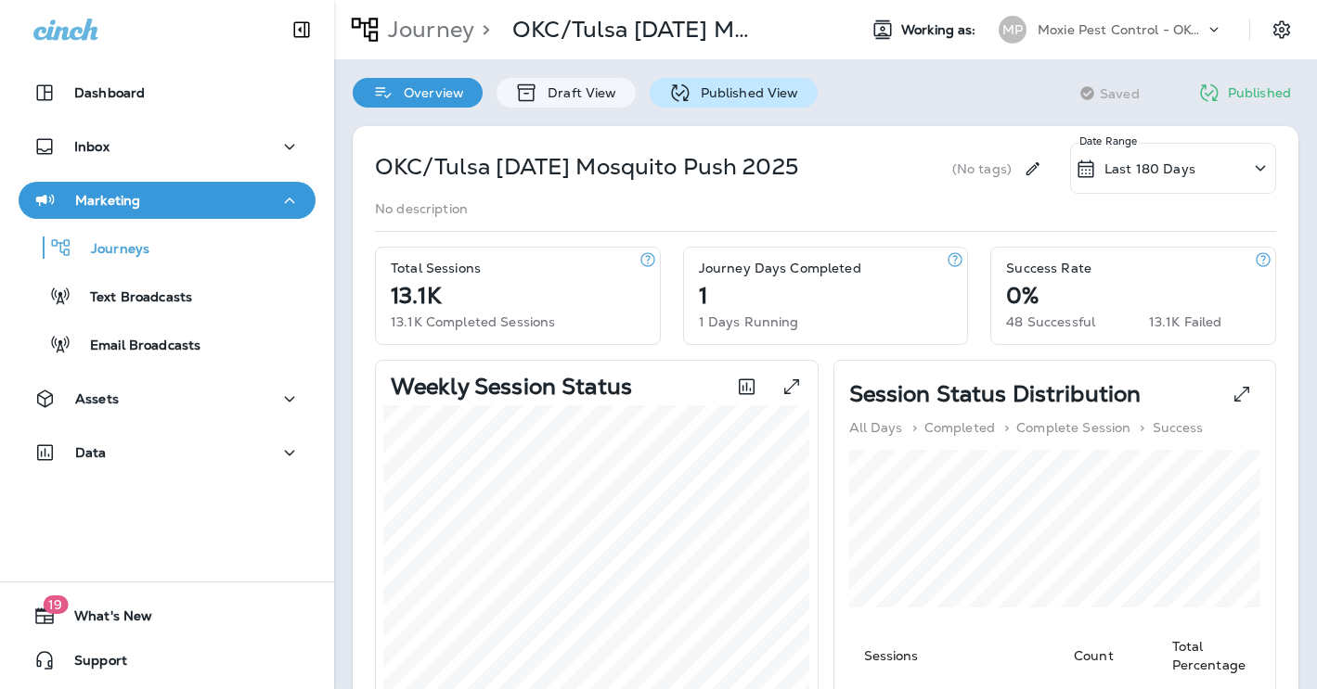
click at [747, 106] on div "Published View" at bounding box center [734, 93] width 168 height 30
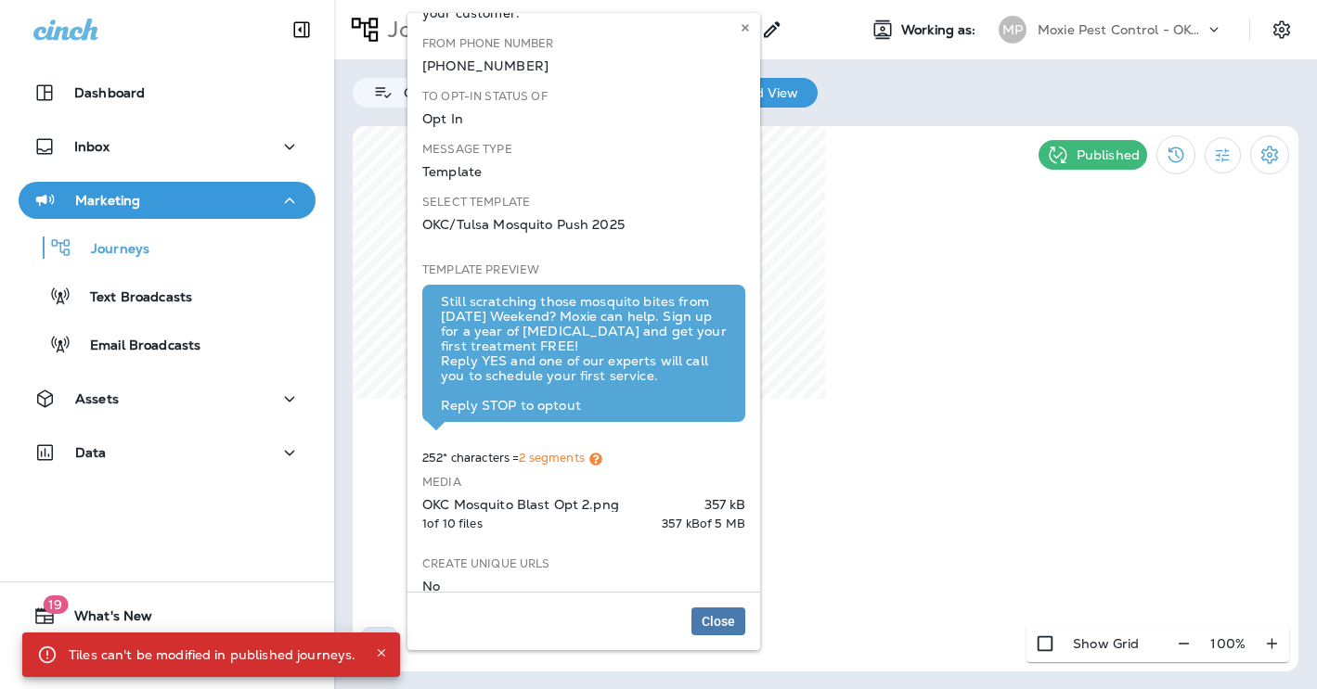
scroll to position [92, 0]
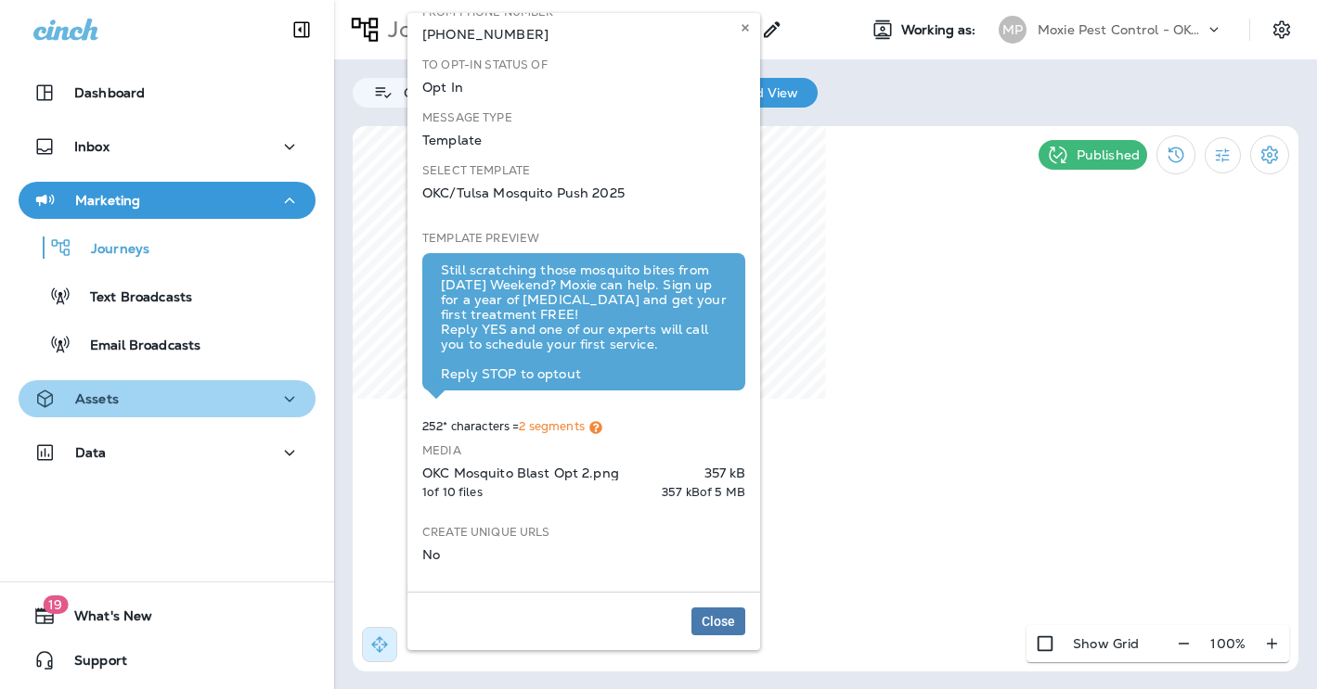
click at [288, 393] on icon "button" at bounding box center [289, 399] width 22 height 23
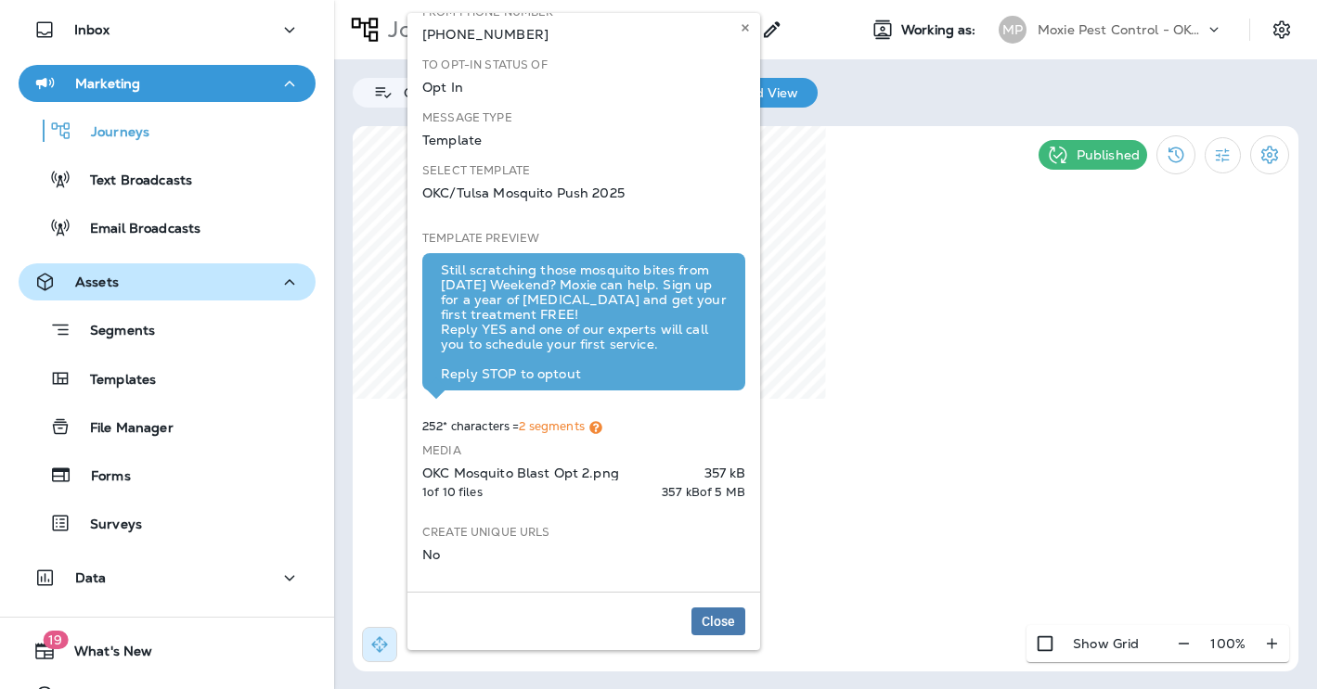
scroll to position [122, 0]
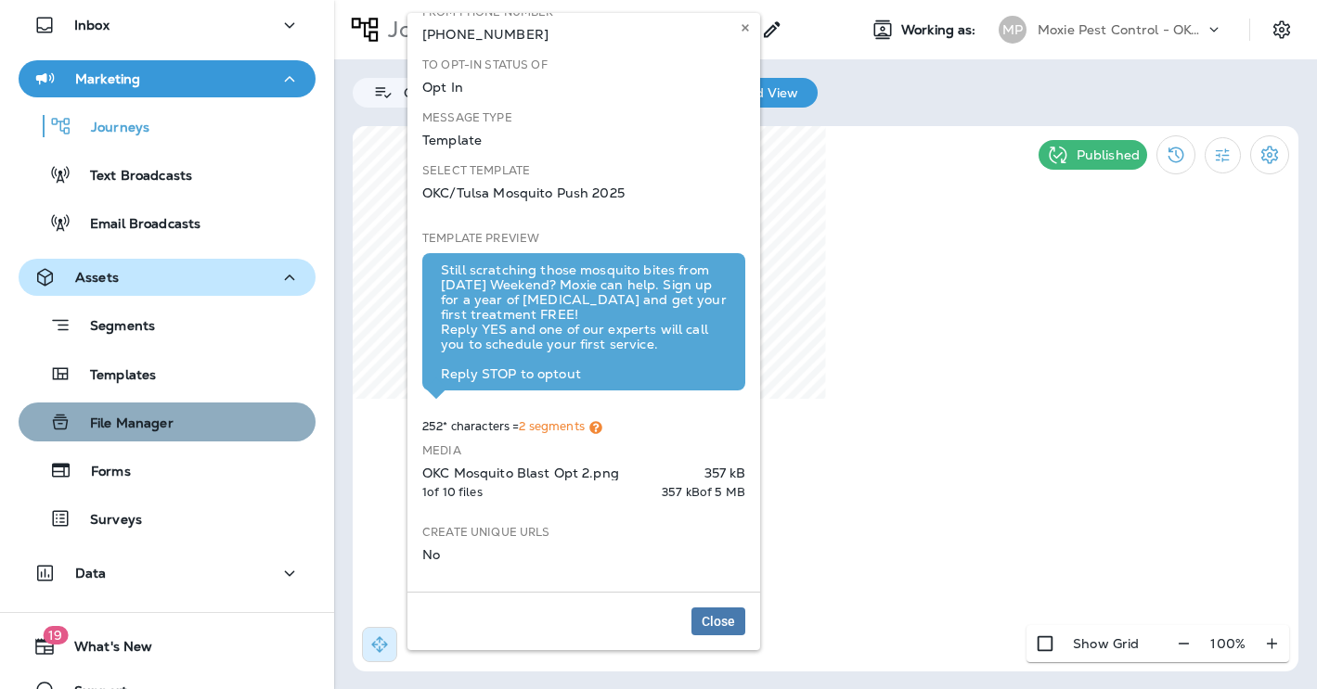
click at [253, 418] on div "File Manager" at bounding box center [167, 422] width 282 height 28
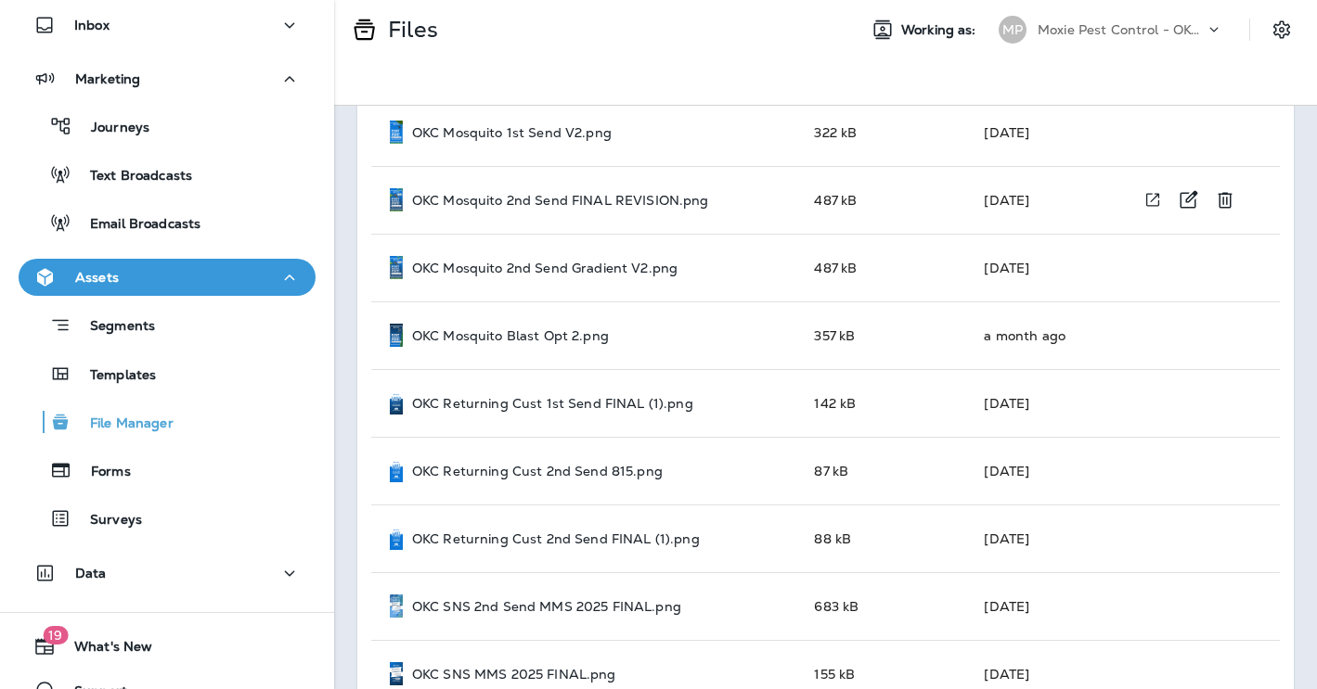
scroll to position [573, 0]
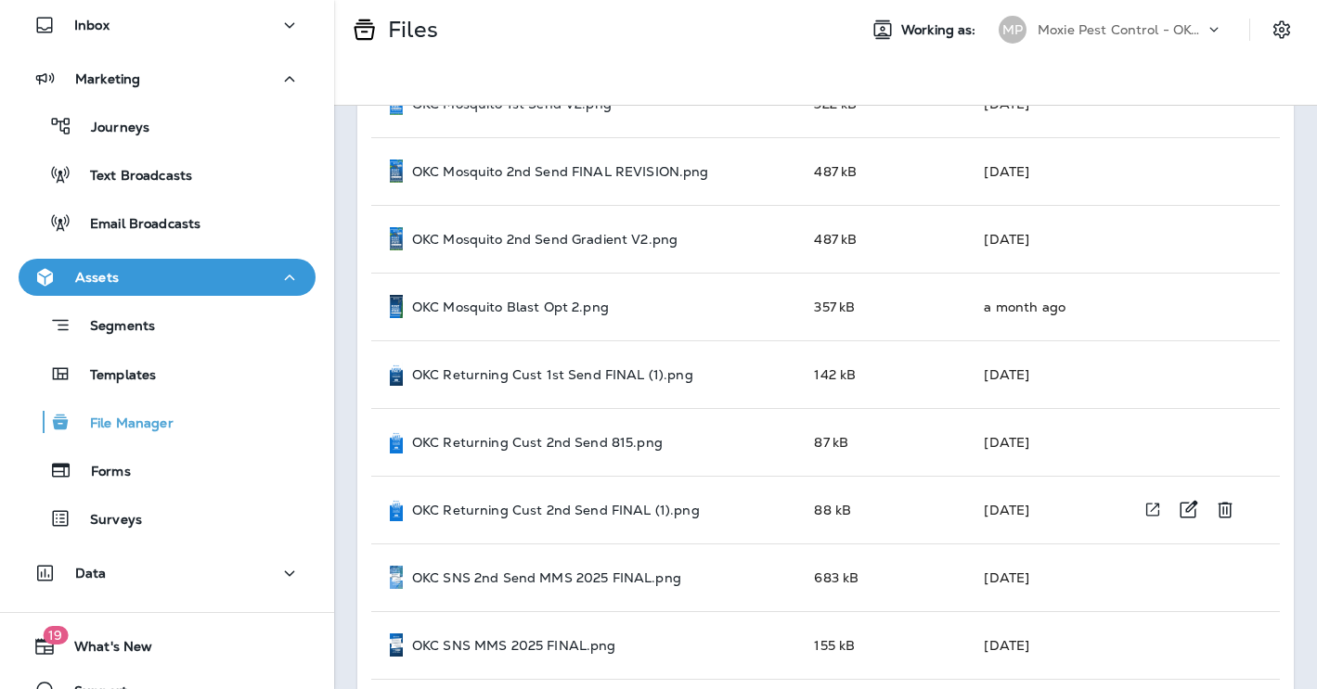
click at [584, 508] on p "OKC Returning Cust 2nd Send FINAL (1).png" at bounding box center [556, 510] width 288 height 15
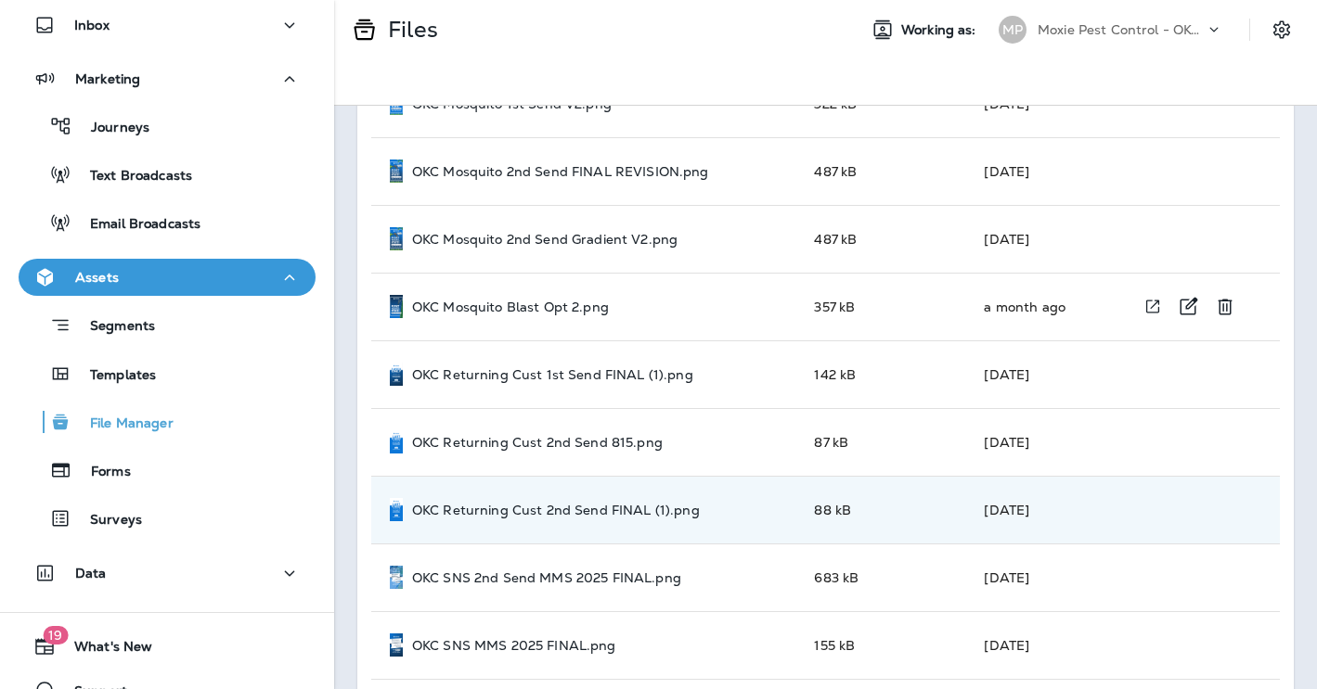
click at [584, 310] on p "OKC Mosquito Blast Opt 2.png" at bounding box center [510, 307] width 197 height 15
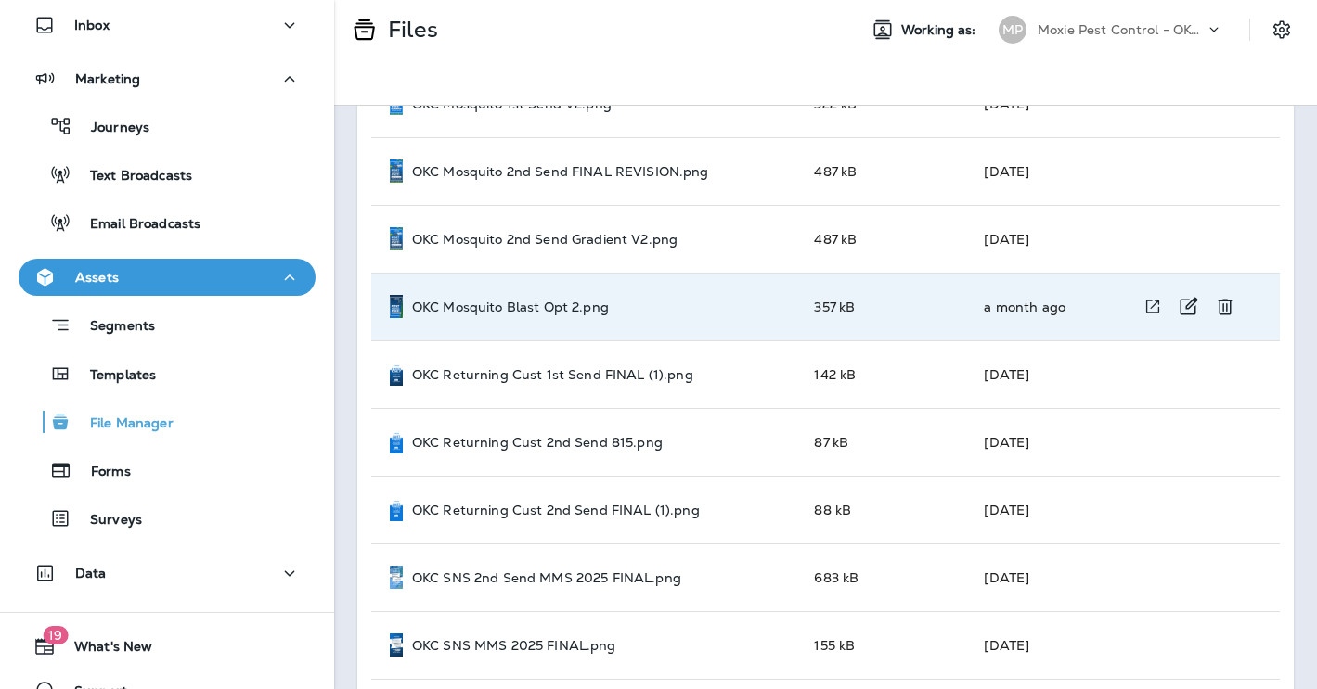
click at [584, 310] on p "OKC Mosquito Blast Opt 2.png" at bounding box center [510, 307] width 197 height 15
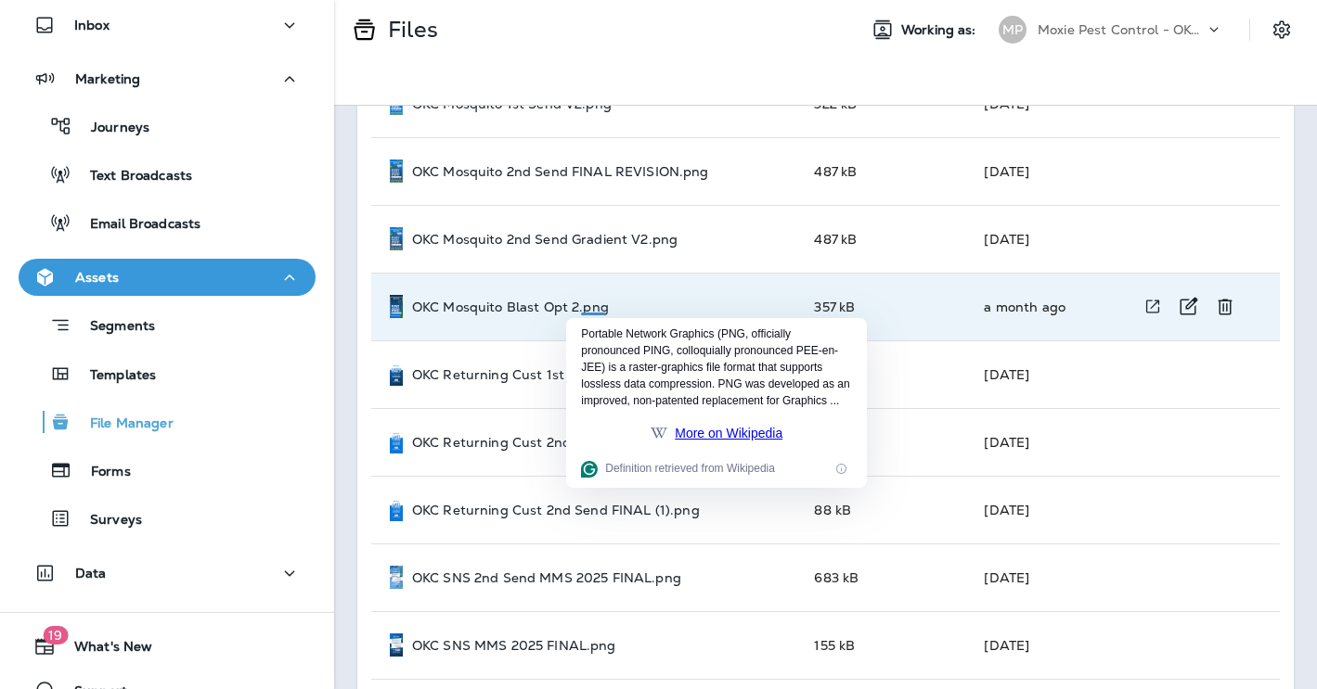
click at [748, 281] on td "OKC Mosquito Blast Opt 2.png" at bounding box center [585, 307] width 428 height 68
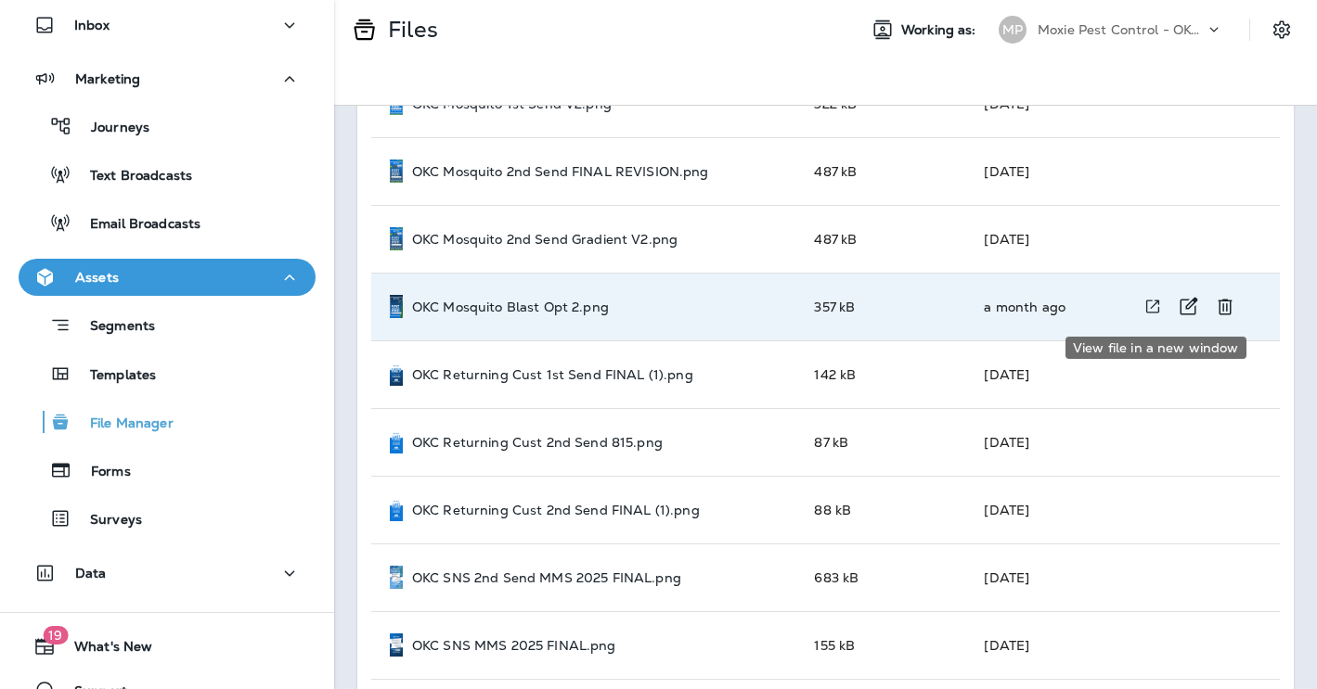
click at [1155, 308] on icon "View file in a new window" at bounding box center [1152, 306] width 19 height 19
